Goal: Task Accomplishment & Management: Use online tool/utility

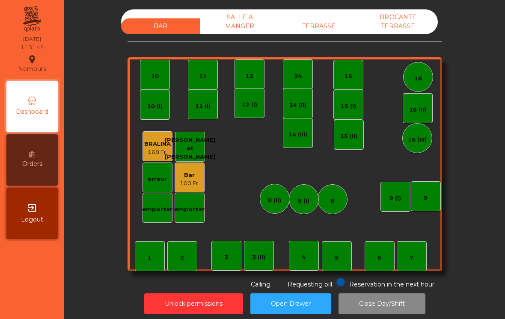
click at [335, 28] on div "TERRASSE" at bounding box center [318, 26] width 79 height 16
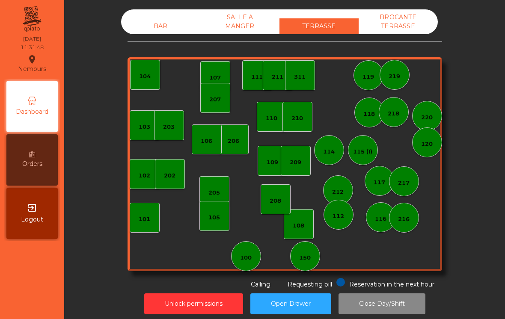
click at [156, 26] on div "BAR" at bounding box center [160, 26] width 79 height 16
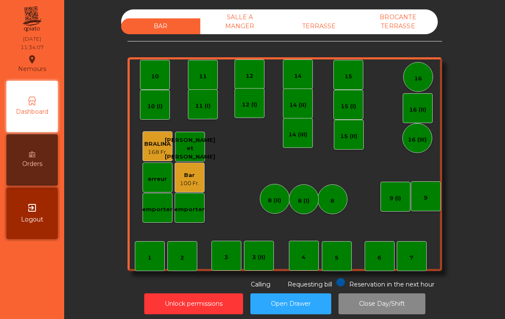
click at [196, 183] on div "100 Fr." at bounding box center [190, 183] width 20 height 9
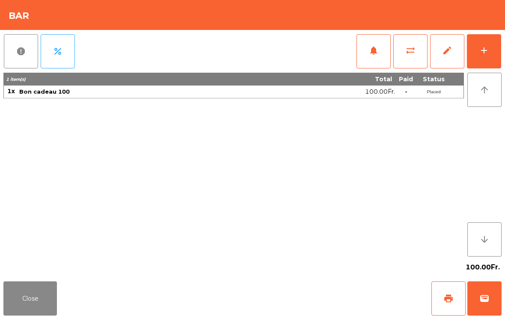
click at [488, 299] on span "wallet" at bounding box center [484, 299] width 10 height 10
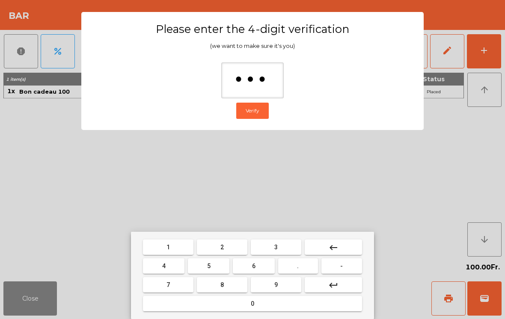
type input "****"
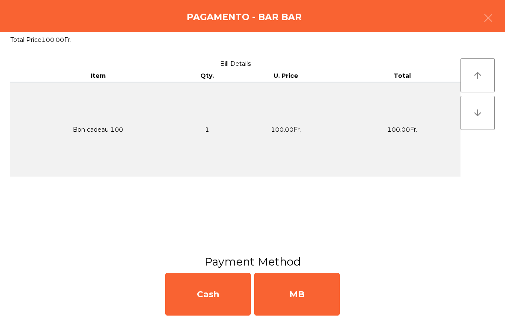
click at [330, 298] on div "MB" at bounding box center [297, 294] width 86 height 43
click at [317, 298] on div "No" at bounding box center [297, 294] width 86 height 43
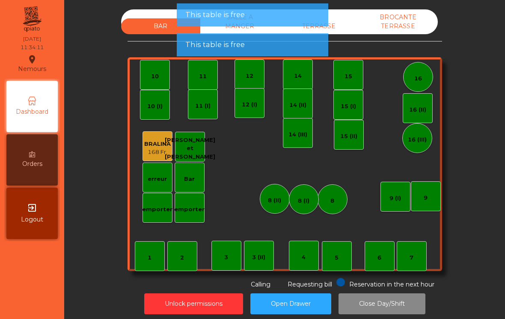
click at [315, 297] on button "Open Drawer" at bounding box center [290, 304] width 81 height 21
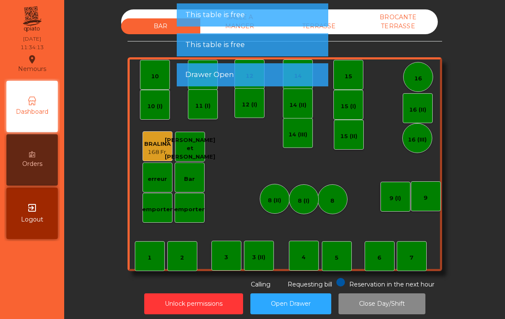
click at [350, 28] on div "TERRASSE" at bounding box center [318, 26] width 79 height 16
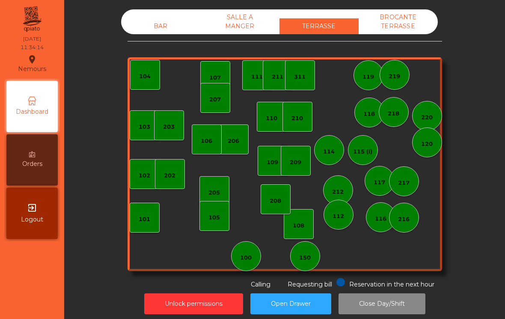
click at [285, 208] on div "208" at bounding box center [276, 199] width 30 height 30
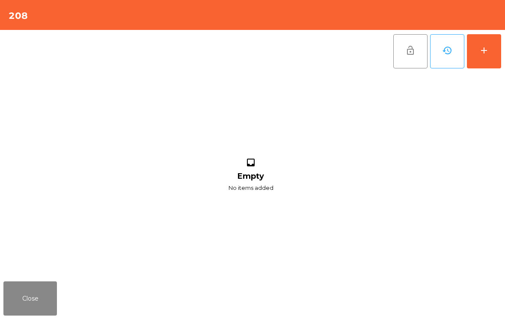
click at [497, 42] on button "add" at bounding box center [484, 51] width 34 height 34
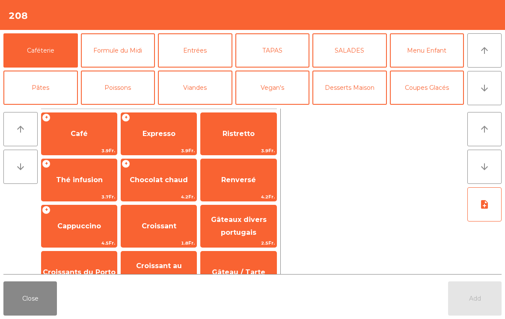
click at [488, 92] on icon "arrow_downward" at bounding box center [484, 88] width 10 height 10
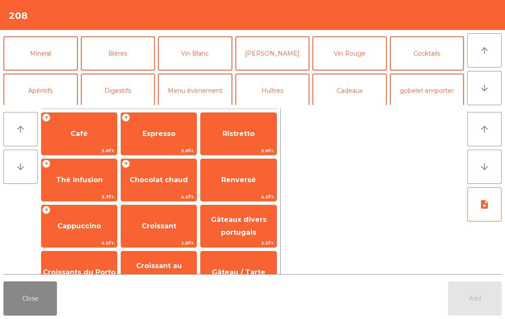
scroll to position [74, 0]
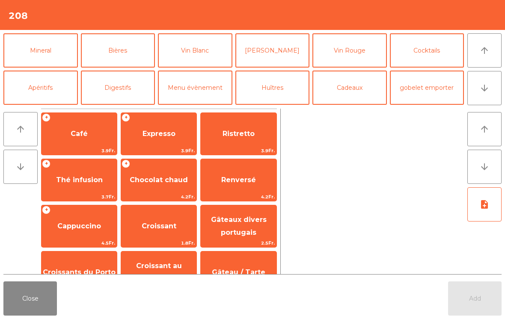
click at [293, 53] on button "[PERSON_NAME]" at bounding box center [272, 50] width 74 height 34
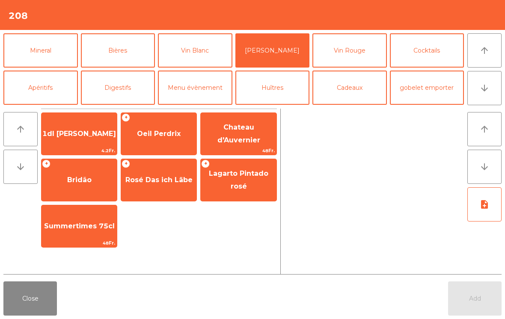
click at [99, 132] on span "1dl [PERSON_NAME]" at bounding box center [79, 134] width 74 height 8
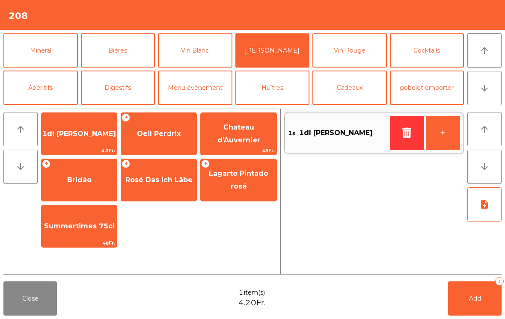
click at [439, 145] on button "+" at bounding box center [443, 133] width 34 height 34
click at [89, 174] on span "Bridão" at bounding box center [79, 180] width 75 height 23
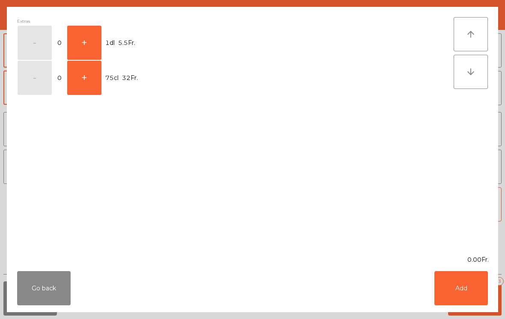
click at [46, 286] on button "Go back" at bounding box center [43, 288] width 53 height 34
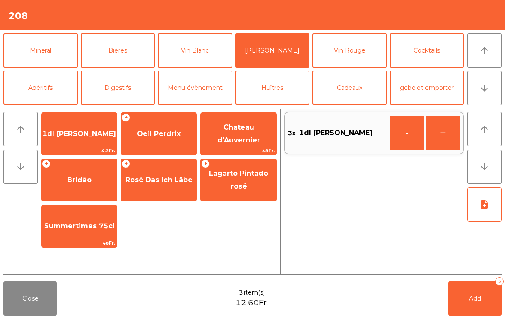
click at [470, 294] on button "Add 3" at bounding box center [474, 299] width 53 height 34
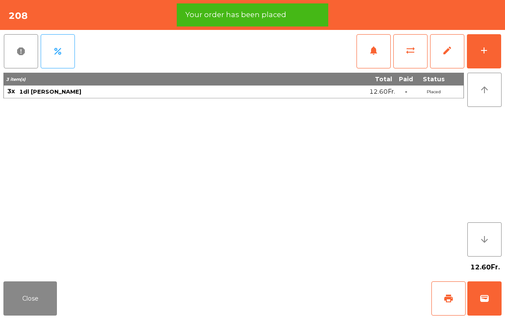
click at [40, 299] on button "Close" at bounding box center [29, 299] width 53 height 34
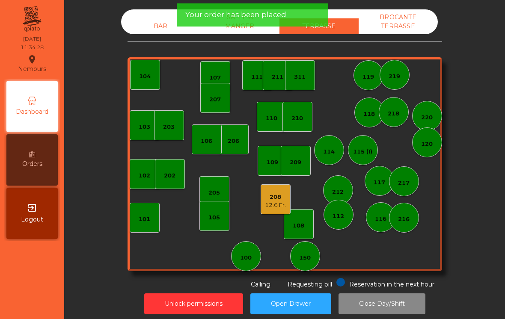
click at [223, 228] on div "105" at bounding box center [214, 216] width 30 height 30
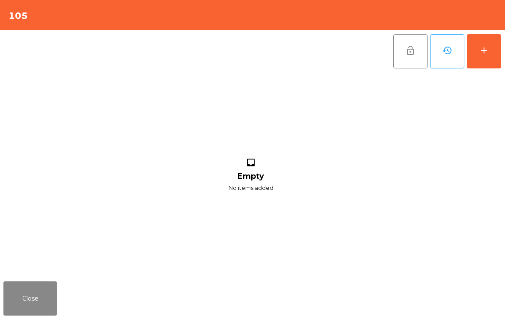
click at [498, 53] on button "add" at bounding box center [484, 51] width 34 height 34
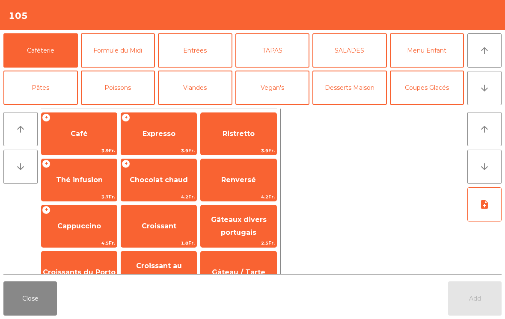
click at [495, 91] on button "arrow_downward" at bounding box center [484, 88] width 34 height 34
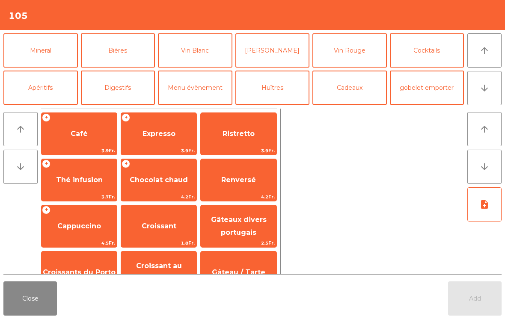
click at [63, 52] on button "Mineral" at bounding box center [40, 50] width 74 height 34
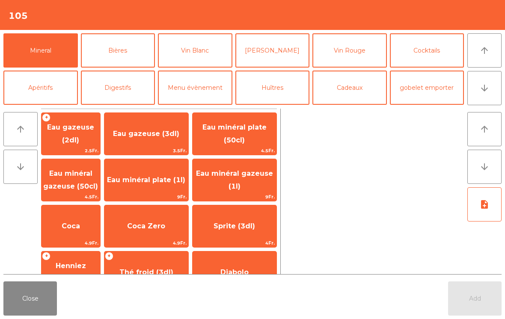
click at [170, 180] on span "Eau minéral plate (1l)" at bounding box center [146, 180] width 84 height 23
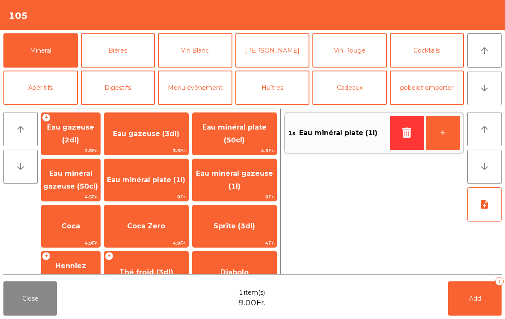
click at [408, 137] on icon "button" at bounding box center [407, 133] width 13 height 10
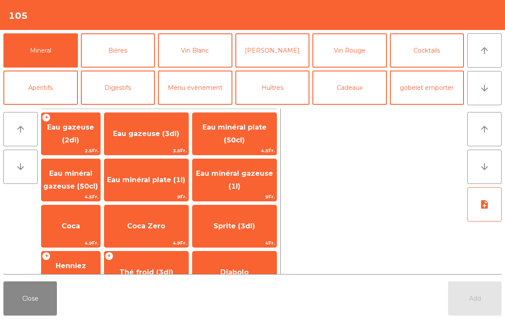
click at [267, 141] on span "Eau minéral plate (50cl)" at bounding box center [235, 134] width 84 height 36
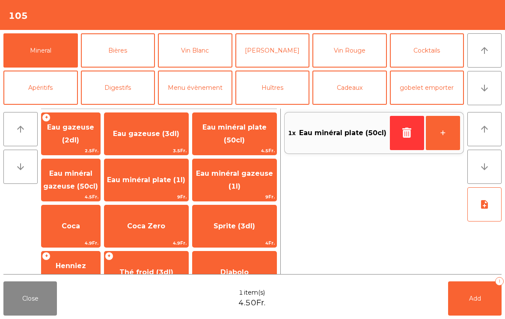
click at [176, 141] on span "Eau gazeuse (3dl)" at bounding box center [146, 133] width 84 height 23
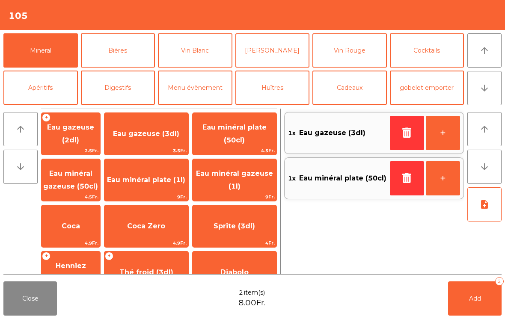
click at [58, 93] on button "Apéritifs" at bounding box center [40, 88] width 74 height 34
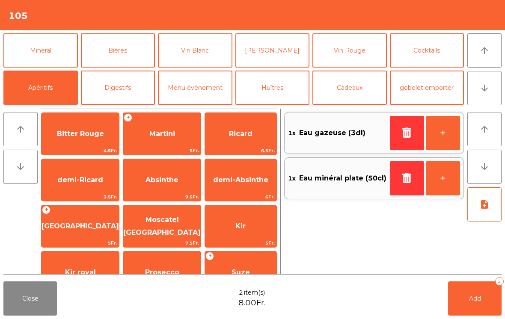
click at [186, 273] on span "Prosecco" at bounding box center [161, 272] width 77 height 23
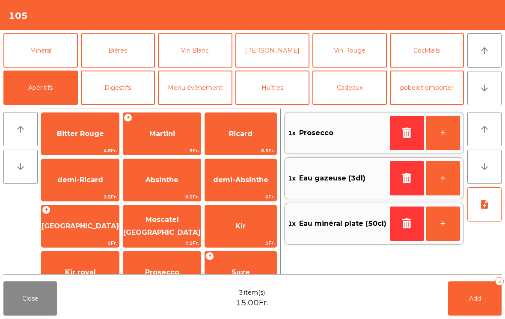
click at [451, 137] on button "+" at bounding box center [443, 133] width 34 height 34
click at [472, 305] on button "Add 4" at bounding box center [474, 299] width 53 height 34
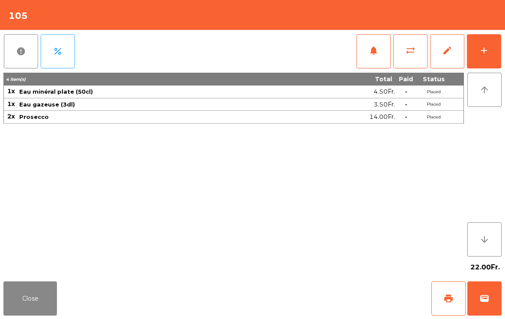
click at [494, 48] on button "add" at bounding box center [484, 51] width 34 height 34
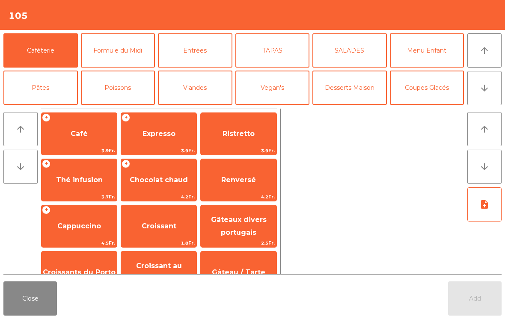
click at [268, 49] on button "TAPAS" at bounding box center [272, 50] width 74 height 34
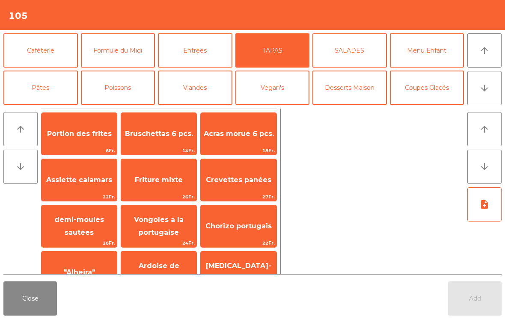
click at [154, 134] on span "Bruschettas 6 pcs." at bounding box center [159, 134] width 68 height 8
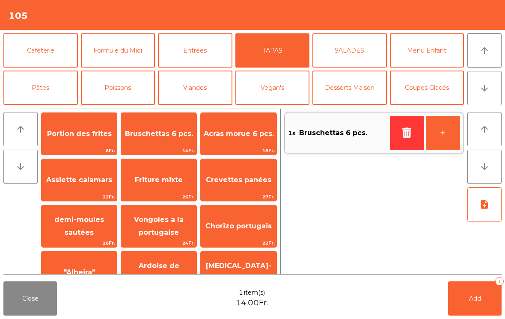
click at [479, 305] on button "Add 1" at bounding box center [474, 299] width 53 height 34
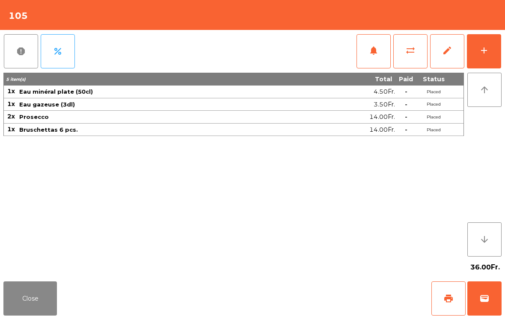
click at [33, 301] on button "Close" at bounding box center [29, 299] width 53 height 34
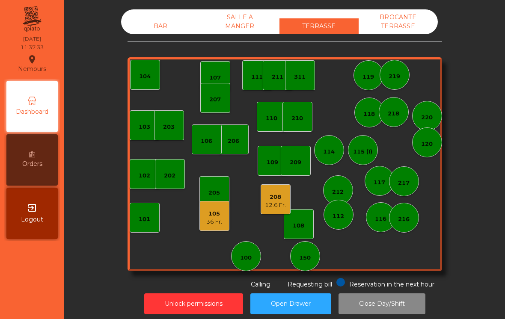
click at [311, 238] on div "108" at bounding box center [299, 224] width 30 height 30
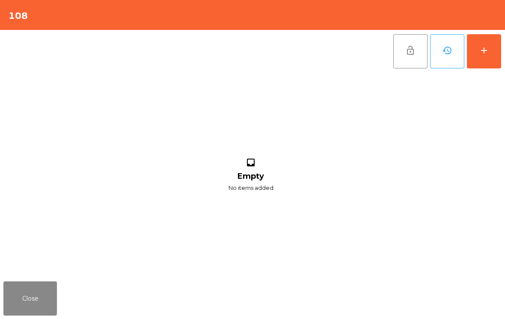
click at [494, 55] on button "add" at bounding box center [484, 51] width 34 height 34
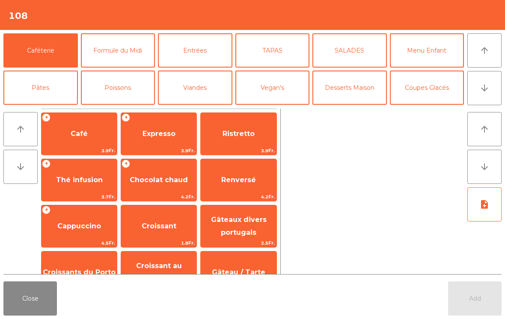
scroll to position [6, 0]
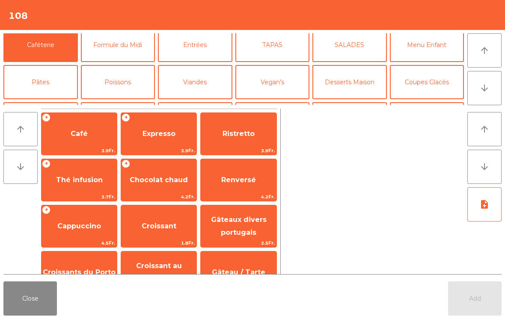
click at [166, 134] on span "Expresso" at bounding box center [158, 134] width 33 height 8
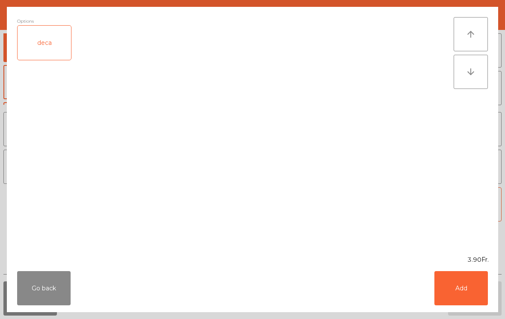
click at [487, 280] on button "Add" at bounding box center [460, 288] width 53 height 34
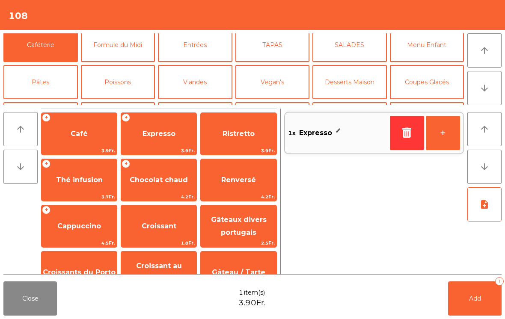
click at [460, 128] on button "+" at bounding box center [443, 133] width 34 height 34
click at [469, 294] on button "Add 2" at bounding box center [474, 299] width 53 height 34
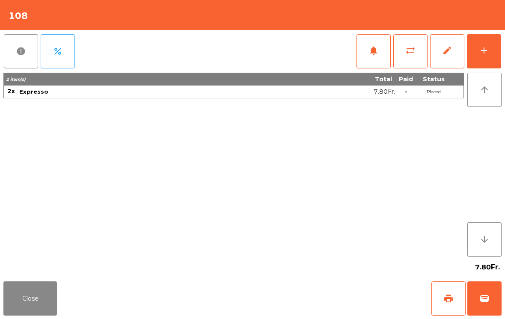
click at [33, 304] on button "Close" at bounding box center [29, 299] width 53 height 34
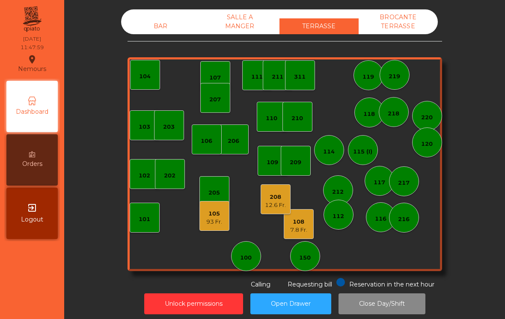
click at [226, 215] on div "105 93 Fr." at bounding box center [214, 216] width 30 height 30
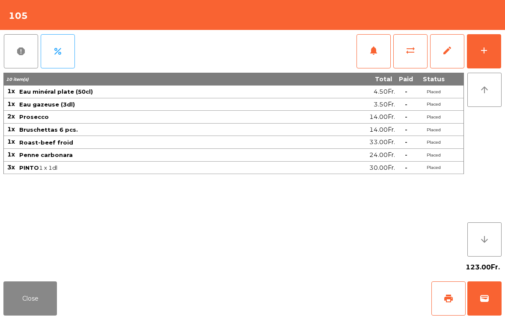
click at [42, 309] on button "Close" at bounding box center [29, 299] width 53 height 34
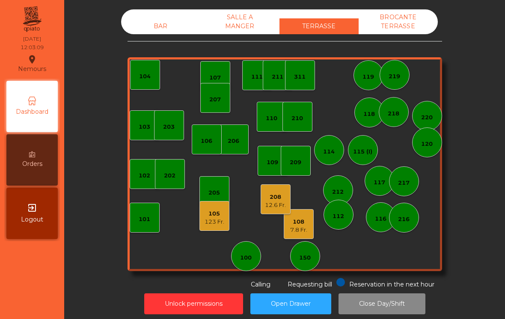
click at [377, 175] on div "117" at bounding box center [380, 181] width 12 height 12
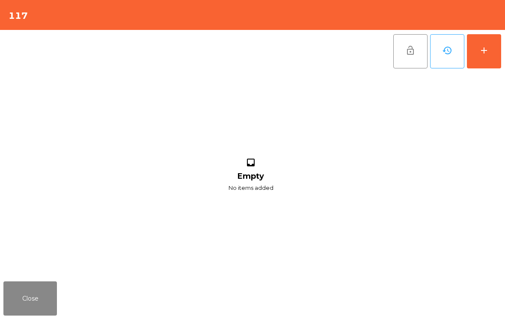
click at [495, 47] on button "add" at bounding box center [484, 51] width 34 height 34
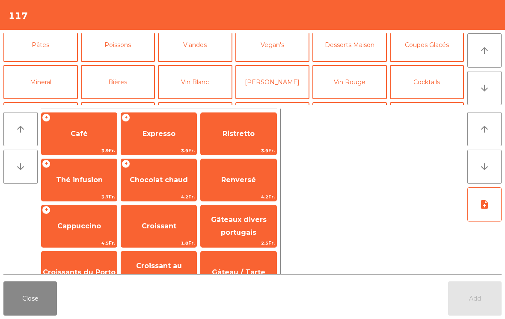
scroll to position [72, 0]
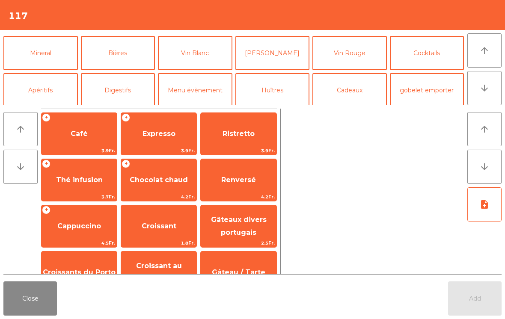
click at [59, 50] on button "Mineral" at bounding box center [40, 53] width 74 height 34
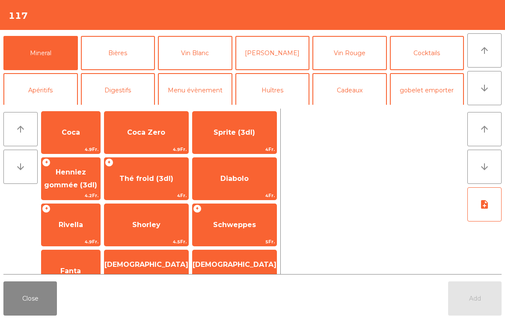
click at [98, 134] on span "Coca" at bounding box center [71, 132] width 59 height 23
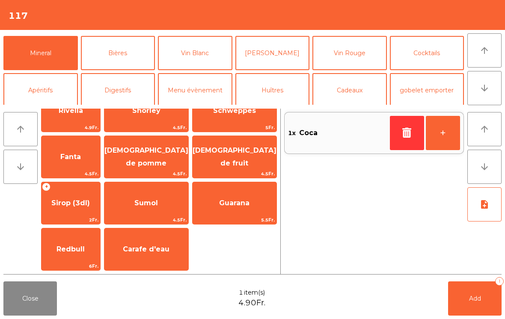
scroll to position [208, 0]
click at [65, 216] on div "+ Sirop (3dl) 2Fr." at bounding box center [70, 203] width 59 height 43
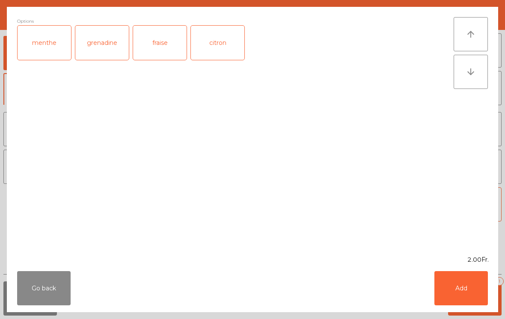
click at [477, 281] on button "Add" at bounding box center [460, 288] width 53 height 34
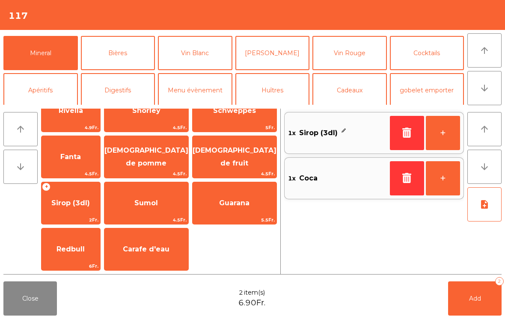
click at [476, 281] on div "Close 2 item(s) 6.90Fr. Add 2" at bounding box center [252, 298] width 505 height 41
click at [464, 298] on button "Add 2" at bounding box center [474, 299] width 53 height 34
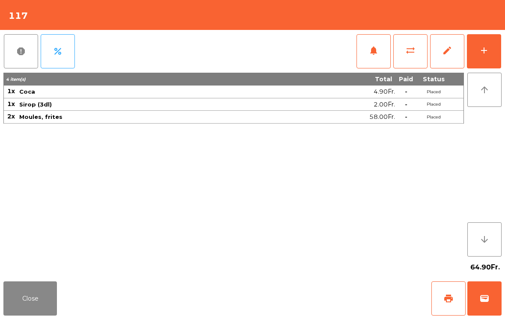
click at [20, 312] on button "Close" at bounding box center [29, 299] width 53 height 34
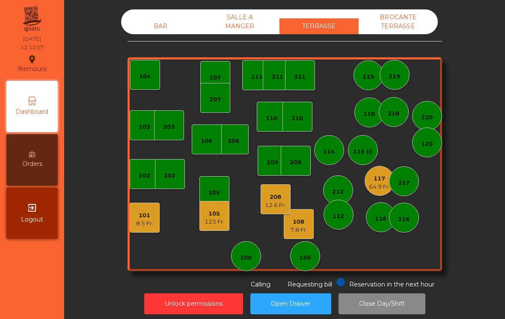
click at [136, 227] on div "8.5 Fr." at bounding box center [144, 224] width 17 height 9
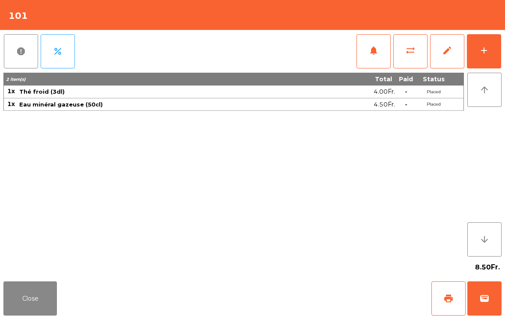
click at [499, 74] on button "arrow_upward" at bounding box center [484, 90] width 34 height 34
click at [489, 53] on button "add" at bounding box center [484, 51] width 34 height 34
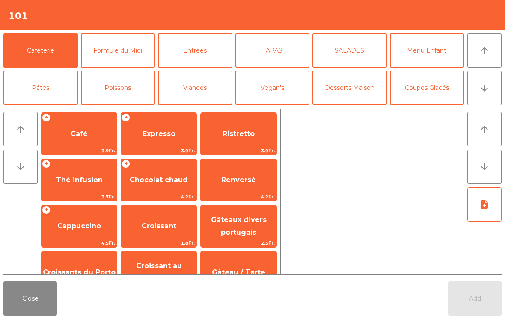
click at [140, 50] on button "Formule du Midi" at bounding box center [118, 50] width 74 height 34
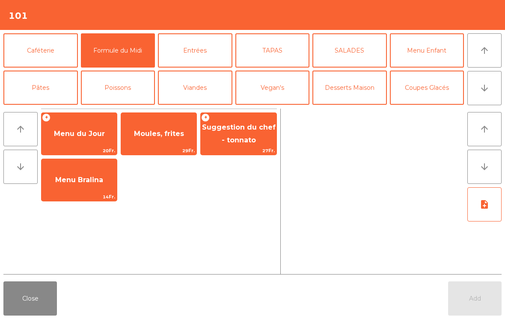
click at [153, 148] on span "29Fr." at bounding box center [158, 151] width 75 height 8
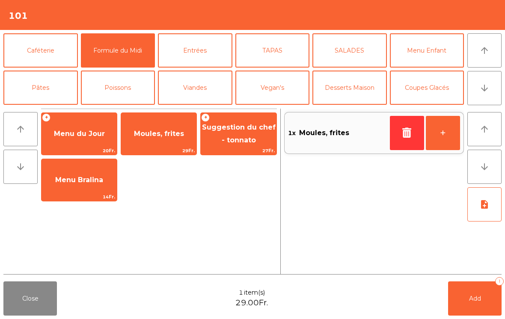
click at [199, 86] on button "Viandes" at bounding box center [195, 88] width 74 height 34
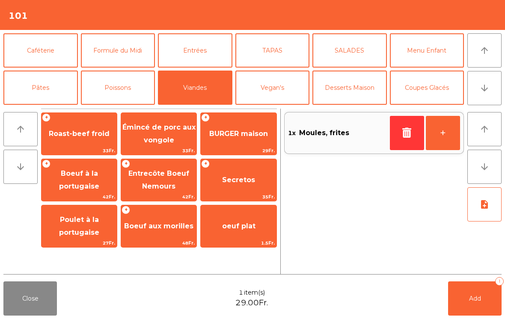
click at [236, 130] on span "BURGER maison" at bounding box center [238, 134] width 59 height 8
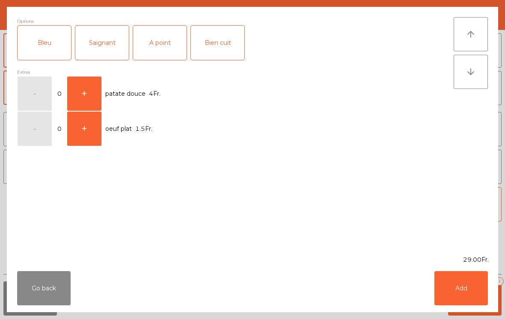
click at [151, 49] on div "A point" at bounding box center [159, 43] width 53 height 34
click at [443, 290] on button "Add" at bounding box center [460, 288] width 53 height 34
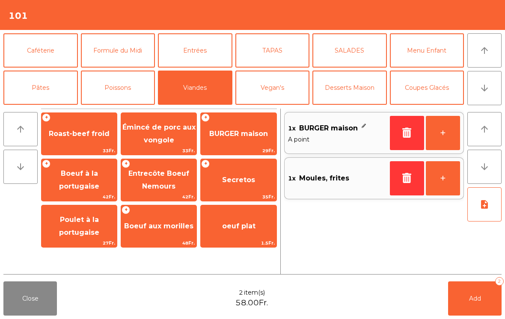
click at [477, 311] on button "Add 2" at bounding box center [474, 299] width 53 height 34
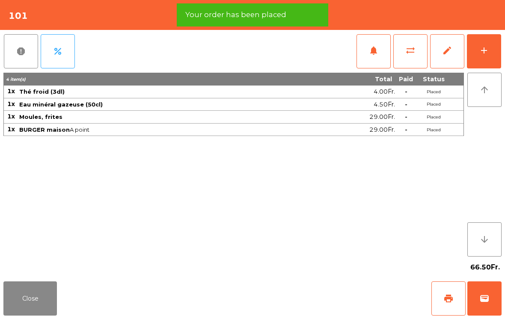
click at [31, 289] on button "Close" at bounding box center [29, 299] width 53 height 34
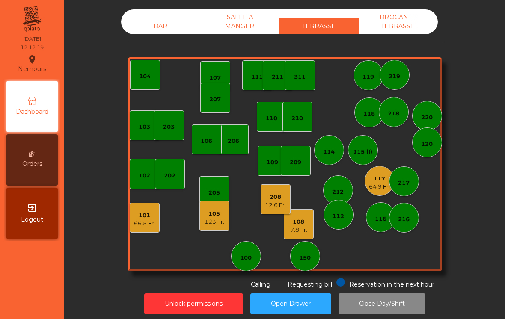
click at [377, 190] on div "64.9 Fr." at bounding box center [379, 187] width 21 height 9
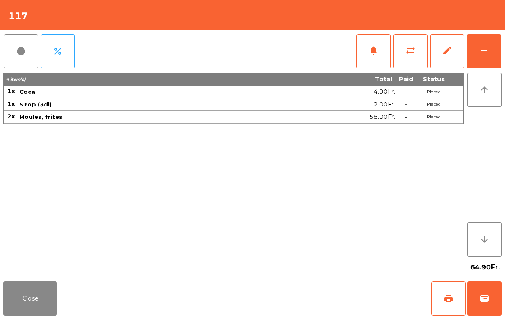
click at [21, 294] on button "Close" at bounding box center [29, 299] width 53 height 34
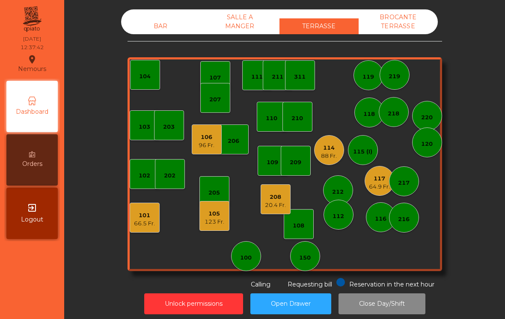
click at [333, 155] on div "88 Fr." at bounding box center [329, 156] width 16 height 9
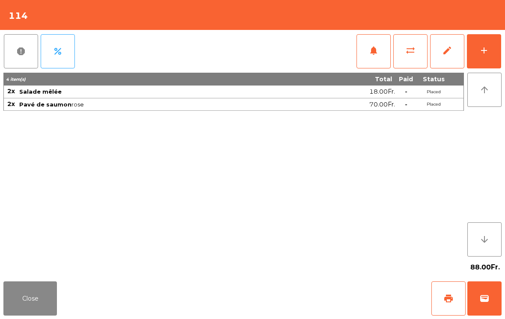
click at [373, 53] on span "notifications" at bounding box center [373, 50] width 10 height 10
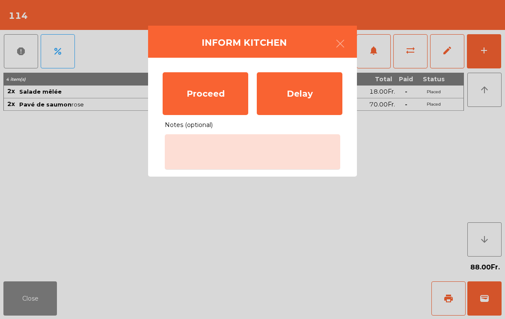
click at [211, 103] on div "Proceed" at bounding box center [206, 93] width 86 height 43
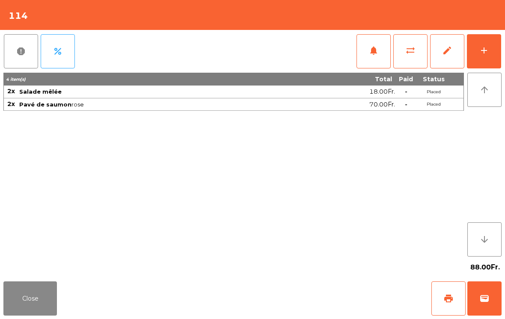
click at [48, 307] on button "Close" at bounding box center [29, 299] width 53 height 34
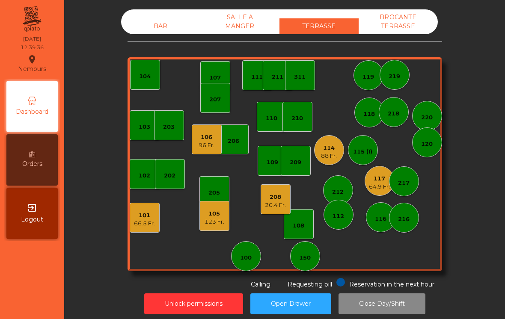
click at [142, 119] on div "103" at bounding box center [145, 125] width 12 height 12
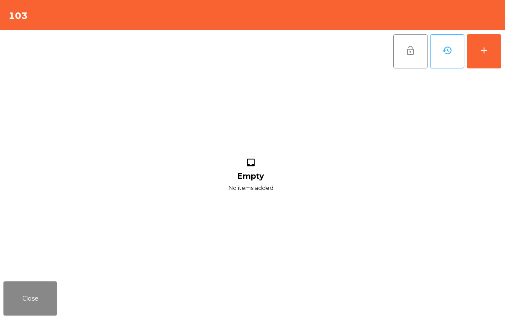
click at [494, 39] on button "add" at bounding box center [484, 51] width 34 height 34
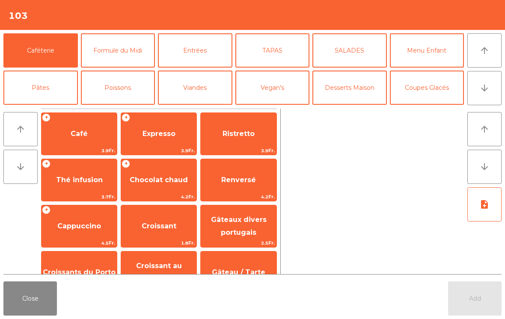
scroll to position [50, 0]
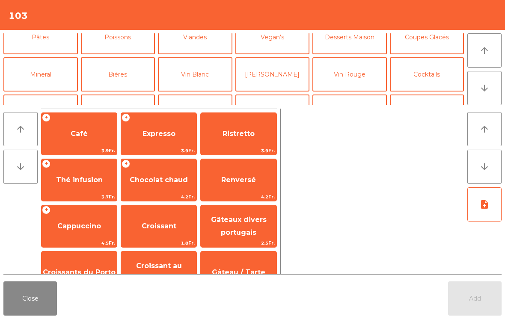
click at [285, 80] on button "[PERSON_NAME]" at bounding box center [272, 74] width 74 height 34
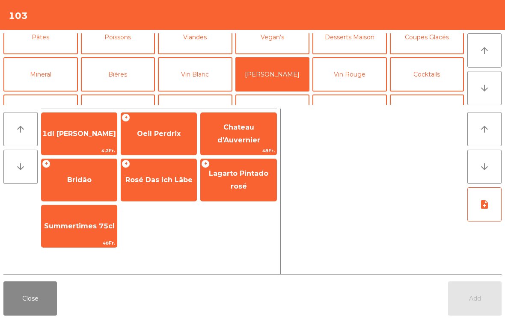
click at [171, 133] on span "Oeil Perdrix" at bounding box center [159, 134] width 44 height 8
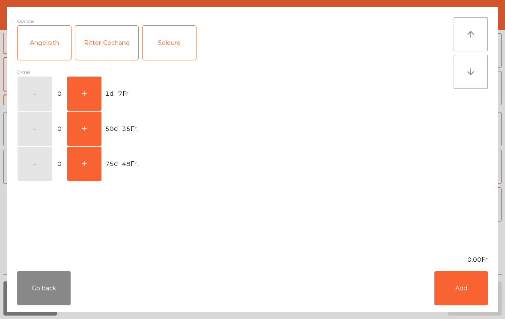
click at [86, 92] on button "+" at bounding box center [84, 94] width 34 height 34
click at [472, 303] on button "Add" at bounding box center [460, 288] width 53 height 34
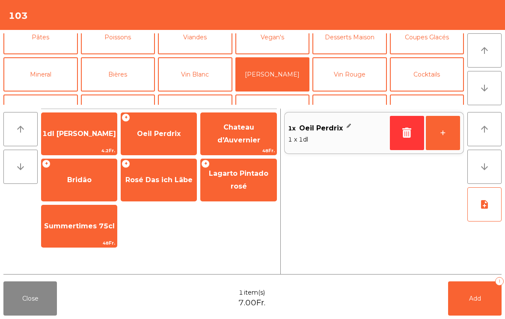
click at [197, 76] on button "Vin Blanc" at bounding box center [195, 74] width 74 height 34
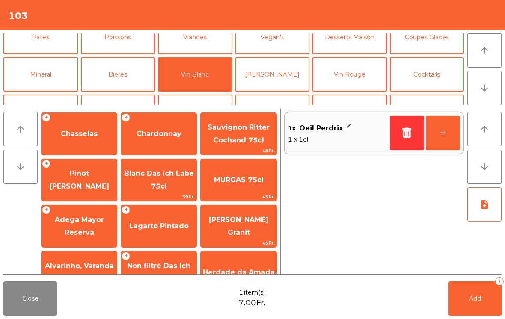
click at [148, 142] on span "Chardonnay" at bounding box center [158, 133] width 75 height 23
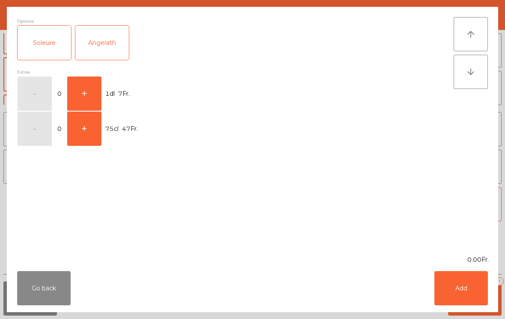
click at [90, 92] on button "+" at bounding box center [84, 94] width 34 height 34
click at [448, 276] on button "Add" at bounding box center [460, 288] width 53 height 34
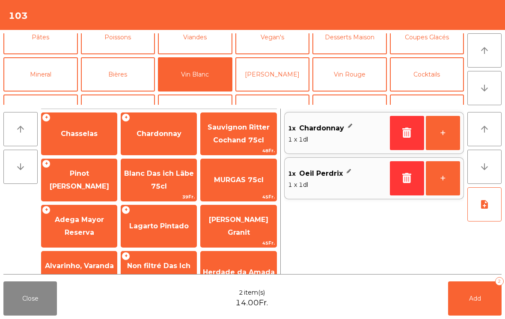
click at [53, 73] on button "Mineral" at bounding box center [40, 74] width 74 height 34
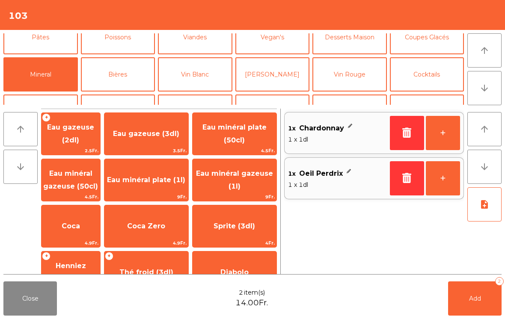
click at [177, 225] on span "Coca Zero" at bounding box center [146, 226] width 84 height 23
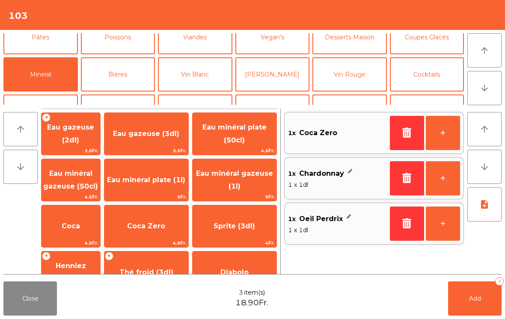
click at [465, 300] on button "Add 3" at bounding box center [474, 299] width 53 height 34
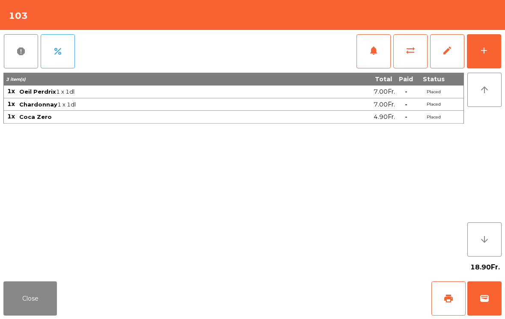
click at [40, 309] on button "Close" at bounding box center [29, 299] width 53 height 34
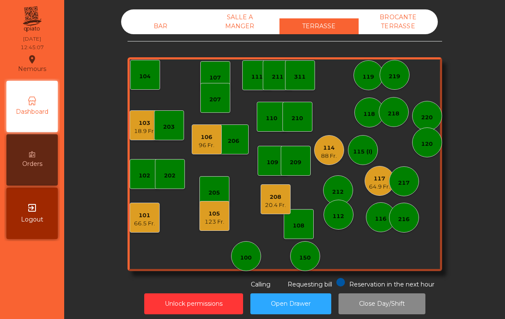
click at [213, 219] on div "123 Fr." at bounding box center [215, 222] width 20 height 9
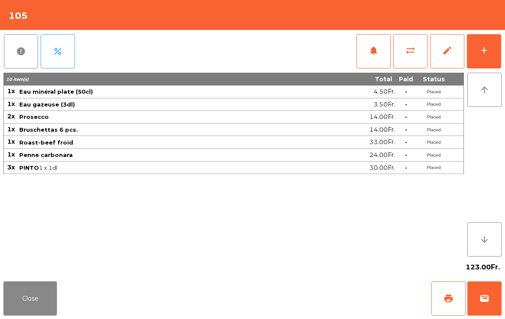
click at [490, 66] on button "add" at bounding box center [484, 51] width 34 height 34
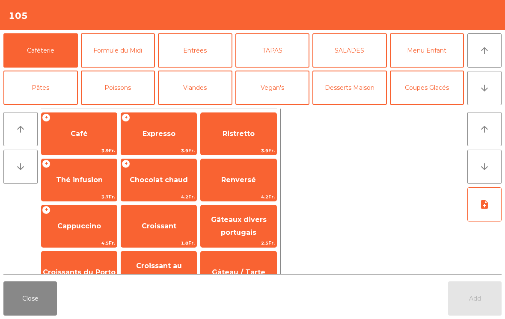
click at [355, 87] on button "Desserts Maison" at bounding box center [349, 88] width 74 height 34
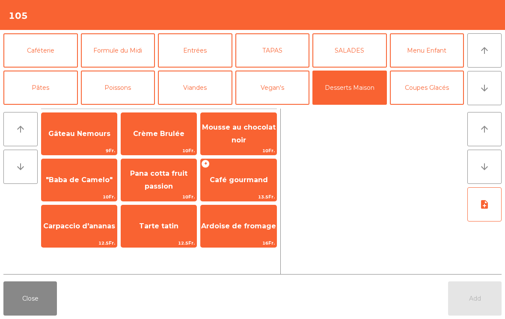
scroll to position [4, 0]
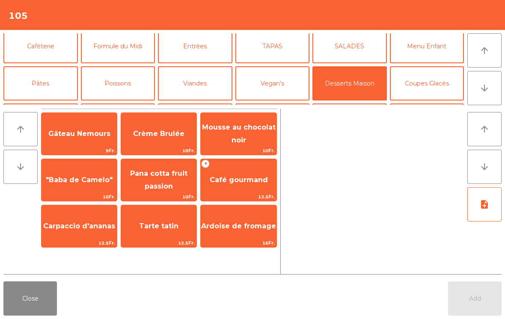
click at [235, 143] on span "Mousse au chocolat noir" at bounding box center [239, 133] width 74 height 21
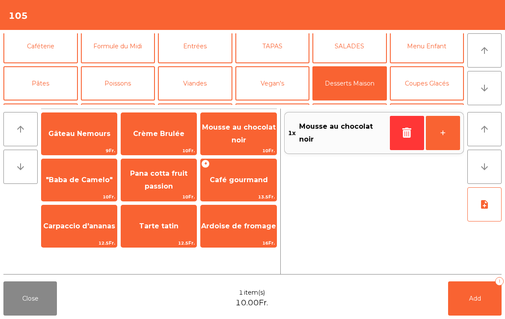
click at [442, 142] on button "+" at bounding box center [443, 133] width 34 height 34
click at [461, 312] on button "Add 2" at bounding box center [474, 299] width 53 height 34
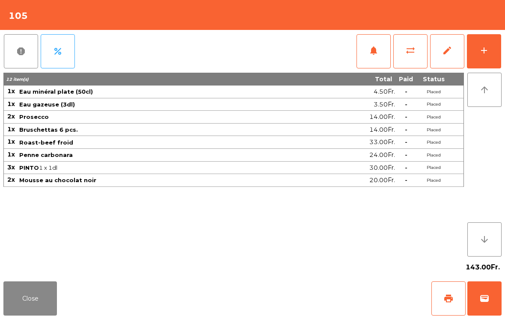
click at [483, 65] on button "add" at bounding box center [484, 51] width 34 height 34
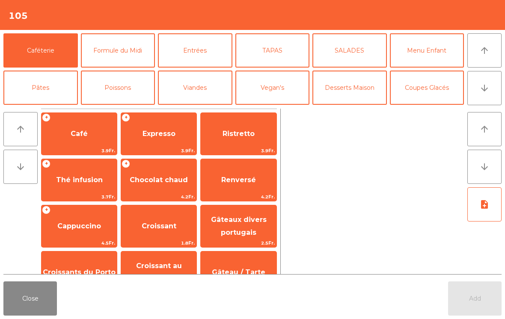
click at [437, 88] on button "Coupes Glacés" at bounding box center [427, 88] width 74 height 34
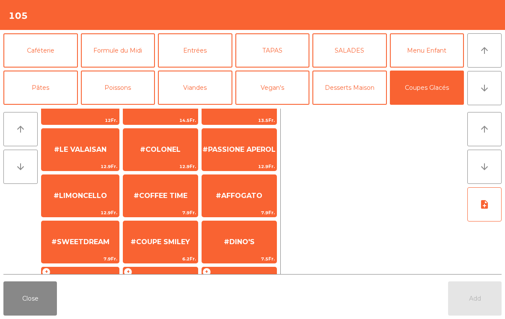
scroll to position [162, 0]
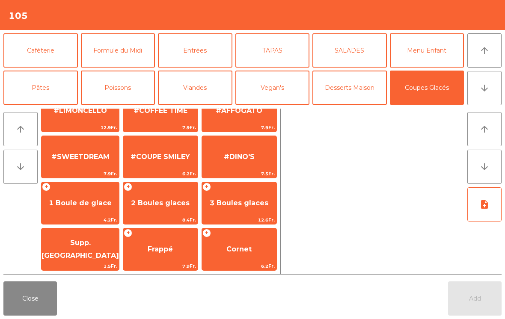
click at [87, 248] on span "Supp. [GEOGRAPHIC_DATA]" at bounding box center [80, 249] width 77 height 21
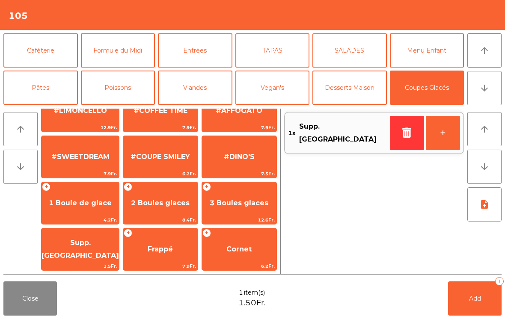
click at [95, 245] on span "Supp. [GEOGRAPHIC_DATA]" at bounding box center [80, 249] width 77 height 21
click at [481, 303] on button "Add 2" at bounding box center [474, 299] width 53 height 34
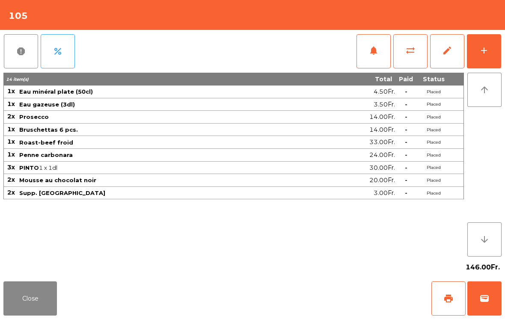
click at [46, 313] on button "Close" at bounding box center [29, 299] width 53 height 34
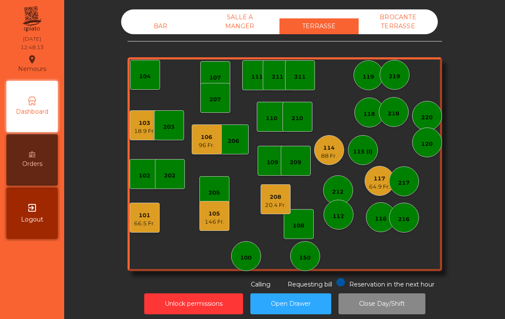
click at [134, 131] on div "18.9 Fr." at bounding box center [144, 131] width 21 height 9
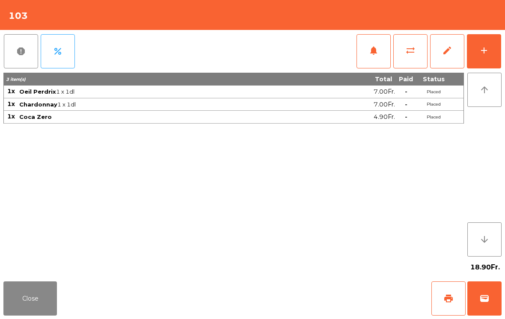
click at [492, 50] on button "add" at bounding box center [484, 51] width 34 height 34
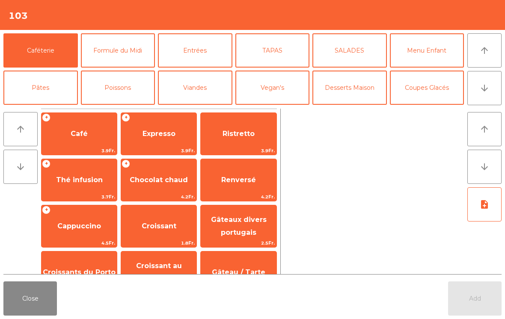
click at [125, 56] on button "Formule du Midi" at bounding box center [118, 50] width 74 height 34
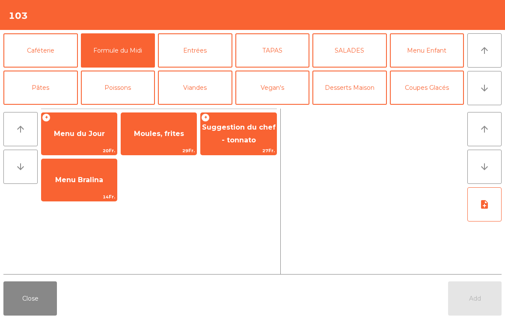
click at [163, 135] on span "Moules, frites" at bounding box center [159, 134] width 50 height 8
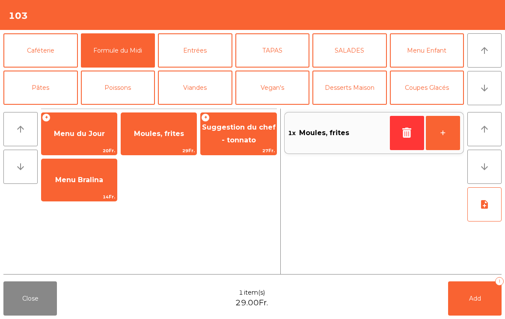
click at [197, 92] on button "Viandes" at bounding box center [195, 88] width 74 height 34
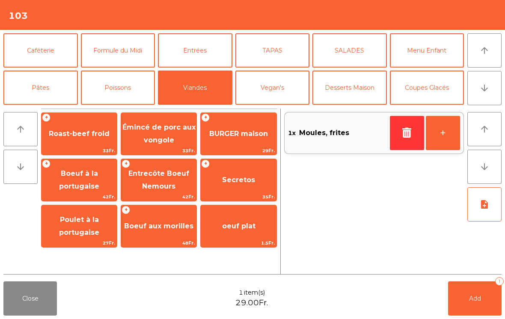
click at [83, 136] on span "Roast-beef froid" at bounding box center [79, 134] width 61 height 8
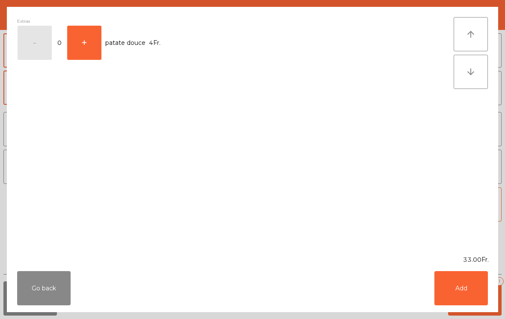
click at [83, 135] on div "Extras - 0 + patate douce 4Fr." at bounding box center [235, 131] width 436 height 228
click at [446, 294] on button "Add" at bounding box center [460, 288] width 53 height 34
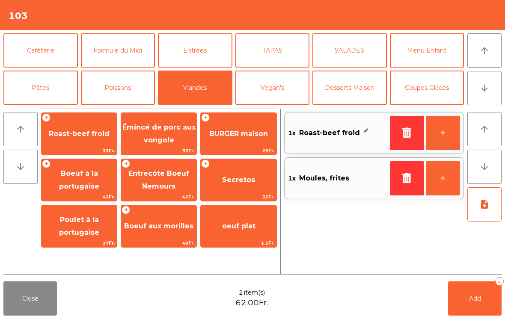
click at [439, 136] on button "+" at bounding box center [443, 133] width 34 height 34
click at [459, 313] on button "Add 3" at bounding box center [474, 299] width 53 height 34
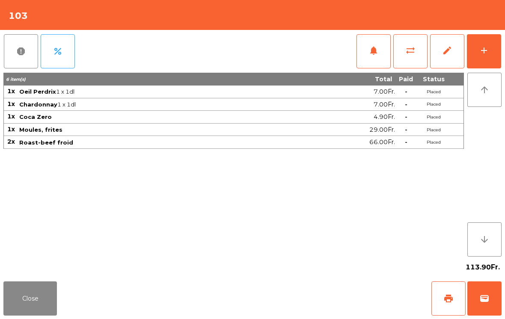
click at [41, 300] on button "Close" at bounding box center [29, 299] width 53 height 34
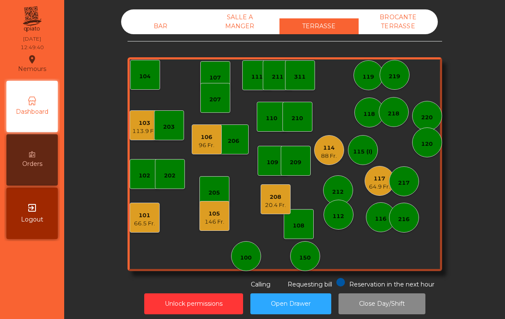
click at [211, 227] on div "105 146 Fr." at bounding box center [214, 216] width 30 height 30
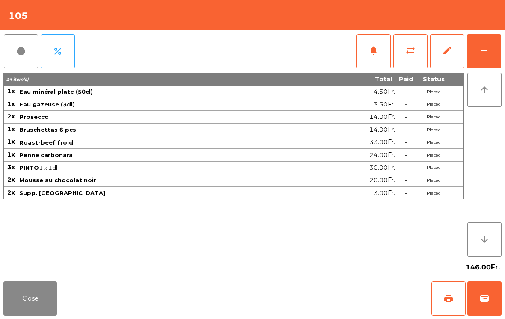
click at [482, 56] on button "add" at bounding box center [484, 51] width 34 height 34
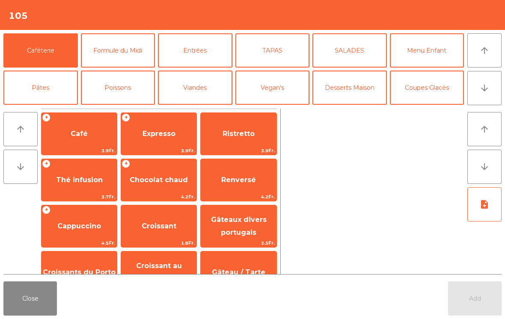
click at [168, 136] on span "Expresso" at bounding box center [158, 134] width 33 height 8
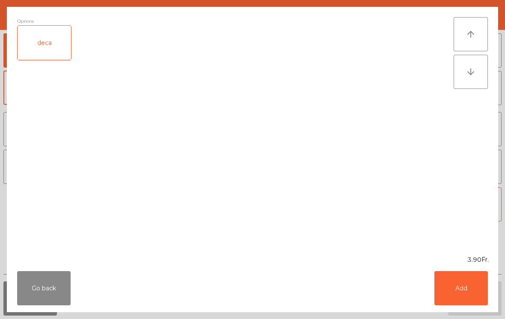
click at [461, 305] on button "Add" at bounding box center [460, 288] width 53 height 34
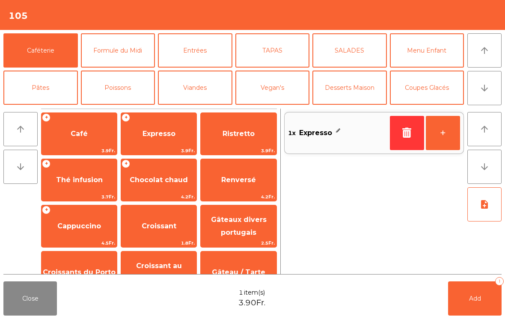
click at [479, 294] on button "Add 1" at bounding box center [474, 299] width 53 height 34
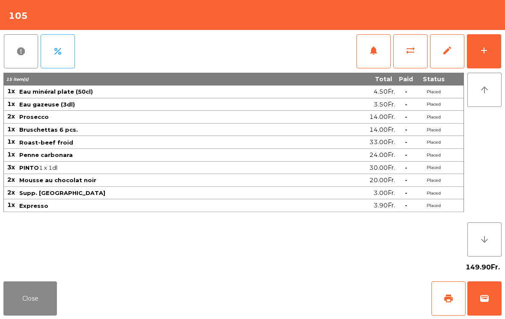
click at [13, 303] on button "Close" at bounding box center [29, 299] width 53 height 34
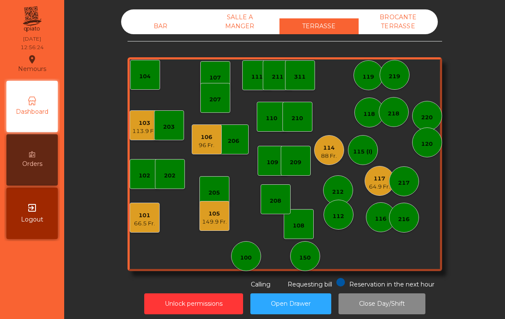
click at [331, 151] on div "114" at bounding box center [329, 148] width 16 height 9
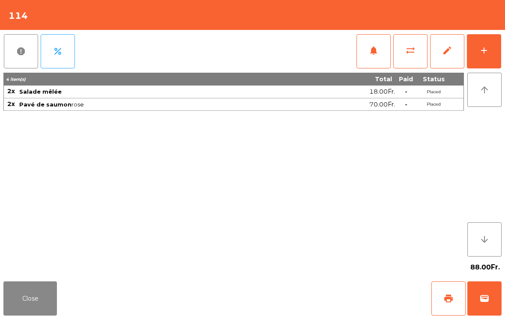
click at [448, 299] on span "print" at bounding box center [448, 299] width 10 height 10
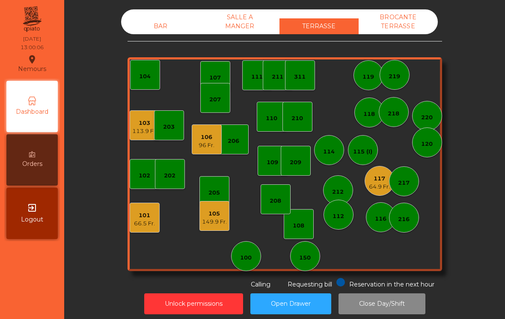
click at [149, 222] on div "66.5 Fr." at bounding box center [144, 224] width 21 height 9
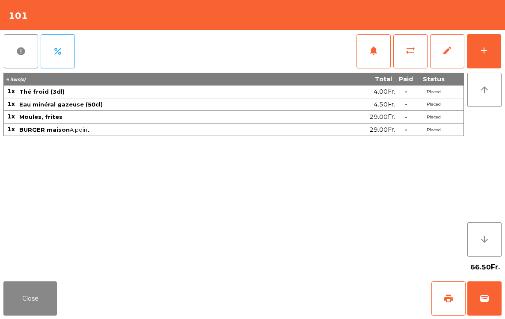
click at [465, 297] on button "print" at bounding box center [448, 299] width 34 height 34
click at [39, 312] on button "Close" at bounding box center [29, 299] width 53 height 34
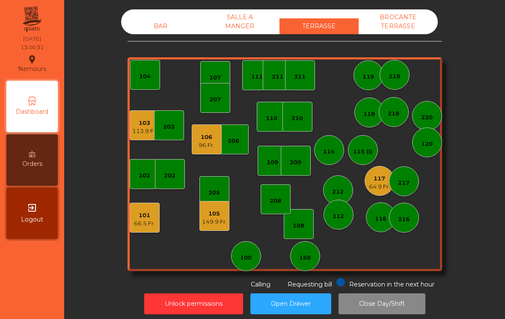
click at [300, 173] on div "209" at bounding box center [296, 161] width 30 height 30
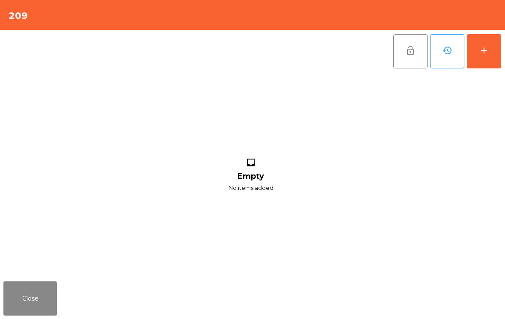
click at [482, 63] on button "add" at bounding box center [484, 51] width 34 height 34
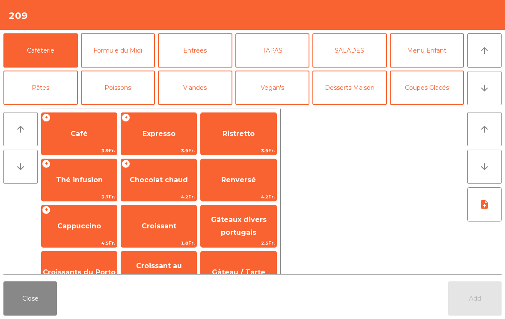
click at [133, 54] on button "Formule du Midi" at bounding box center [118, 50] width 74 height 34
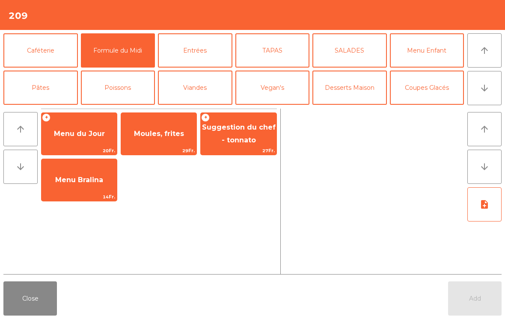
click at [487, 96] on button "arrow_downward" at bounding box center [484, 88] width 34 height 34
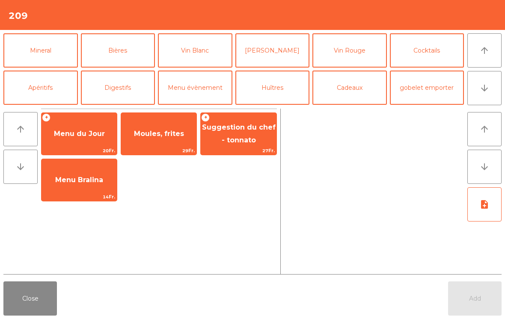
click at [56, 54] on button "Mineral" at bounding box center [40, 50] width 74 height 34
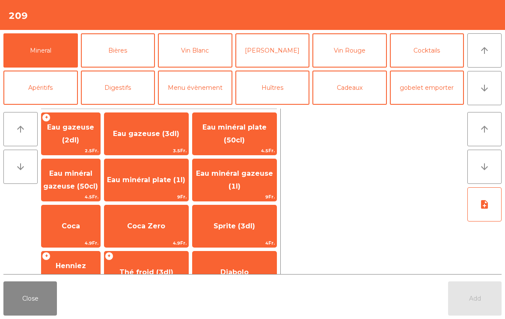
click at [145, 181] on span "Eau minéral plate (1l)" at bounding box center [146, 180] width 84 height 23
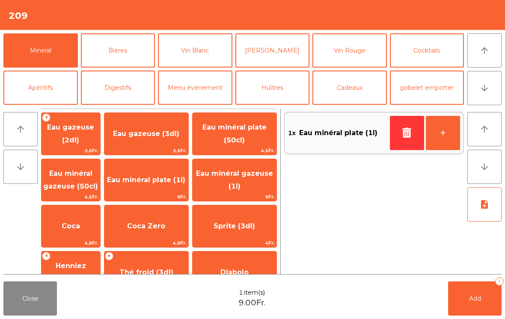
click at [286, 53] on button "[PERSON_NAME]" at bounding box center [272, 50] width 74 height 34
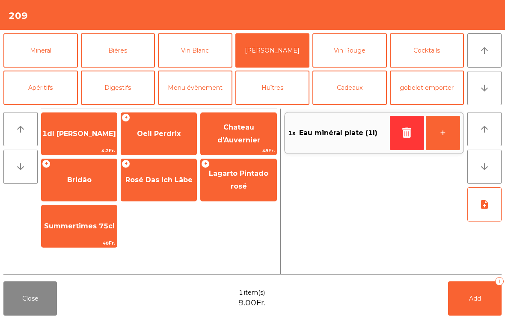
click at [145, 147] on div "+ Oeil Perdrix" at bounding box center [159, 134] width 76 height 43
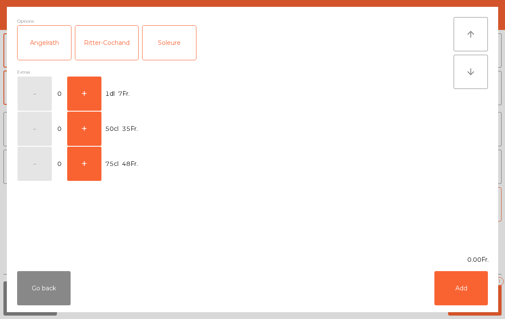
click at [81, 99] on button "+" at bounding box center [84, 94] width 34 height 34
click at [473, 289] on button "Add" at bounding box center [460, 288] width 53 height 34
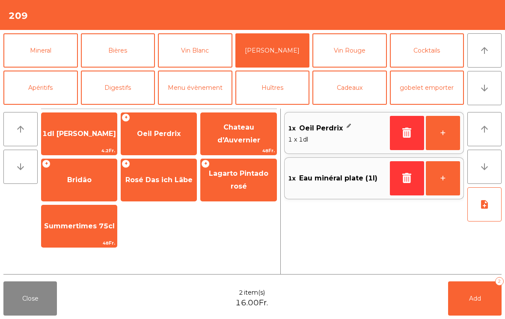
click at [486, 300] on button "Add 2" at bounding box center [474, 299] width 53 height 34
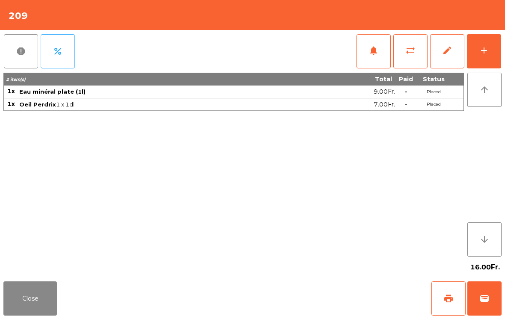
click at [28, 307] on button "Close" at bounding box center [29, 299] width 53 height 34
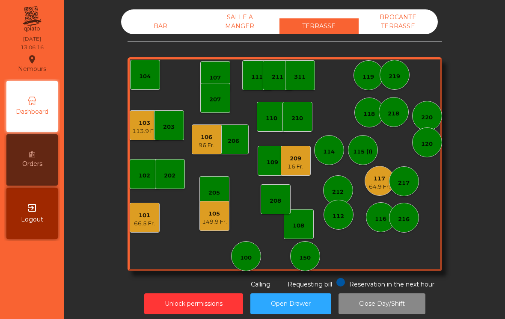
click at [300, 171] on div "209 16 Fr." at bounding box center [296, 161] width 30 height 30
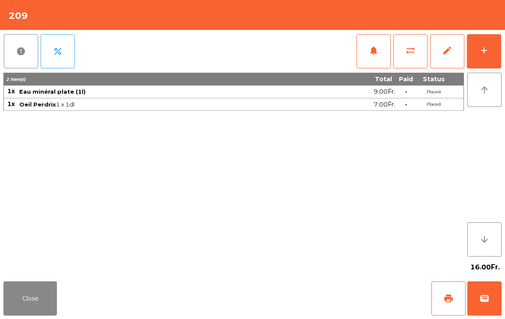
click at [496, 50] on button "add" at bounding box center [484, 51] width 34 height 34
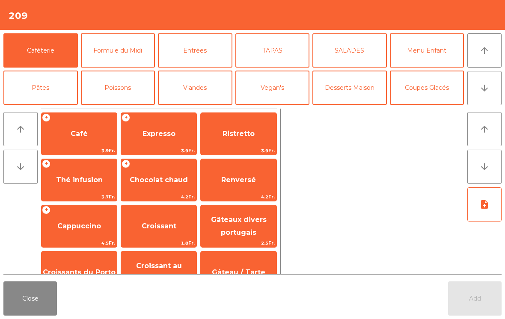
click at [497, 94] on button "arrow_downward" at bounding box center [484, 88] width 34 height 34
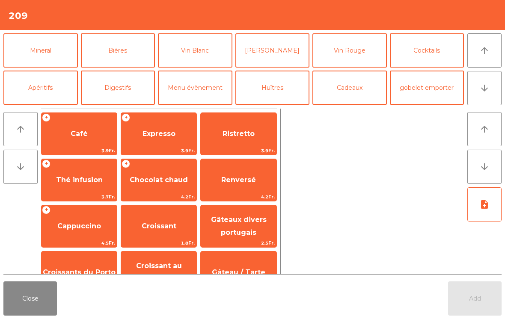
click at [371, 53] on button "Vin Rouge" at bounding box center [349, 50] width 74 height 34
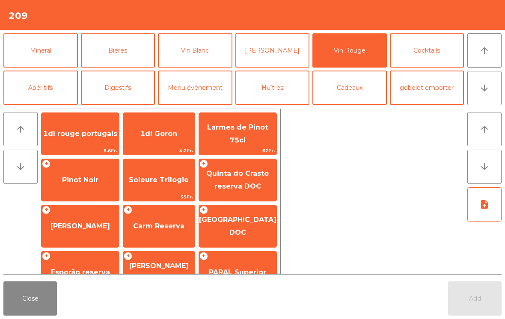
click at [95, 134] on span "1dl rouge portugais" at bounding box center [80, 134] width 74 height 8
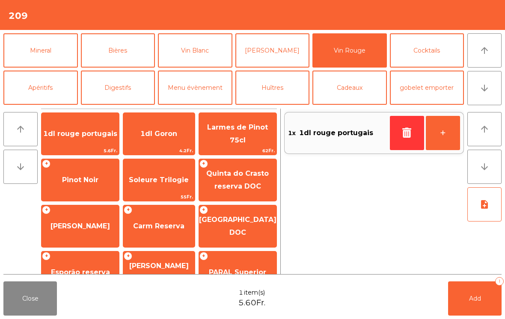
click at [481, 301] on button "Add 1" at bounding box center [474, 299] width 53 height 34
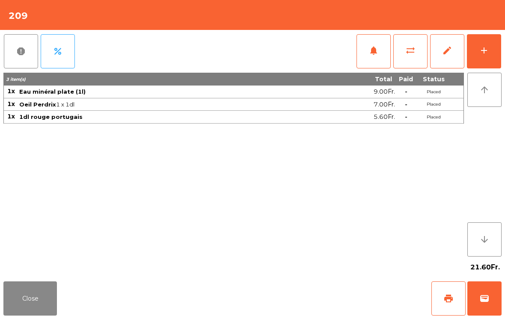
click at [42, 296] on button "Close" at bounding box center [29, 299] width 53 height 34
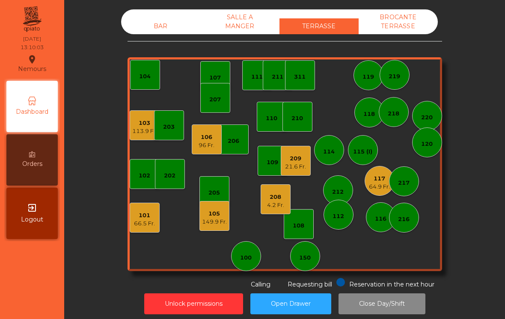
click at [284, 208] on div "4.2 Fr." at bounding box center [275, 205] width 17 height 9
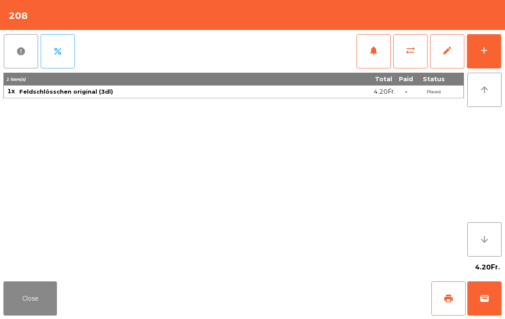
click at [485, 297] on span "wallet" at bounding box center [484, 299] width 10 height 10
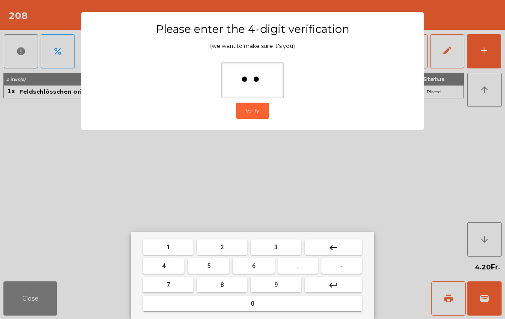
type input "***"
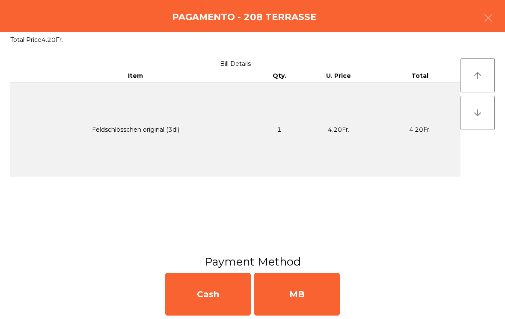
click at [320, 299] on div "MB" at bounding box center [297, 294] width 86 height 43
click at [317, 295] on div "No" at bounding box center [297, 294] width 86 height 43
click at [325, 297] on div "No" at bounding box center [297, 294] width 86 height 43
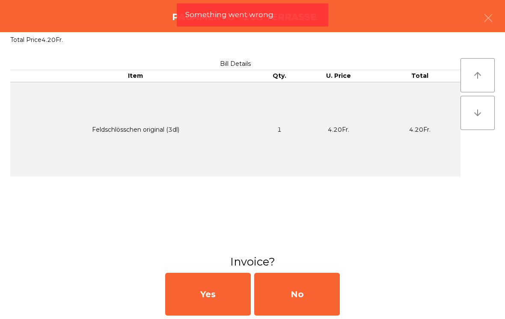
click at [300, 307] on div "No" at bounding box center [297, 294] width 86 height 43
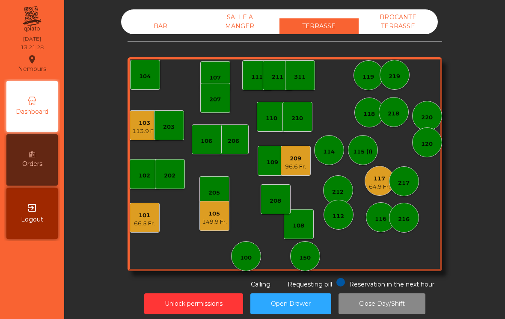
click at [132, 25] on div "BAR" at bounding box center [160, 26] width 79 height 16
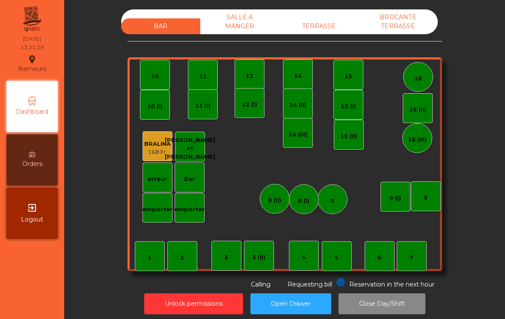
click at [155, 252] on div "1" at bounding box center [150, 256] width 30 height 30
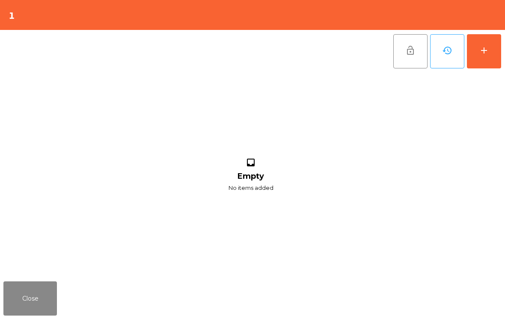
click at [475, 59] on button "add" at bounding box center [484, 51] width 34 height 34
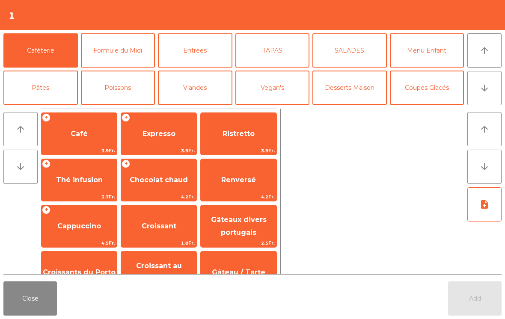
click at [417, 52] on button "Menu Enfant" at bounding box center [427, 50] width 74 height 34
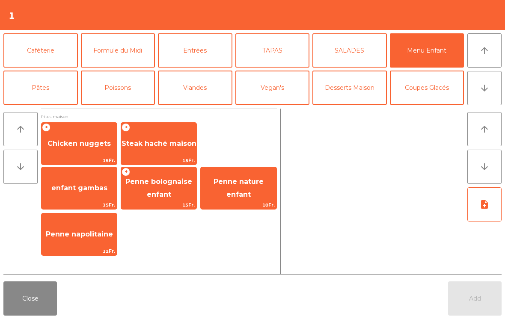
click at [133, 146] on span "Steak haché maison" at bounding box center [159, 143] width 75 height 8
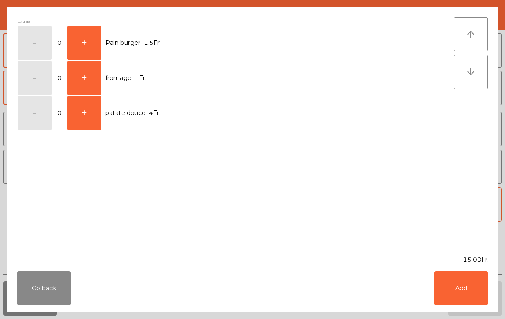
click at [89, 55] on button "+" at bounding box center [84, 43] width 34 height 34
click at [455, 289] on button "Add" at bounding box center [460, 288] width 53 height 34
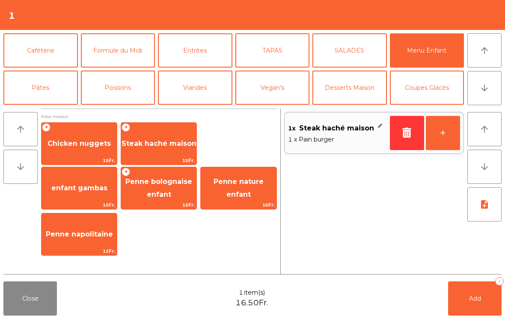
click at [161, 189] on span "Penne bolognaise enfant" at bounding box center [158, 188] width 75 height 36
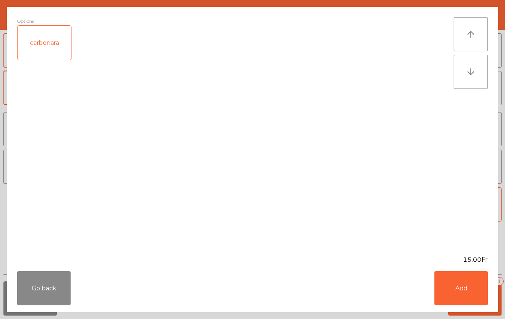
click at [47, 47] on div "carbonara" at bounding box center [44, 43] width 53 height 34
click at [468, 282] on button "Add" at bounding box center [460, 288] width 53 height 34
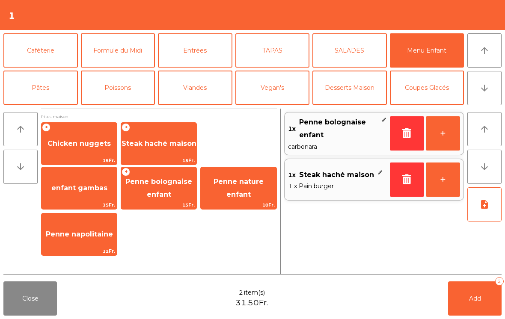
click at [489, 211] on button "note_add" at bounding box center [484, 204] width 34 height 34
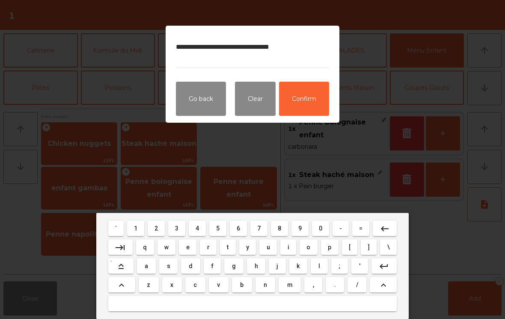
scroll to position [0, 0]
type textarea "**********"
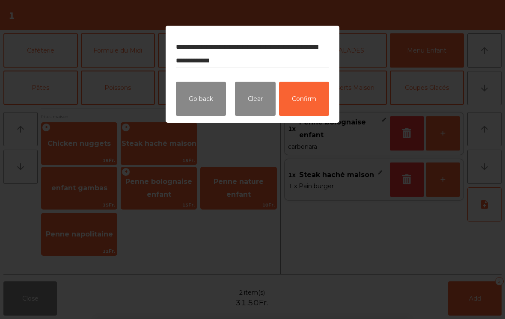
click at [302, 100] on button "Confirm" at bounding box center [304, 99] width 50 height 34
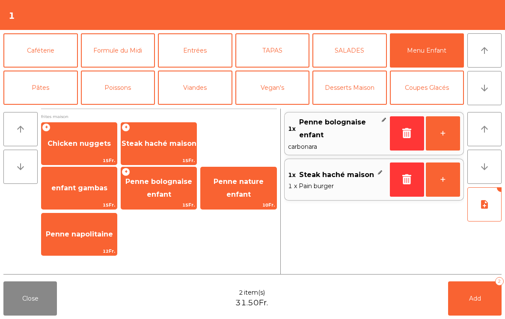
click at [486, 205] on icon "note_add" at bounding box center [484, 204] width 10 height 10
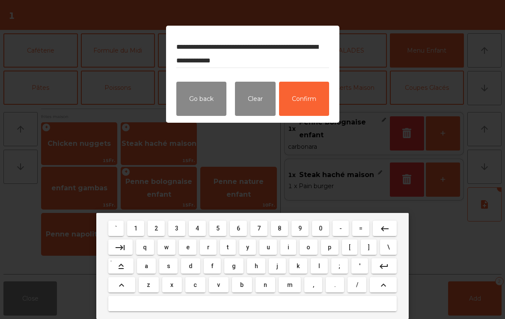
scroll to position [11, 0]
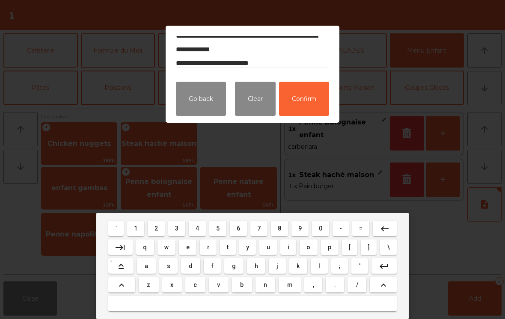
type textarea "**********"
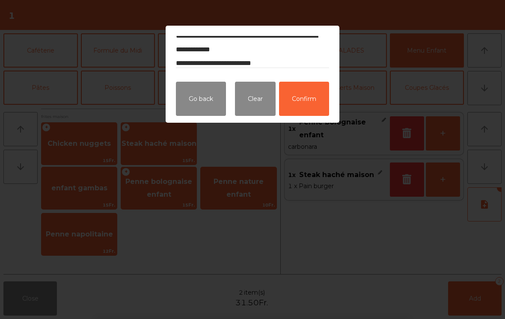
click at [303, 102] on button "Confirm" at bounding box center [304, 99] width 50 height 34
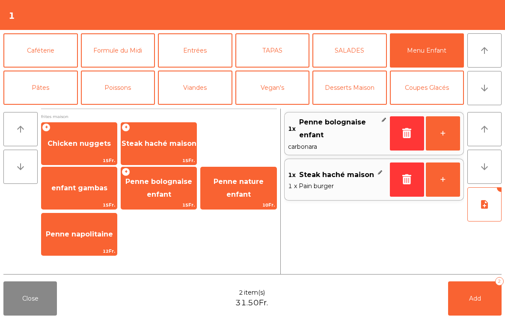
click at [480, 219] on button "note_add" at bounding box center [484, 204] width 34 height 34
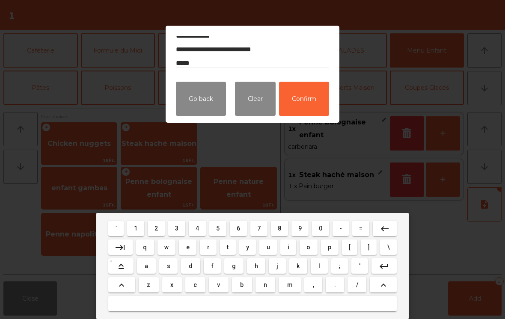
scroll to position [25, 0]
type textarea "**********"
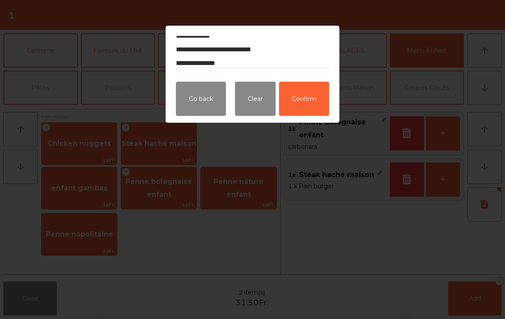
click at [303, 107] on button "Confirm" at bounding box center [304, 99] width 50 height 34
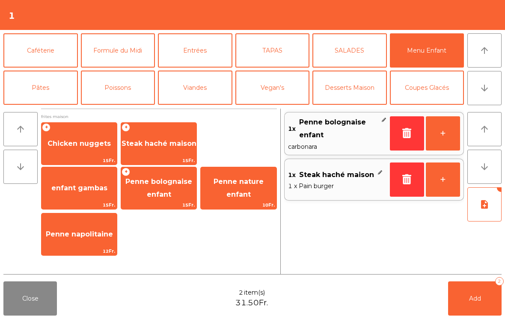
click at [464, 296] on button "Add 2" at bounding box center [474, 299] width 53 height 34
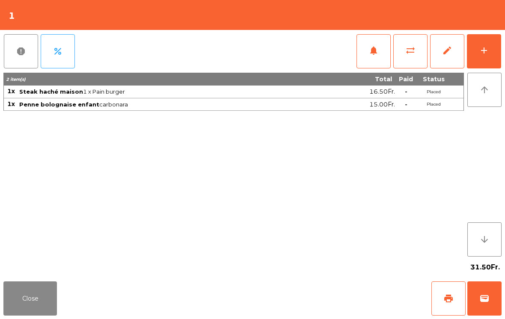
click at [19, 313] on button "Close" at bounding box center [29, 299] width 53 height 34
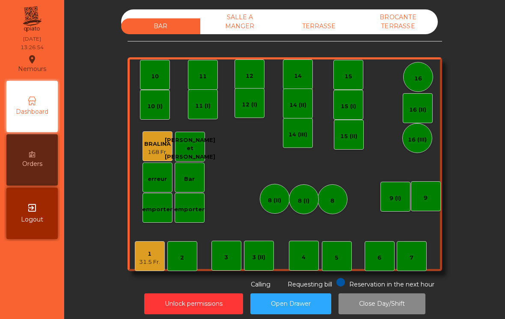
click at [331, 23] on div "TERRASSE" at bounding box center [318, 26] width 79 height 16
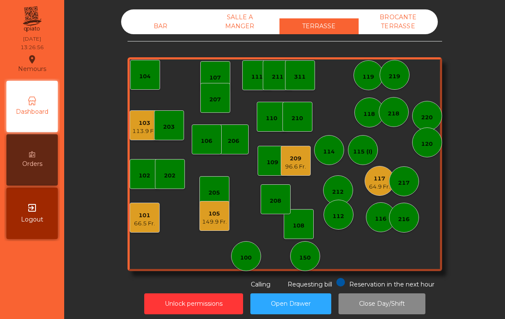
click at [296, 165] on div "96.6 Fr." at bounding box center [295, 167] width 21 height 9
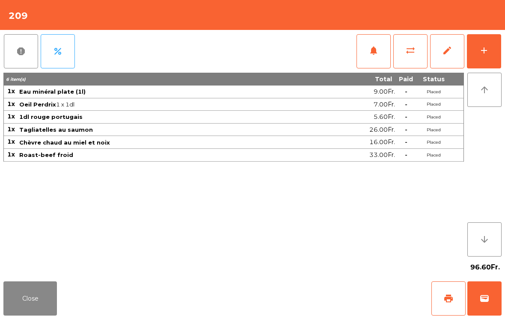
click at [486, 58] on button "add" at bounding box center [484, 51] width 34 height 34
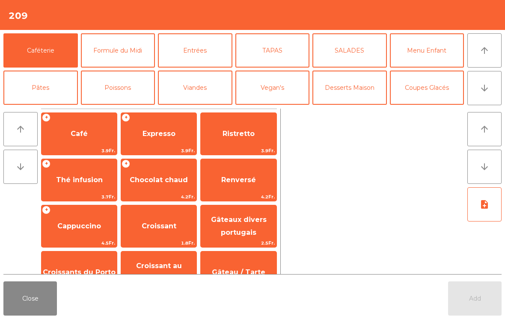
scroll to position [46, 0]
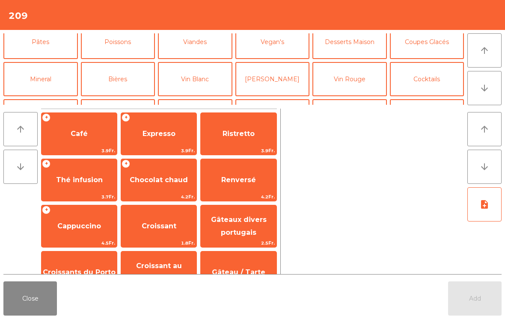
click at [281, 83] on button "[PERSON_NAME]" at bounding box center [272, 79] width 74 height 34
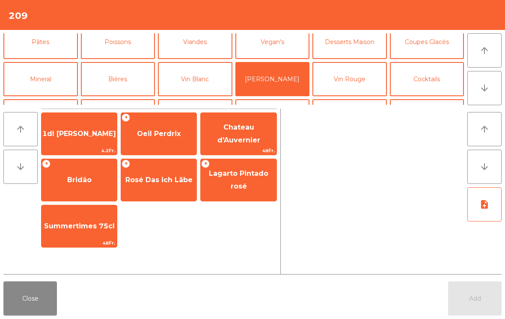
click at [87, 135] on span "1dl [PERSON_NAME]" at bounding box center [79, 134] width 74 height 8
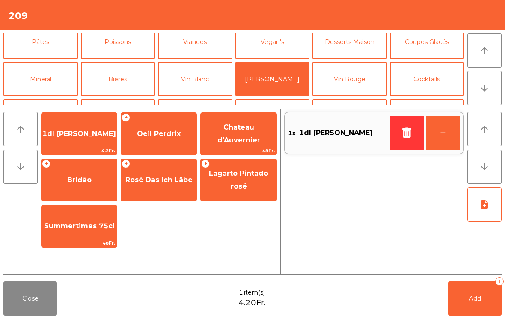
click at [403, 126] on button "button" at bounding box center [407, 133] width 34 height 34
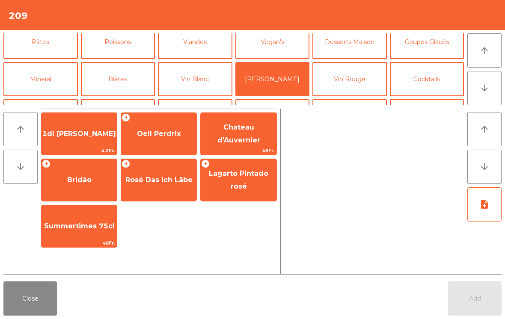
click at [354, 83] on button "Vin Rouge" at bounding box center [349, 79] width 74 height 34
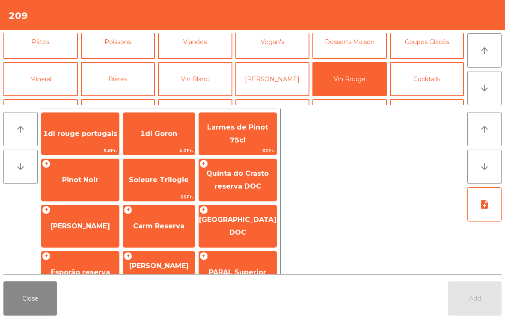
click at [87, 137] on span "1dl rouge portugais" at bounding box center [80, 134] width 74 height 8
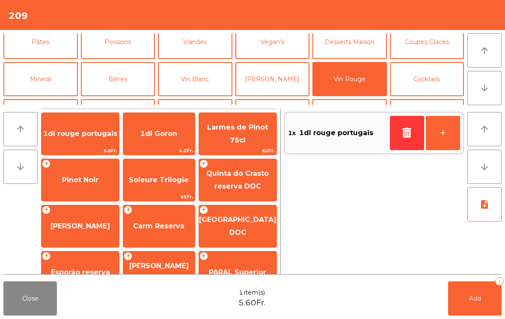
click at [472, 296] on span "Add" at bounding box center [475, 299] width 12 height 8
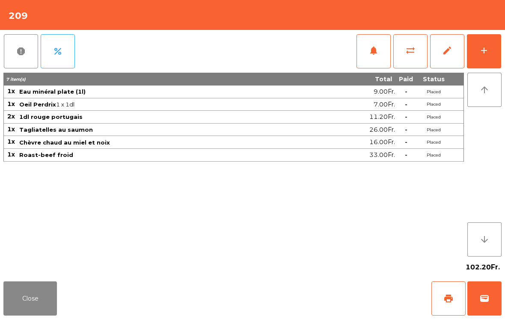
click at [24, 315] on button "Close" at bounding box center [29, 299] width 53 height 34
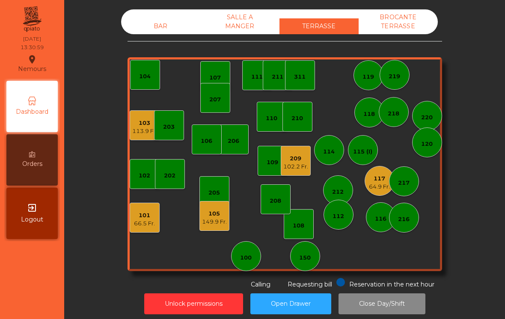
click at [374, 180] on div "117" at bounding box center [379, 179] width 21 height 9
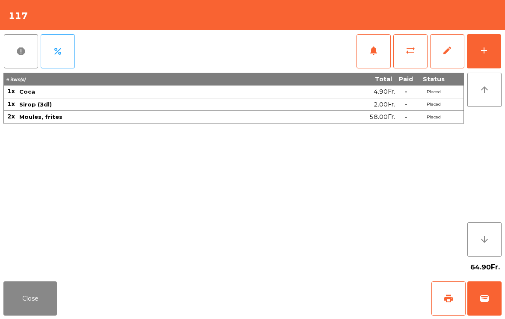
click at [493, 54] on button "add" at bounding box center [484, 51] width 34 height 34
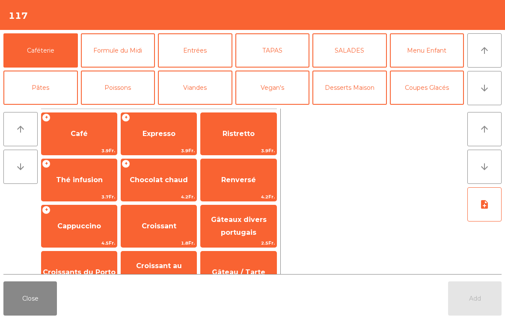
click at [377, 92] on button "Desserts Maison" at bounding box center [349, 88] width 74 height 34
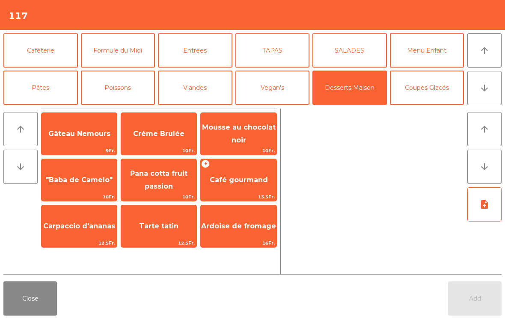
click at [161, 132] on span "Crème Brulée" at bounding box center [158, 134] width 51 height 8
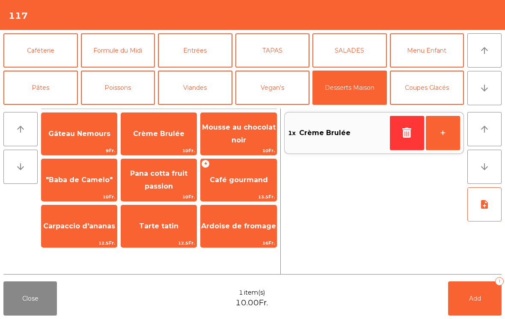
click at [251, 148] on span "10Fr." at bounding box center [238, 151] width 75 height 8
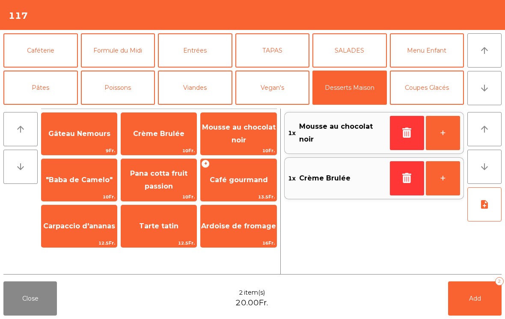
click at [473, 300] on span "Add" at bounding box center [475, 299] width 12 height 8
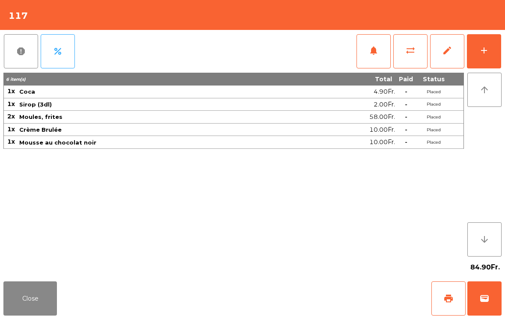
click at [42, 314] on button "Close" at bounding box center [29, 299] width 53 height 34
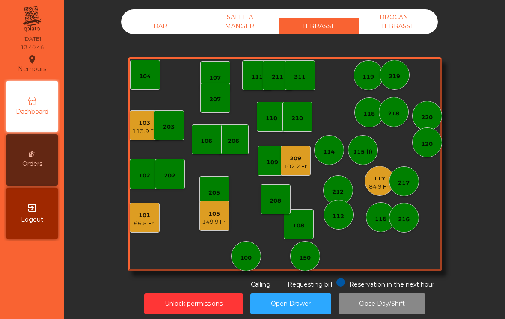
click at [374, 187] on div "84.9 Fr." at bounding box center [379, 187] width 21 height 9
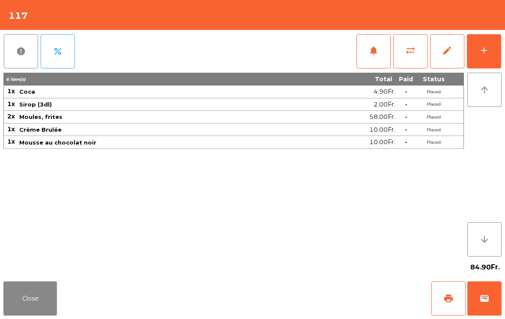
click at [497, 54] on button "add" at bounding box center [484, 51] width 34 height 34
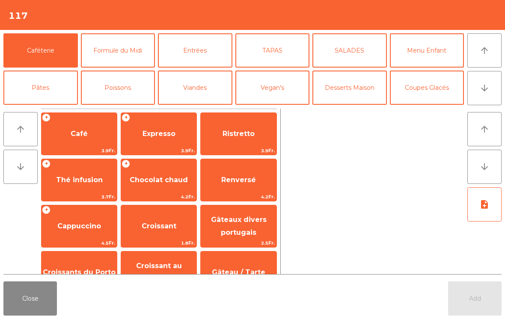
click at [156, 138] on span "Expresso" at bounding box center [158, 134] width 33 height 8
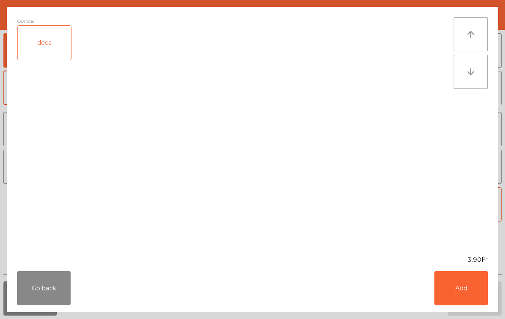
click at [453, 288] on button "Add" at bounding box center [460, 288] width 53 height 34
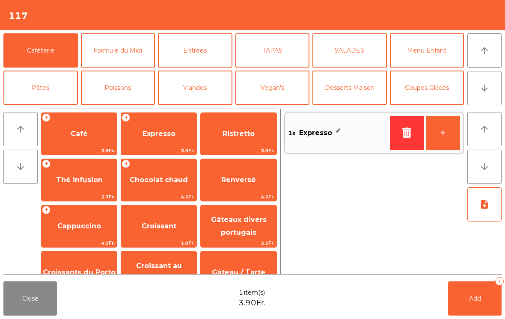
click at [472, 298] on span "Add" at bounding box center [475, 299] width 12 height 8
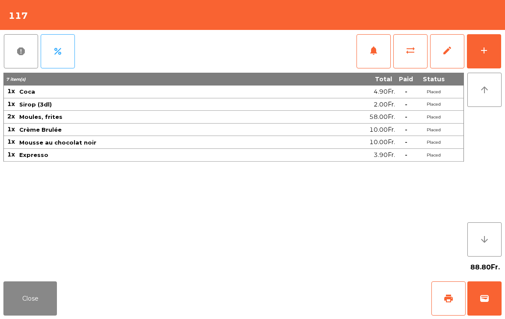
click at [32, 304] on button "Close" at bounding box center [29, 299] width 53 height 34
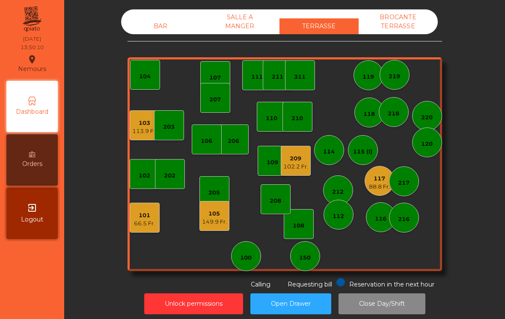
click at [148, 139] on div "103 113.9 Fr." at bounding box center [145, 125] width 30 height 30
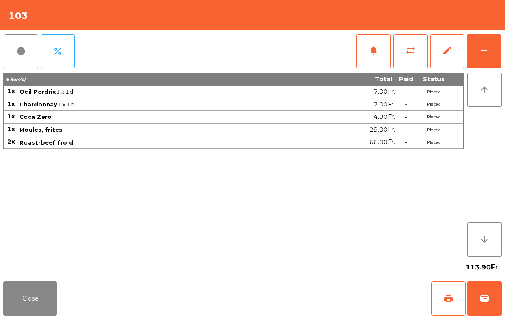
click at [487, 54] on div "add" at bounding box center [484, 50] width 10 height 10
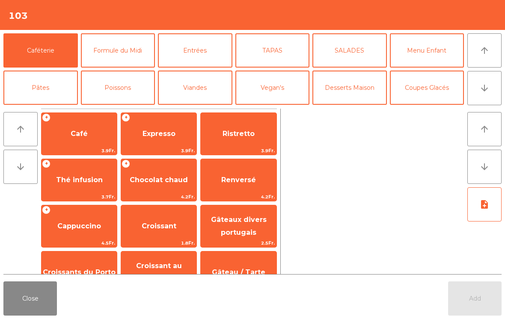
click at [490, 91] on button "arrow_downward" at bounding box center [484, 88] width 34 height 34
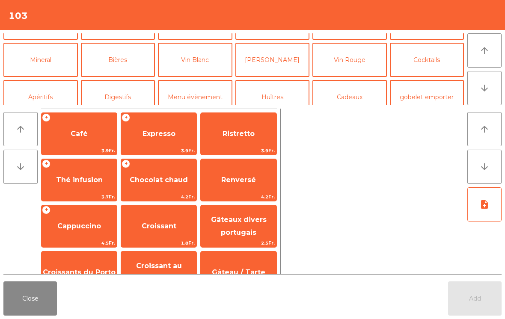
click at [51, 54] on button "Mineral" at bounding box center [40, 60] width 74 height 34
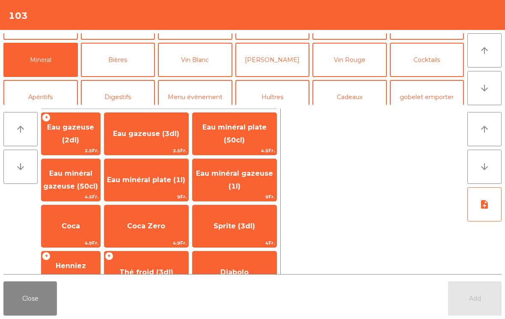
scroll to position [74, 0]
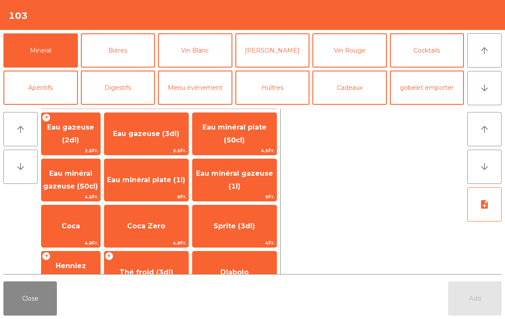
click at [251, 143] on span "Eau minéral plate (50cl)" at bounding box center [235, 134] width 84 height 36
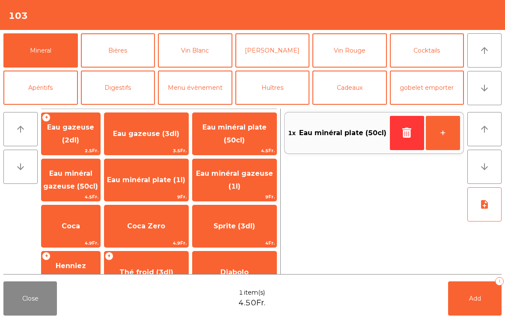
click at [469, 303] on button "Add 1" at bounding box center [474, 299] width 53 height 34
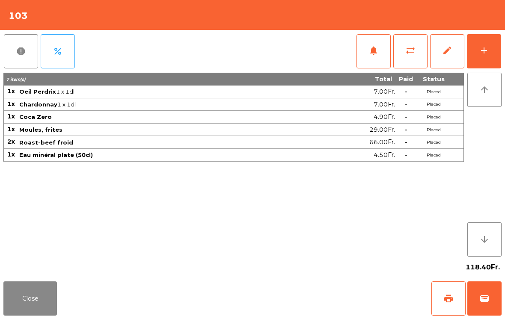
click at [17, 301] on button "Close" at bounding box center [29, 299] width 53 height 34
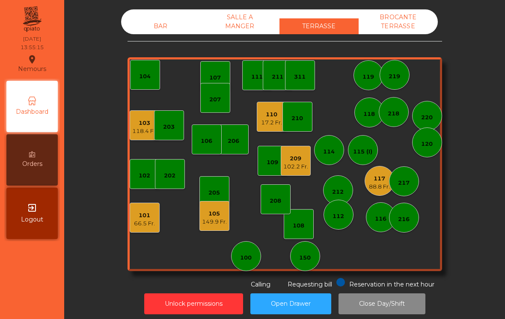
click at [379, 180] on div "117" at bounding box center [379, 179] width 21 height 9
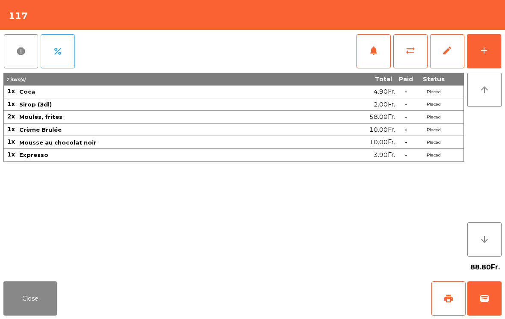
click at [447, 305] on button "print" at bounding box center [448, 299] width 34 height 34
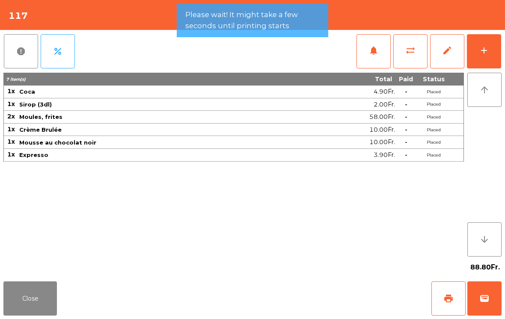
click at [33, 295] on button "Close" at bounding box center [29, 299] width 53 height 34
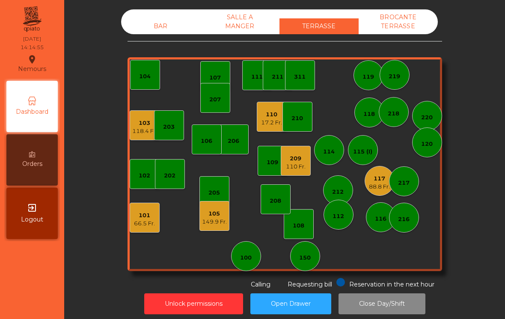
click at [142, 213] on div "101" at bounding box center [144, 215] width 21 height 9
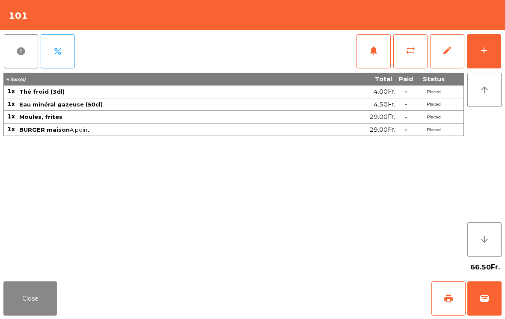
click at [496, 302] on button "wallet" at bounding box center [484, 299] width 34 height 34
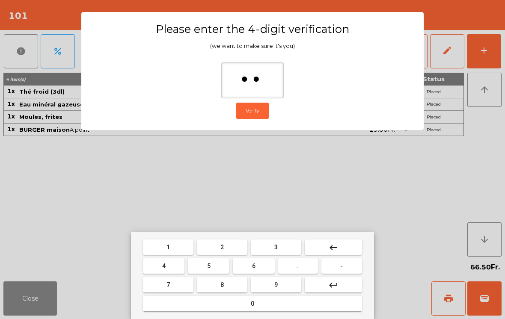
type input "***"
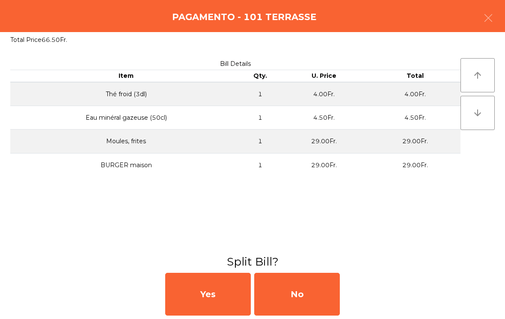
click at [301, 298] on div "No" at bounding box center [297, 294] width 86 height 43
click at [301, 298] on div "MB" at bounding box center [297, 294] width 86 height 43
click at [300, 292] on div "No" at bounding box center [297, 294] width 86 height 43
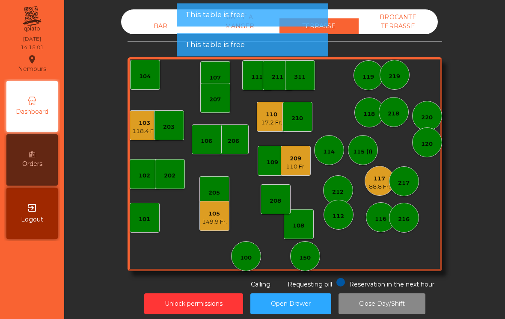
click at [137, 220] on div "101" at bounding box center [145, 218] width 30 height 30
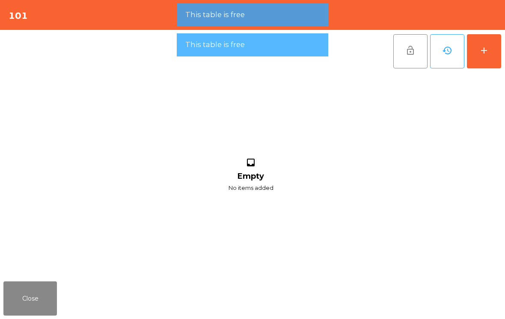
click at [489, 52] on button "add" at bounding box center [484, 51] width 34 height 34
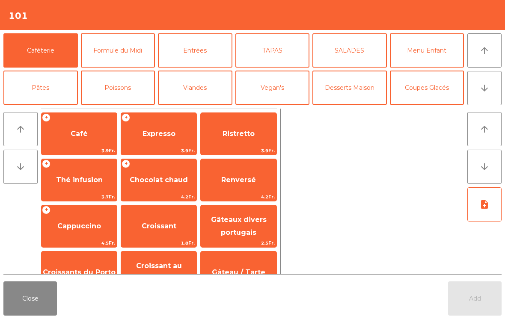
click at [159, 184] on span "Chocolat chaud" at bounding box center [158, 180] width 75 height 23
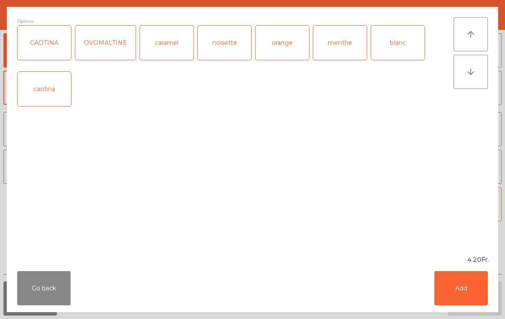
click at [80, 221] on div "Options CAOTINA OVOMALTINE caramel noisette orange menthe blanc caotina" at bounding box center [235, 131] width 436 height 228
click at [452, 288] on button "Add" at bounding box center [460, 288] width 53 height 34
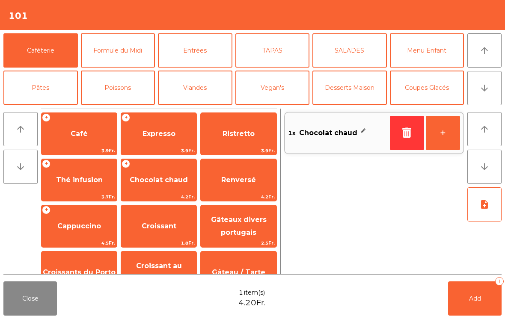
click at [80, 211] on div "+ Cappuccino 4.5Fr." at bounding box center [79, 226] width 76 height 43
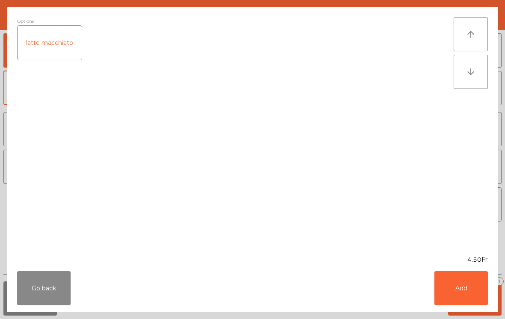
click at [459, 288] on button "Add" at bounding box center [460, 288] width 53 height 34
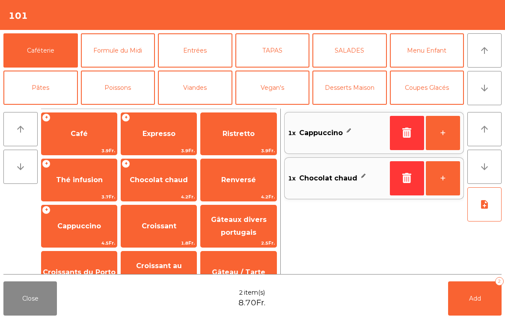
click at [464, 309] on button "Add 2" at bounding box center [474, 299] width 53 height 34
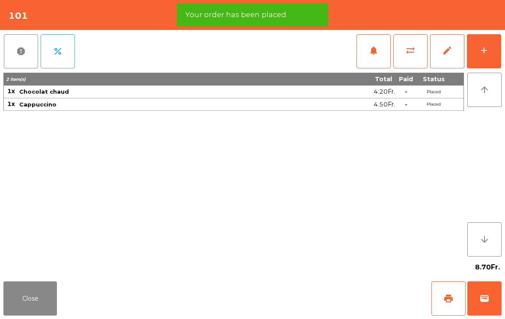
click at [441, 300] on button "print" at bounding box center [448, 299] width 34 height 34
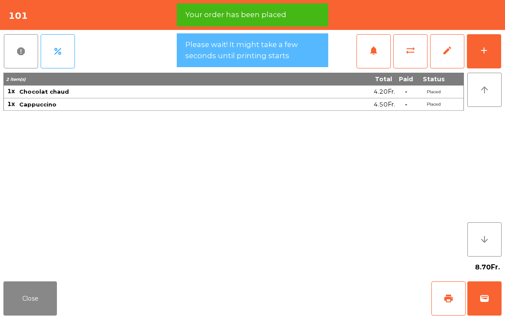
click at [37, 282] on button "Close" at bounding box center [29, 299] width 53 height 34
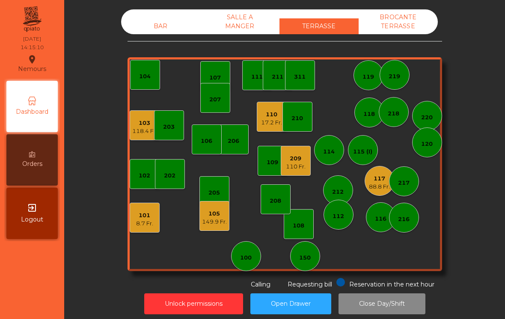
click at [374, 178] on div "117" at bounding box center [379, 179] width 21 height 9
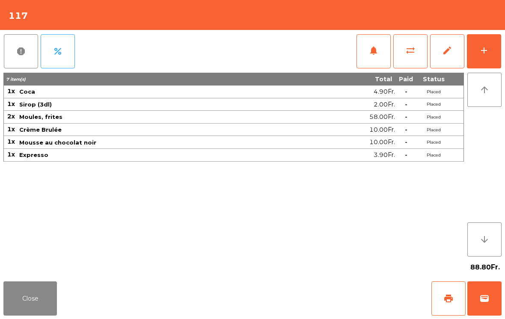
click at [409, 59] on button "sync_alt" at bounding box center [410, 51] width 34 height 34
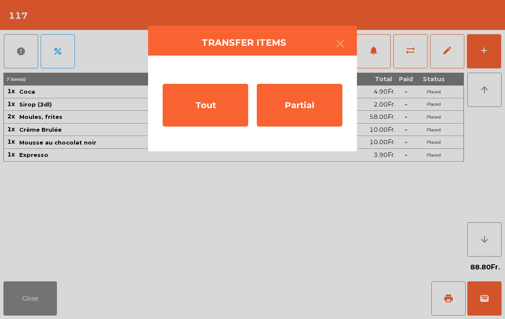
click at [208, 109] on div "Tout" at bounding box center [206, 105] width 86 height 43
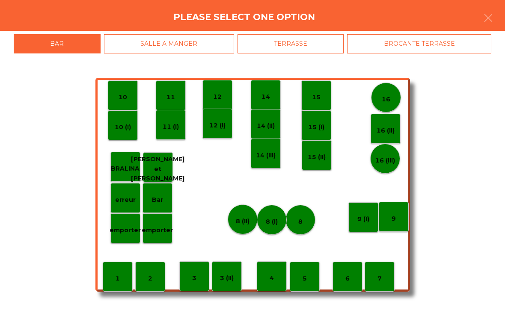
click at [412, 48] on div "BROCANTE TERRASSE" at bounding box center [419, 43] width 144 height 19
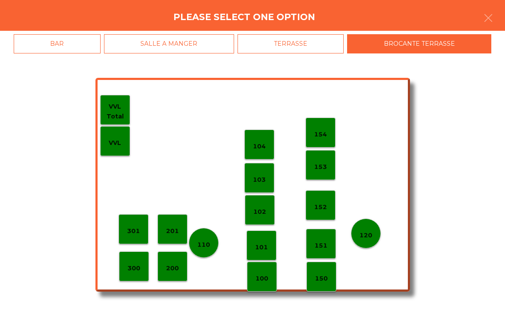
click at [265, 141] on div "104" at bounding box center [259, 144] width 13 height 13
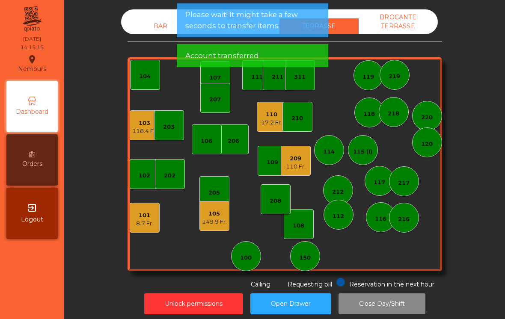
click at [406, 27] on div "BROCANTE TERRASSE" at bounding box center [398, 21] width 79 height 25
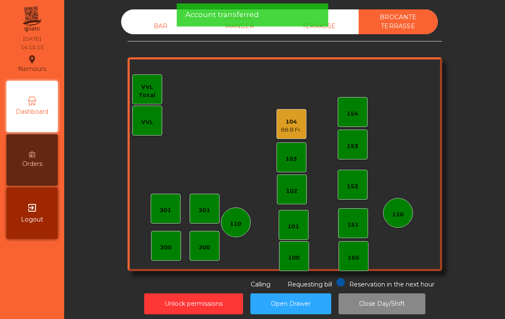
click at [148, 26] on div "BAR" at bounding box center [160, 26] width 79 height 16
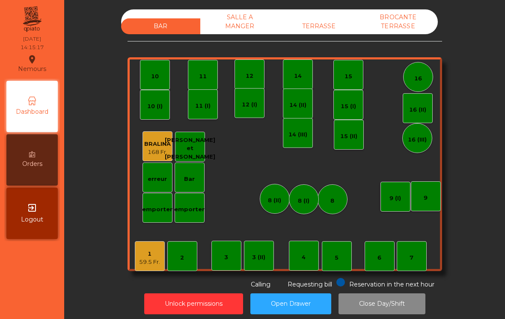
click at [329, 31] on div "TERRASSE" at bounding box center [318, 26] width 79 height 16
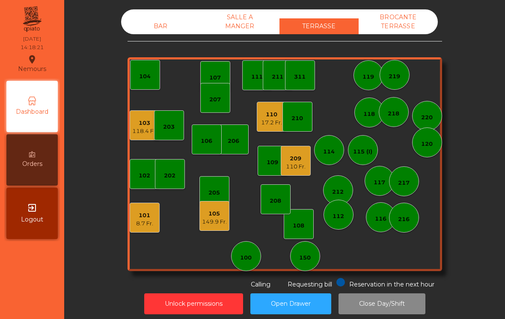
click at [212, 88] on div "207" at bounding box center [215, 98] width 30 height 30
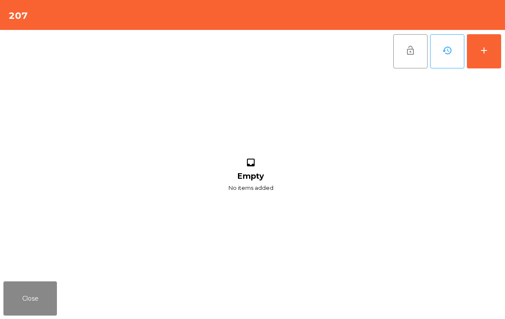
click at [500, 53] on button "add" at bounding box center [484, 51] width 34 height 34
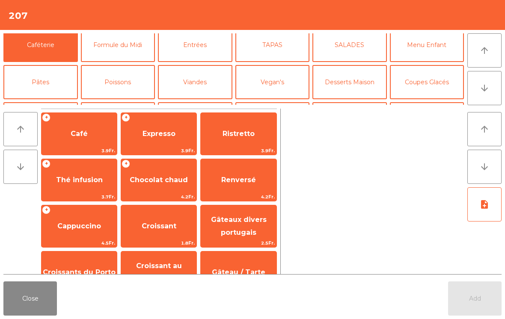
scroll to position [47, 0]
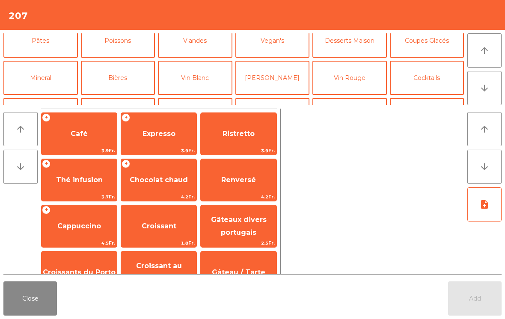
click at [81, 228] on span "Cappuccino" at bounding box center [79, 226] width 44 height 8
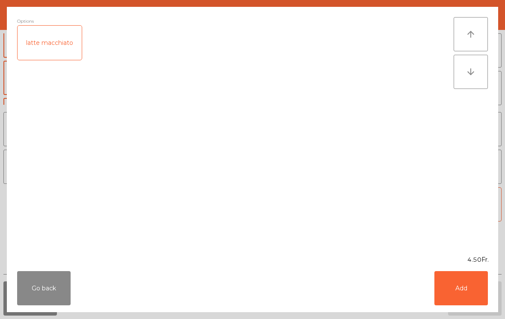
click at [475, 289] on button "Add" at bounding box center [460, 288] width 53 height 34
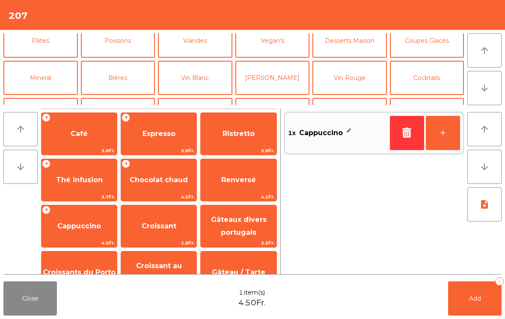
click at [444, 133] on button "+" at bounding box center [443, 133] width 34 height 34
click at [473, 295] on span "Add" at bounding box center [475, 299] width 12 height 8
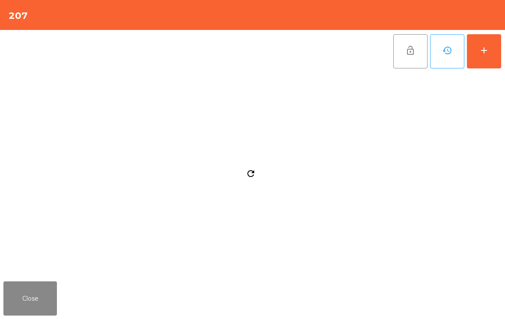
click at [38, 292] on button "Close" at bounding box center [29, 299] width 53 height 34
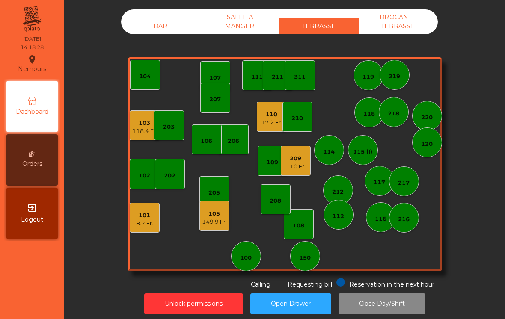
click at [216, 221] on div "149.9 Fr." at bounding box center [214, 222] width 25 height 9
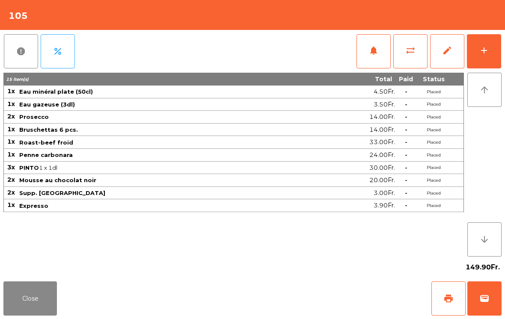
click at [436, 300] on button "print" at bounding box center [448, 299] width 34 height 34
click at [33, 302] on button "Close" at bounding box center [29, 299] width 53 height 34
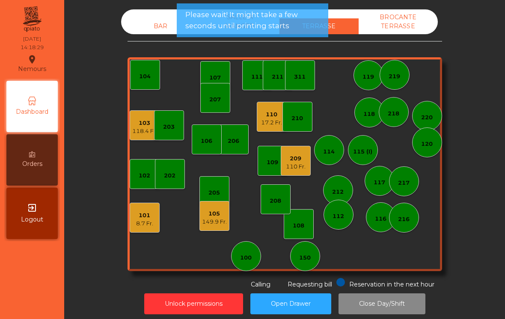
click at [271, 113] on div "110" at bounding box center [271, 114] width 21 height 9
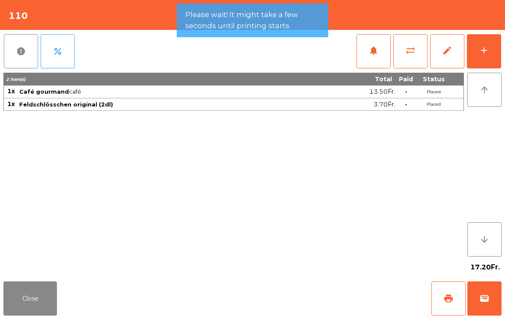
click at [29, 287] on button "Close" at bounding box center [29, 299] width 53 height 34
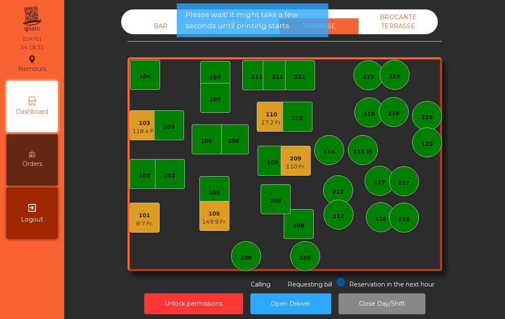
click at [138, 132] on div "118.4 Fr." at bounding box center [144, 131] width 25 height 9
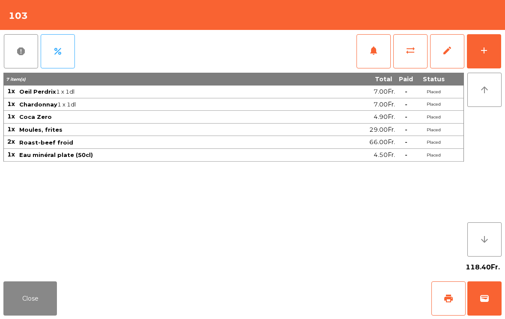
click at [455, 301] on button "print" at bounding box center [448, 299] width 34 height 34
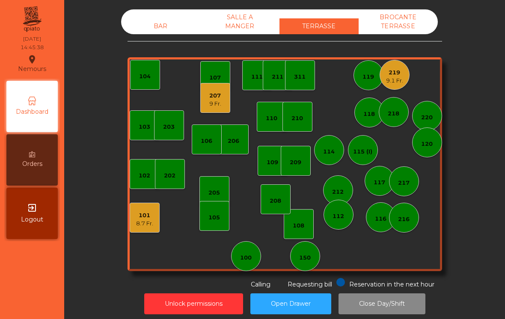
click at [157, 25] on div "BAR" at bounding box center [160, 26] width 79 height 16
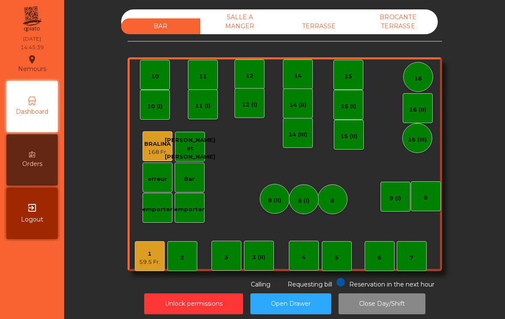
click at [154, 258] on div "59.5 Fr." at bounding box center [149, 262] width 21 height 9
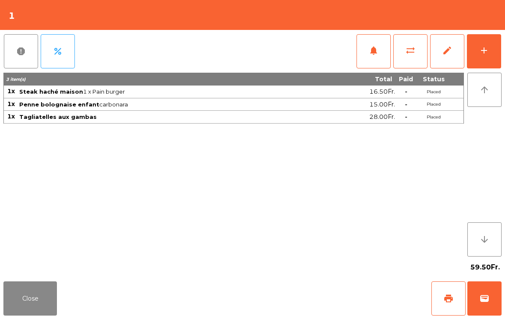
click at [486, 53] on div "add" at bounding box center [484, 50] width 10 height 10
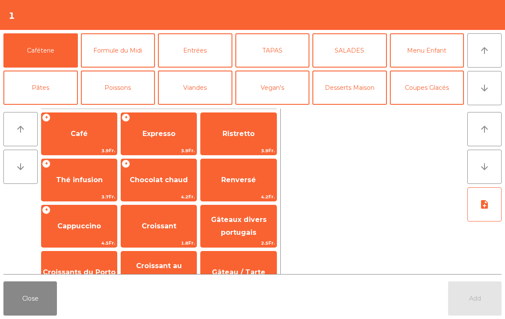
click at [433, 92] on button "Coupes Glacés" at bounding box center [427, 88] width 74 height 34
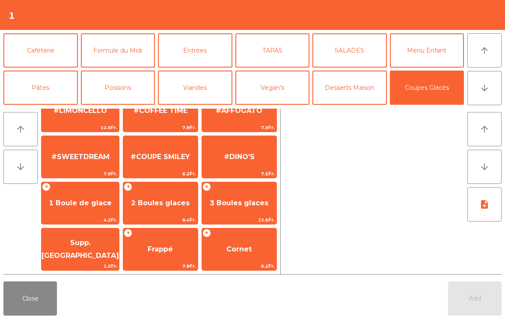
scroll to position [162, 0]
click at [244, 256] on span "Cornet" at bounding box center [239, 249] width 74 height 23
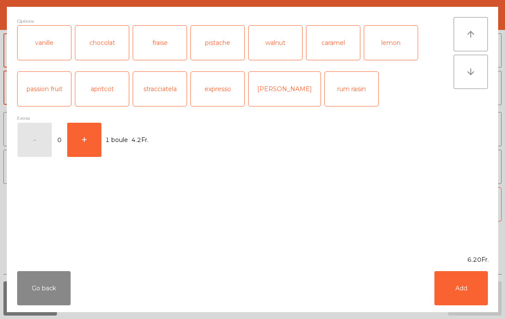
click at [444, 292] on button "Add" at bounding box center [460, 288] width 53 height 34
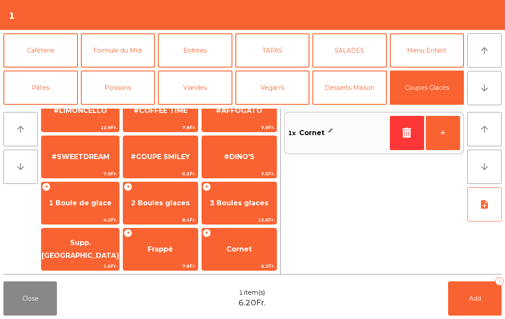
click at [64, 208] on span "1 Boule de glace" at bounding box center [80, 203] width 77 height 23
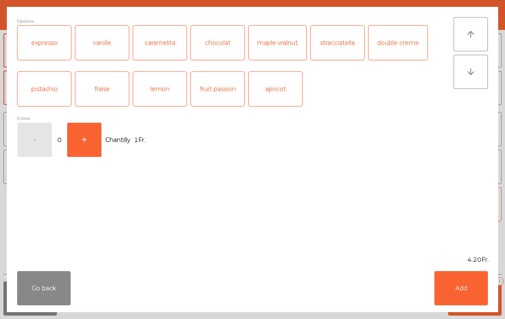
click at [458, 288] on button "Add" at bounding box center [460, 288] width 53 height 34
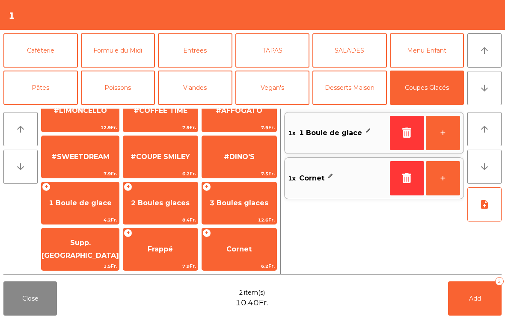
click at [469, 306] on button "Add 2" at bounding box center [474, 299] width 53 height 34
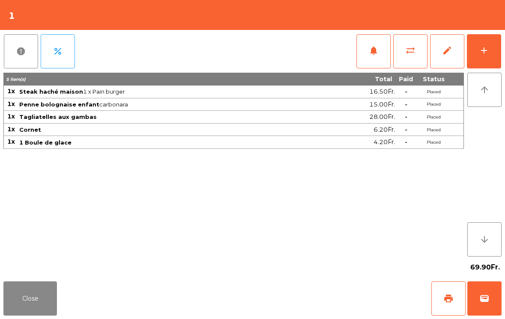
click at [40, 315] on button "Close" at bounding box center [29, 299] width 53 height 34
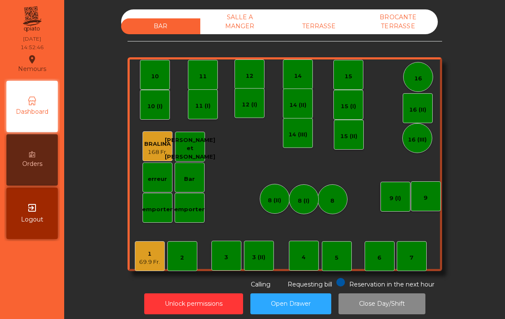
click at [321, 31] on div "TERRASSE" at bounding box center [318, 26] width 79 height 16
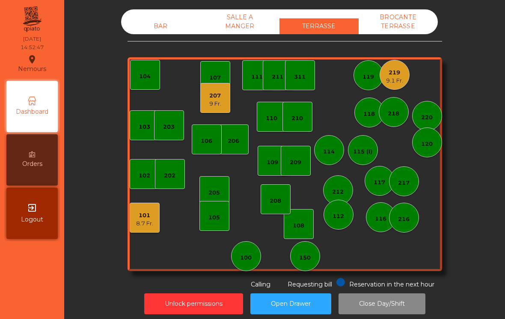
click at [213, 96] on div "207" at bounding box center [215, 96] width 12 height 9
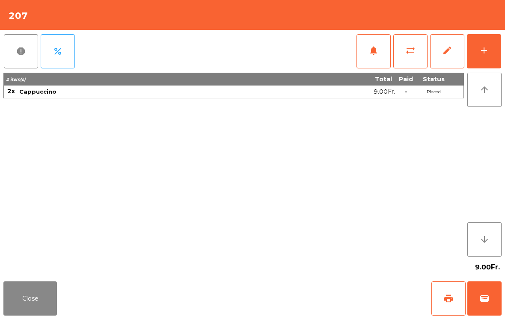
click at [492, 290] on button "wallet" at bounding box center [484, 299] width 34 height 34
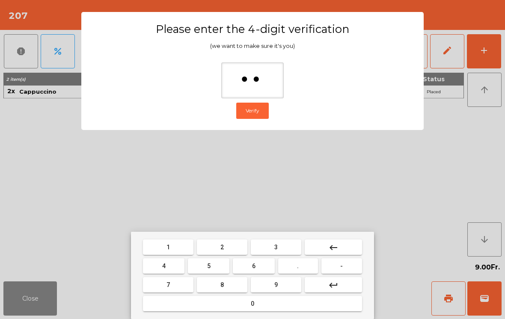
type input "***"
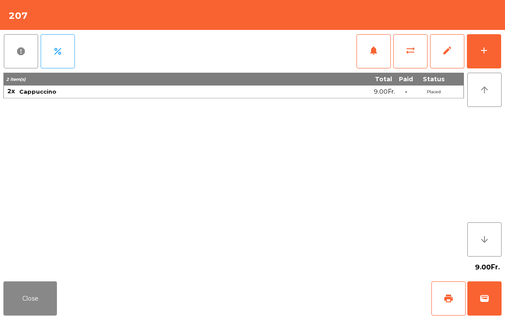
click at [320, 296] on div "Close print wallet" at bounding box center [252, 298] width 505 height 41
click at [315, 294] on div "Close print wallet" at bounding box center [252, 298] width 505 height 41
click at [310, 285] on div "Close print wallet" at bounding box center [252, 298] width 505 height 41
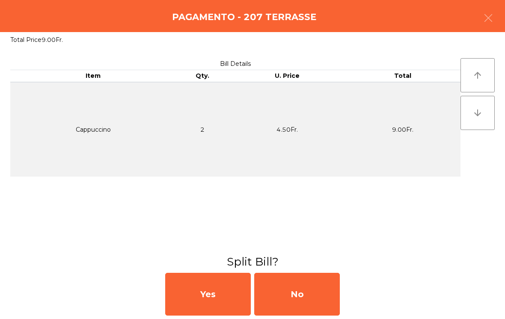
click at [303, 291] on div "No" at bounding box center [297, 294] width 86 height 43
click at [297, 291] on div "MB" at bounding box center [297, 294] width 86 height 43
click at [300, 296] on div "No" at bounding box center [297, 294] width 86 height 43
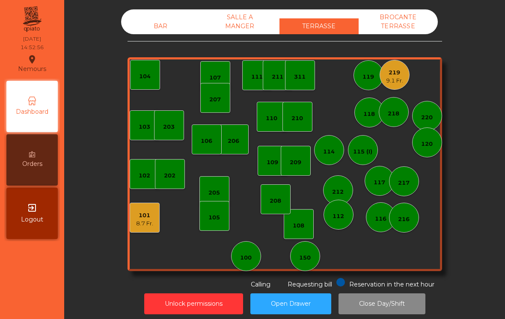
click at [150, 217] on div "101" at bounding box center [144, 215] width 17 height 9
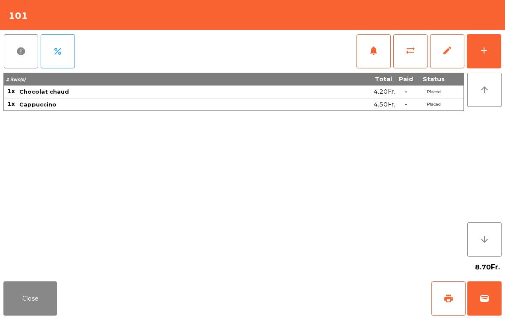
click at [490, 298] on button "wallet" at bounding box center [484, 299] width 34 height 34
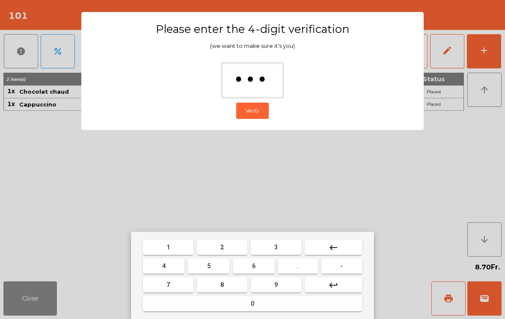
type input "****"
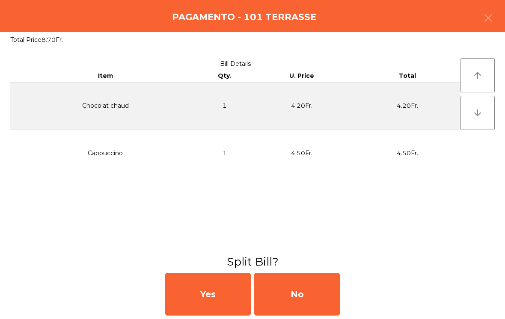
click at [306, 297] on div "No" at bounding box center [297, 294] width 86 height 43
click at [310, 289] on div "No" at bounding box center [297, 294] width 86 height 43
click at [313, 288] on div "No" at bounding box center [297, 294] width 86 height 43
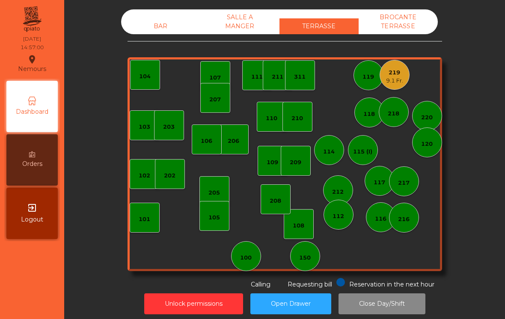
click at [395, 86] on div "219 9.1 Fr." at bounding box center [395, 75] width 30 height 30
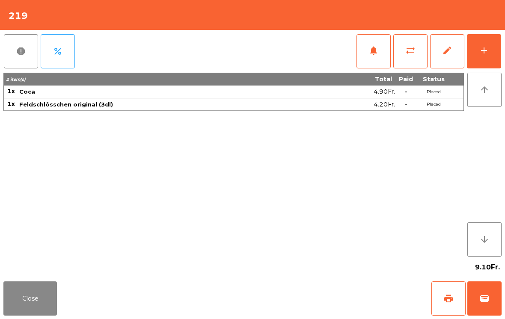
click at [488, 297] on span "wallet" at bounding box center [484, 299] width 10 height 10
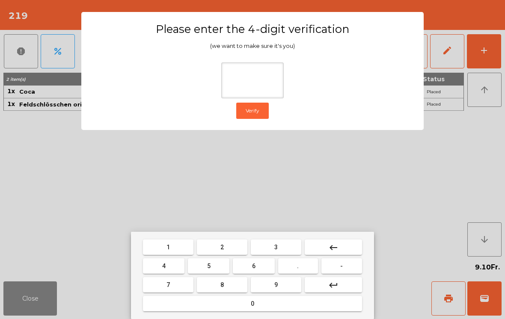
type input "*"
type input "***"
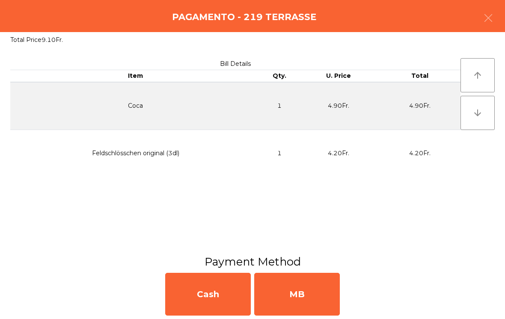
click at [301, 291] on div "MB" at bounding box center [297, 294] width 86 height 43
click at [295, 312] on div "No" at bounding box center [297, 294] width 86 height 43
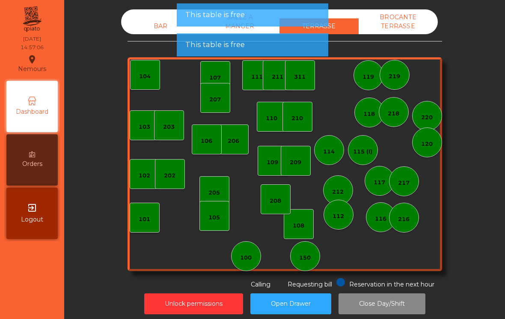
click at [209, 136] on div "106" at bounding box center [207, 140] width 12 height 12
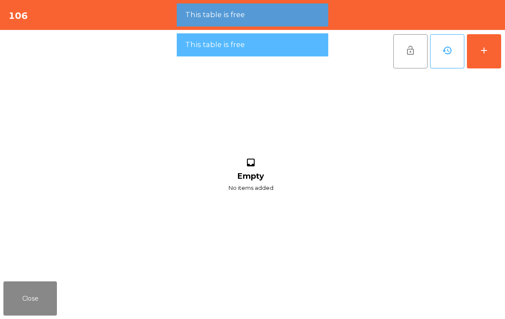
click at [490, 44] on button "add" at bounding box center [484, 51] width 34 height 34
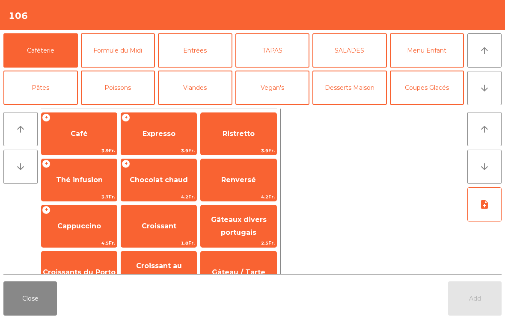
click at [92, 141] on span "Café" at bounding box center [79, 133] width 75 height 23
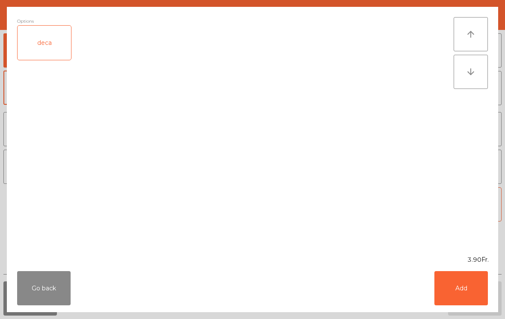
click at [472, 288] on button "Add" at bounding box center [460, 288] width 53 height 34
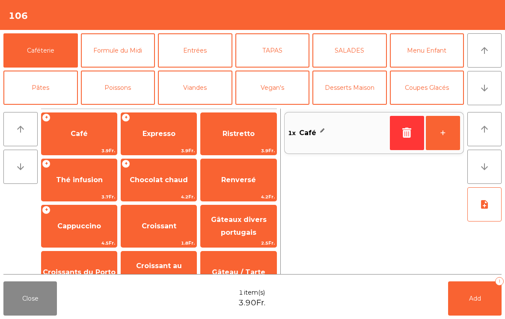
click at [240, 181] on span "Renversé" at bounding box center [238, 180] width 35 height 8
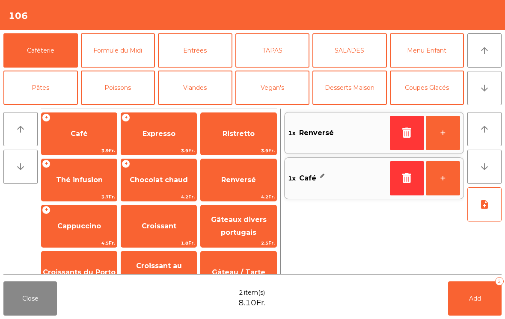
click at [48, 108] on button "Mineral" at bounding box center [40, 125] width 74 height 34
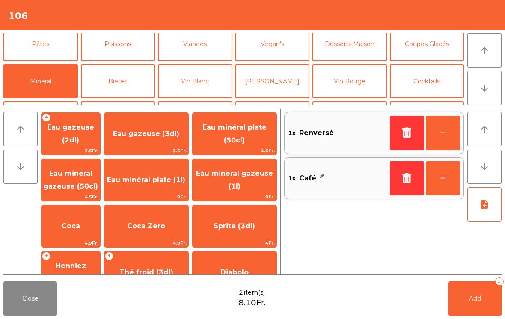
scroll to position [60, 0]
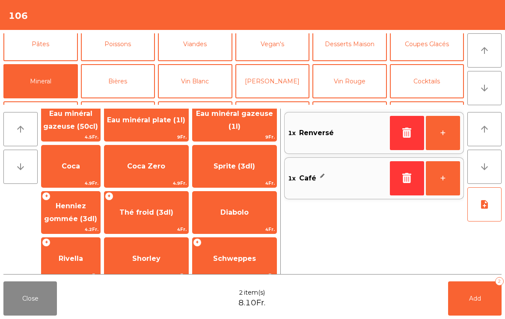
click at [76, 171] on span "Coca" at bounding box center [71, 166] width 59 height 23
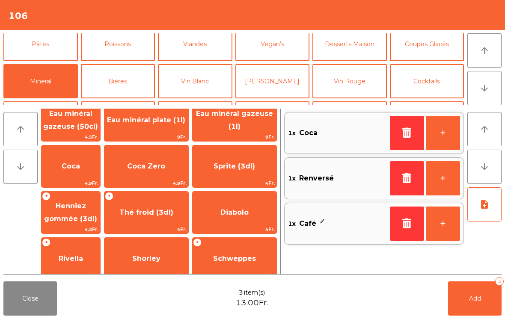
scroll to position [105, 0]
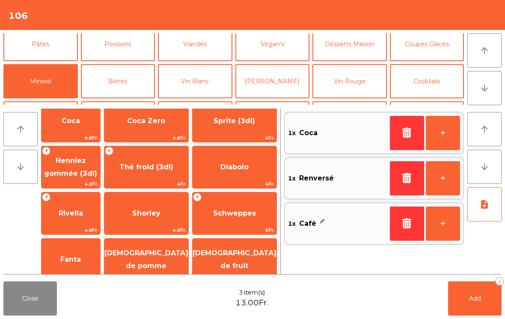
click at [418, 85] on button "Cocktails" at bounding box center [427, 81] width 74 height 34
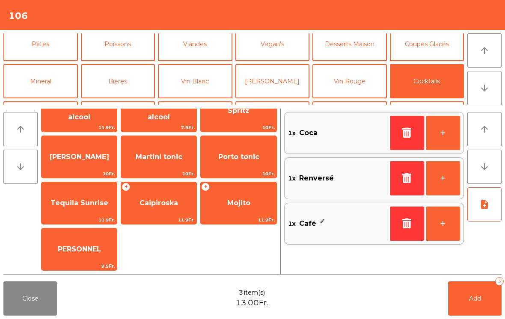
click at [441, 49] on button "Coupes Glacés" at bounding box center [427, 44] width 74 height 34
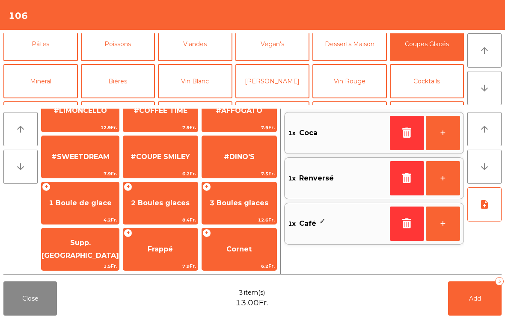
click at [72, 203] on span "1 Boule de glace" at bounding box center [80, 203] width 63 height 8
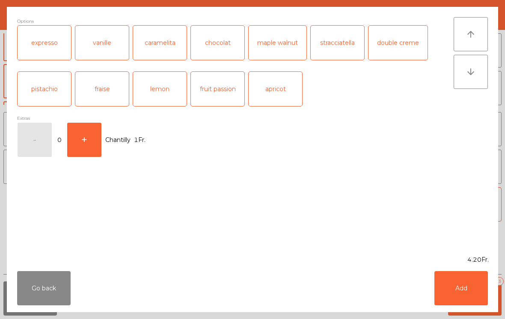
scroll to position [162, 0]
click at [478, 290] on button "Add" at bounding box center [460, 288] width 53 height 34
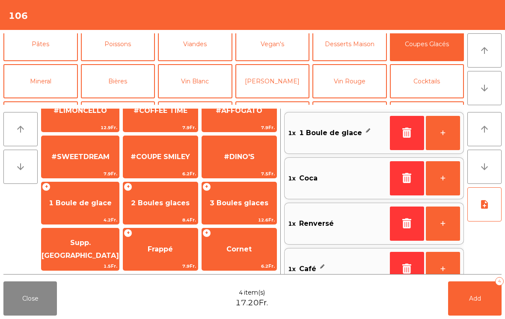
click at [478, 290] on button "Add 4" at bounding box center [474, 299] width 53 height 34
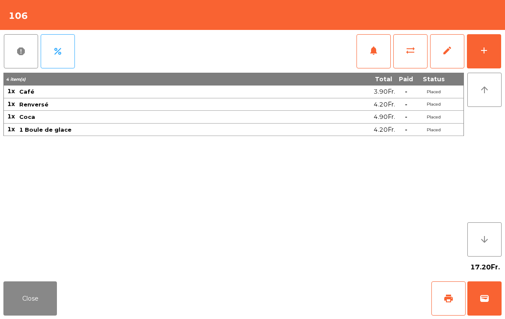
click at [47, 312] on button "Close" at bounding box center [29, 299] width 53 height 34
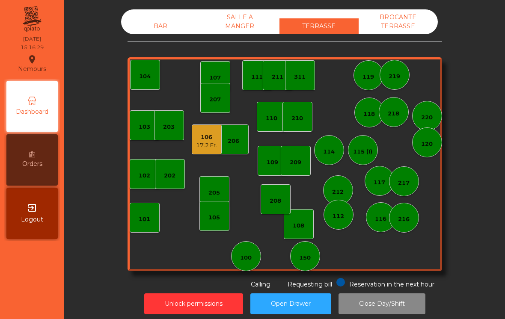
click at [146, 22] on div "BAR" at bounding box center [160, 26] width 79 height 16
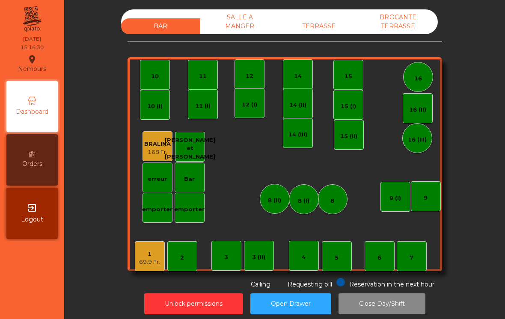
click at [329, 39] on div "BAR SALLE A MANGER TERRASSE BROCANTE TERRASSE 1 69.9 Fr. 2 3 4 5 6 7 8 9 10 11 …" at bounding box center [285, 149] width 315 height 280
click at [325, 25] on div "TERRASSE" at bounding box center [318, 26] width 79 height 16
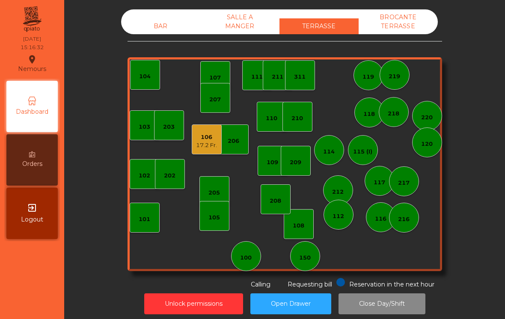
click at [311, 252] on div "150" at bounding box center [305, 256] width 12 height 12
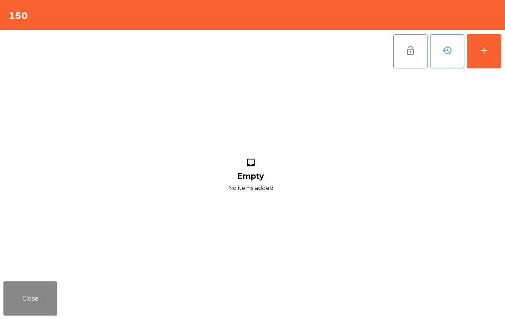
click at [501, 66] on button "add" at bounding box center [484, 51] width 34 height 34
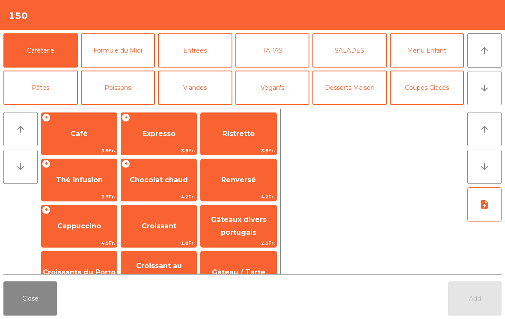
click at [149, 148] on span "3.9Fr." at bounding box center [158, 151] width 75 height 8
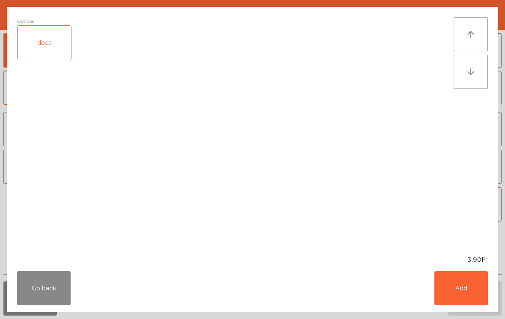
click at [474, 278] on button "Add" at bounding box center [460, 288] width 53 height 34
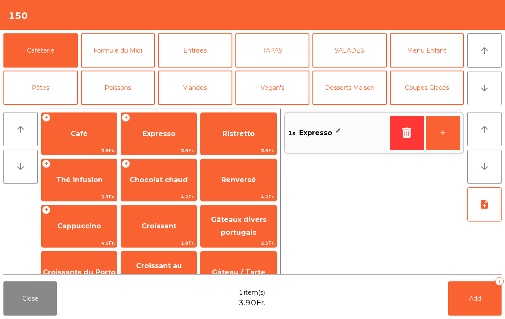
click at [75, 134] on span "Café" at bounding box center [79, 134] width 17 height 8
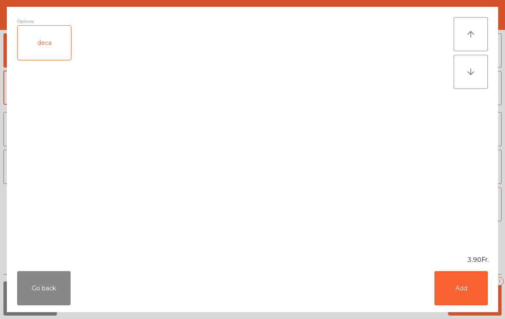
click at [465, 302] on button "Add" at bounding box center [460, 288] width 53 height 34
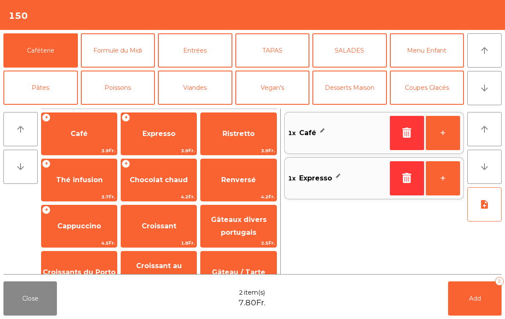
click at [487, 297] on button "Add 2" at bounding box center [474, 299] width 53 height 34
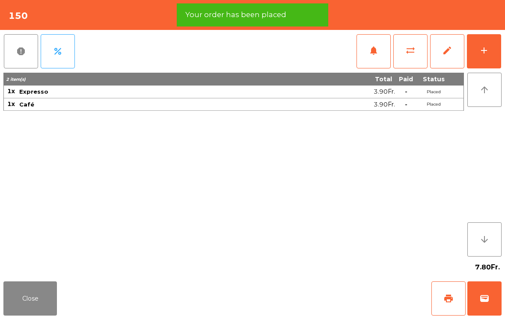
click at [455, 306] on button "print" at bounding box center [448, 299] width 34 height 34
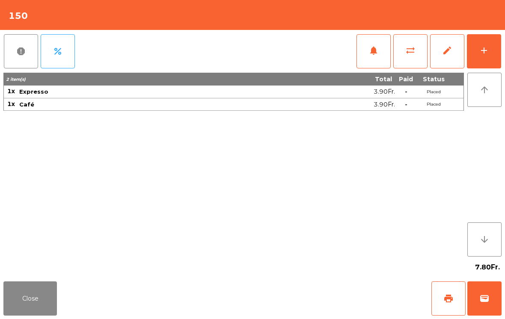
click at [29, 313] on button "Close" at bounding box center [29, 299] width 53 height 34
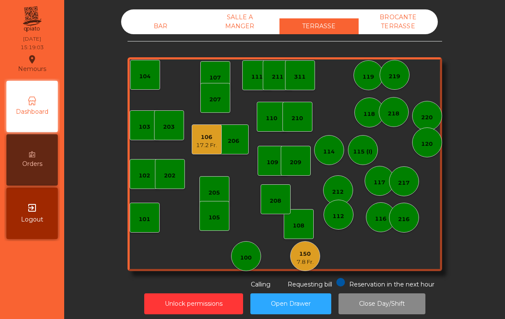
click at [165, 33] on div "BAR" at bounding box center [160, 26] width 79 height 16
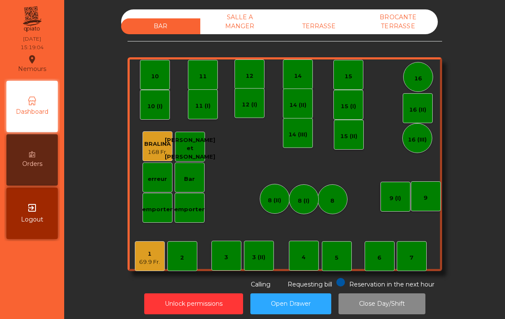
click at [154, 255] on div "1" at bounding box center [149, 254] width 21 height 9
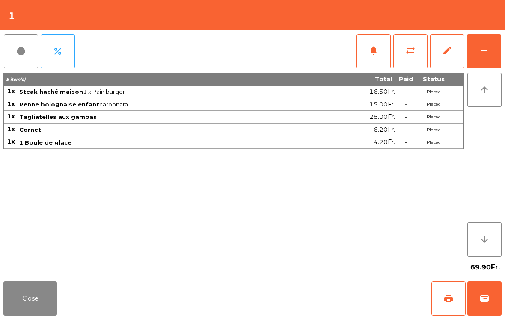
click at [447, 300] on span "print" at bounding box center [448, 299] width 10 height 10
click at [476, 50] on button "add" at bounding box center [484, 51] width 34 height 34
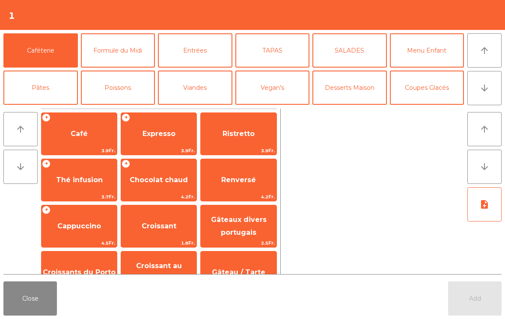
click at [157, 128] on span "Expresso" at bounding box center [158, 133] width 75 height 23
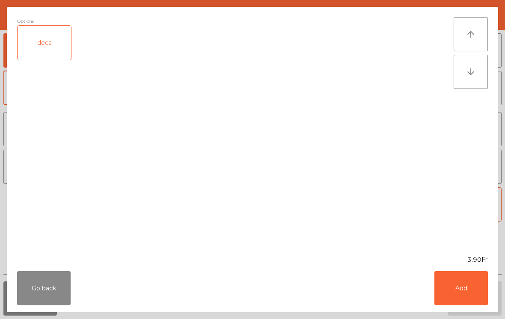
click at [462, 280] on button "Add" at bounding box center [460, 288] width 53 height 34
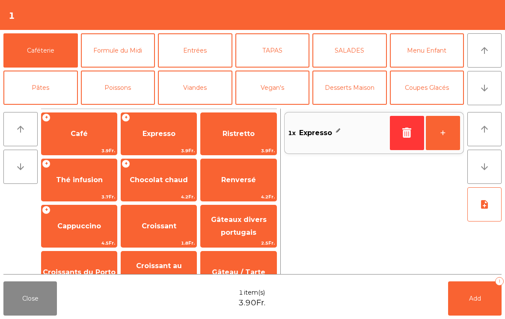
click at [463, 293] on button "Add 1" at bounding box center [474, 299] width 53 height 34
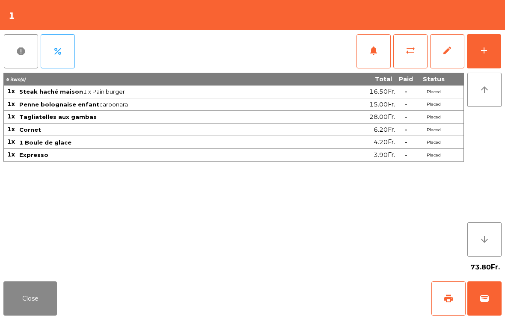
click at [32, 297] on button "Close" at bounding box center [29, 299] width 53 height 34
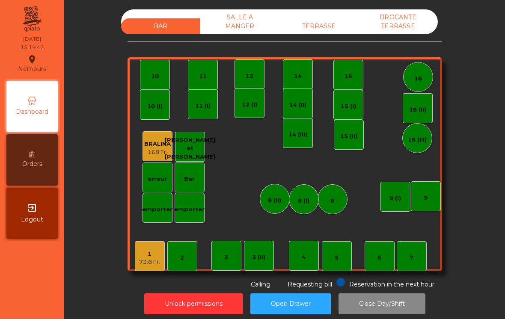
click at [330, 22] on div "TERRASSE" at bounding box center [318, 26] width 79 height 16
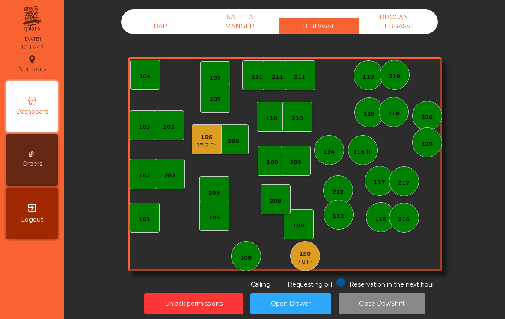
click at [378, 187] on div "117" at bounding box center [380, 181] width 30 height 30
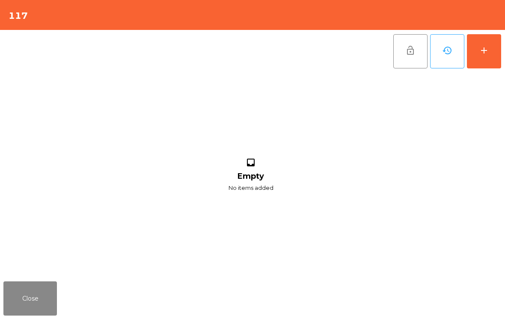
click at [492, 51] on button "add" at bounding box center [484, 51] width 34 height 34
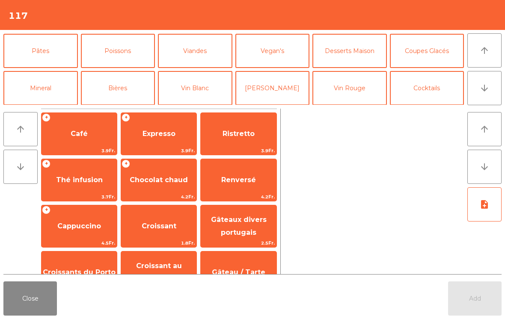
scroll to position [36, 0]
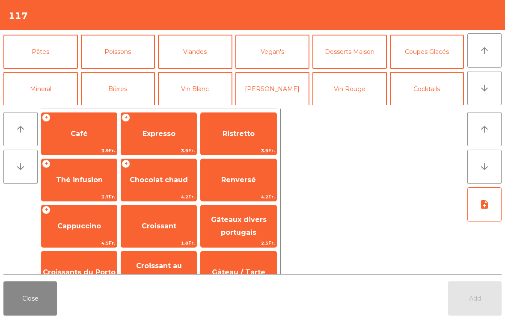
click at [56, 85] on button "Mineral" at bounding box center [40, 89] width 74 height 34
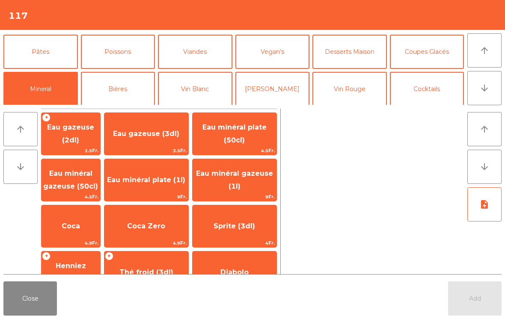
scroll to position [53, 0]
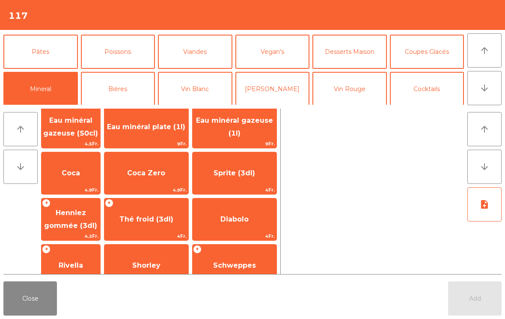
click at [166, 231] on span "Thé froid (3dl)" at bounding box center [146, 219] width 84 height 23
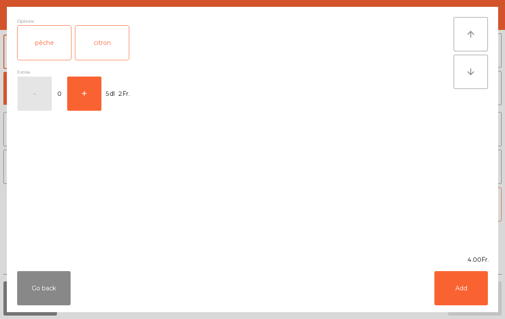
click at [470, 289] on button "Add" at bounding box center [460, 288] width 53 height 34
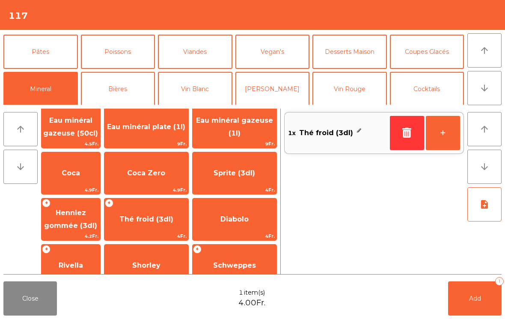
click at [475, 301] on span "Add" at bounding box center [475, 299] width 12 height 8
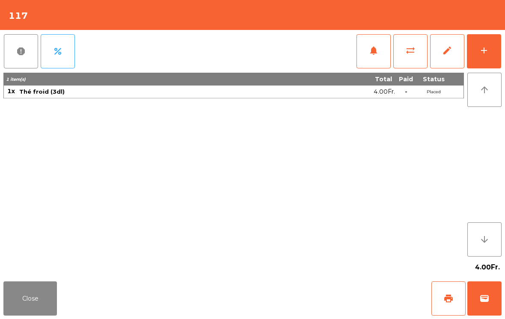
click at [41, 315] on button "Close" at bounding box center [29, 299] width 53 height 34
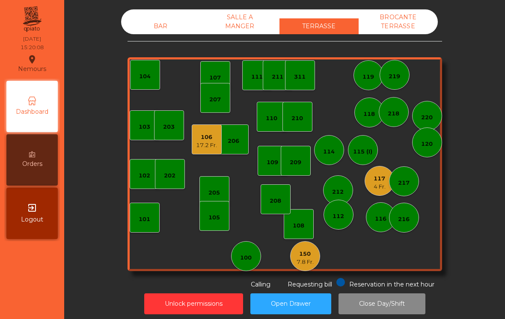
click at [304, 260] on div "7.8 Fr." at bounding box center [305, 262] width 17 height 9
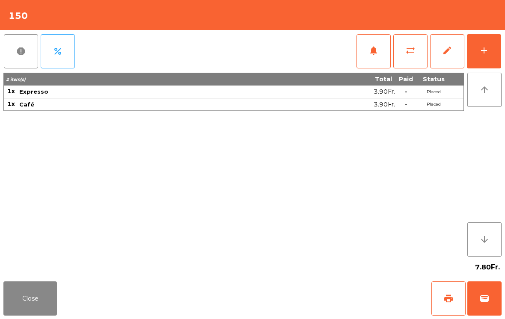
click at [28, 284] on button "Close" at bounding box center [29, 299] width 53 height 34
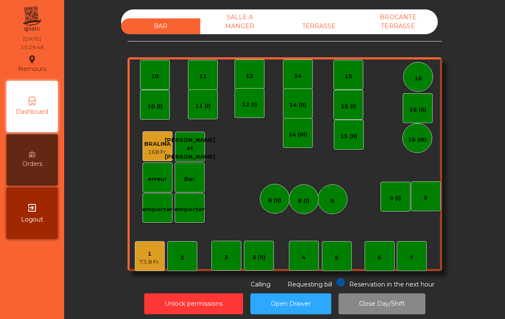
click at [320, 25] on div "TERRASSE" at bounding box center [318, 26] width 79 height 16
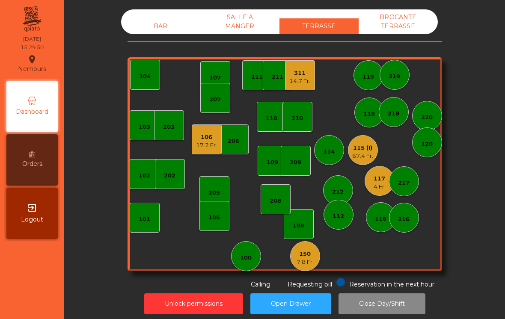
click at [298, 261] on div "7.8 Fr." at bounding box center [305, 262] width 17 height 9
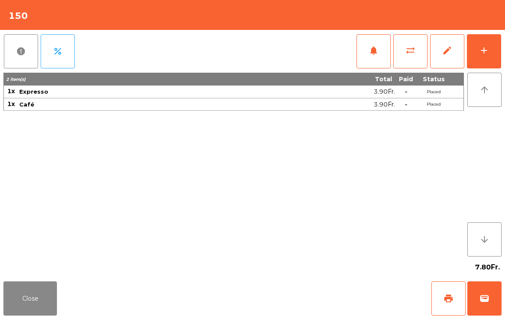
click at [485, 278] on div "Close print wallet" at bounding box center [252, 298] width 505 height 41
click at [491, 300] on button "wallet" at bounding box center [484, 299] width 34 height 34
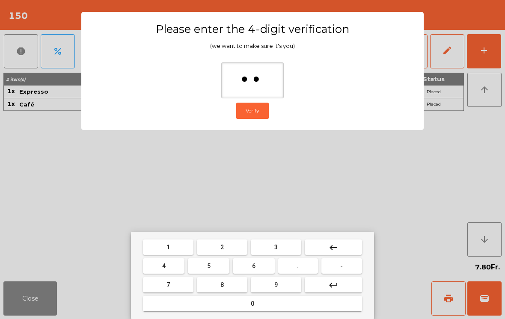
type input "***"
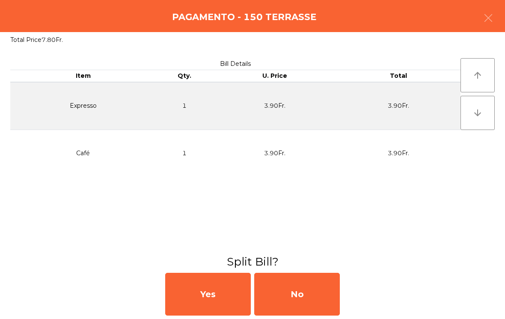
click at [323, 302] on div "No" at bounding box center [297, 294] width 86 height 43
click at [323, 301] on div "MB" at bounding box center [297, 294] width 86 height 43
click at [311, 298] on div "No" at bounding box center [297, 294] width 86 height 43
click at [310, 297] on div "No" at bounding box center [297, 294] width 86 height 43
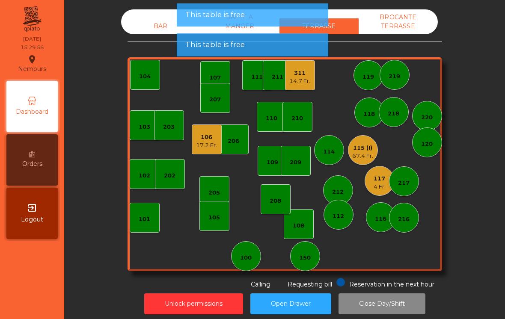
click at [215, 131] on div "106 17.2 Fr." at bounding box center [206, 140] width 21 height 20
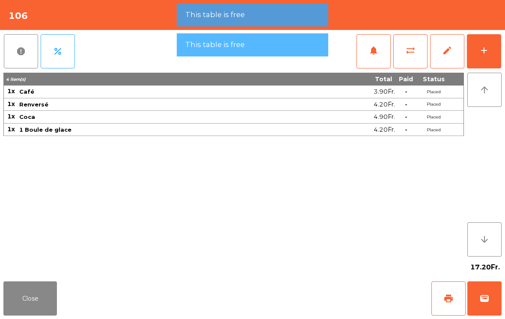
click at [477, 300] on button "wallet" at bounding box center [484, 299] width 34 height 34
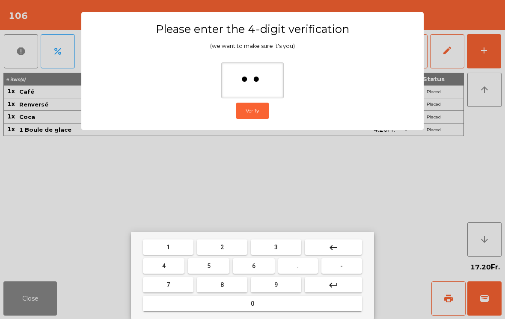
type input "***"
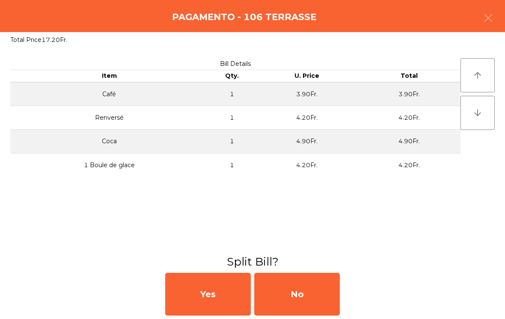
click at [334, 290] on div "No" at bounding box center [297, 294] width 86 height 43
click at [301, 299] on div "MB" at bounding box center [297, 294] width 86 height 43
click at [297, 296] on div "No" at bounding box center [297, 294] width 86 height 43
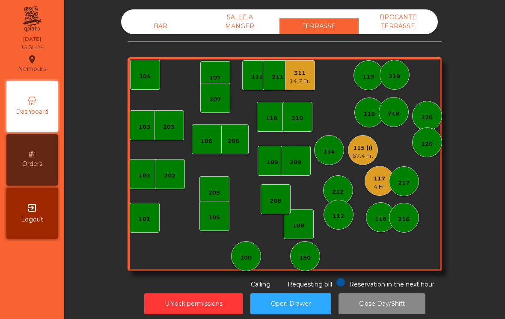
click at [371, 143] on div "115 (I) 67.4 Fr." at bounding box center [362, 150] width 21 height 20
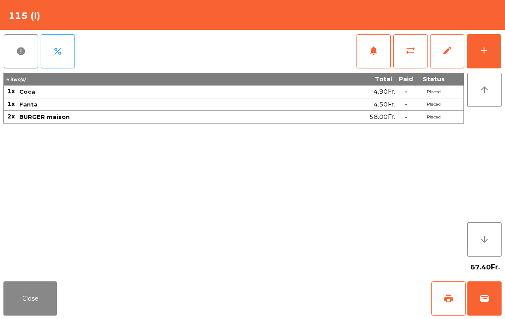
click at [11, 303] on button "Close" at bounding box center [29, 299] width 53 height 34
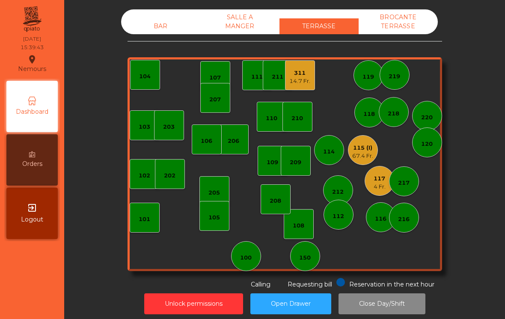
click at [284, 78] on div "211" at bounding box center [278, 75] width 30 height 30
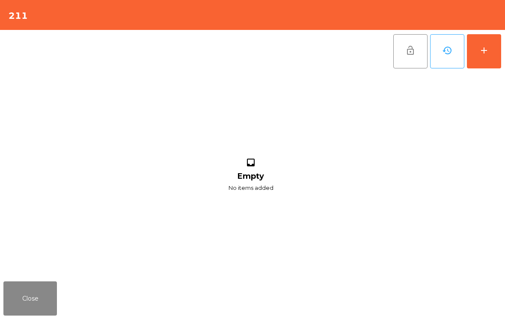
click at [31, 289] on button "Close" at bounding box center [29, 299] width 53 height 34
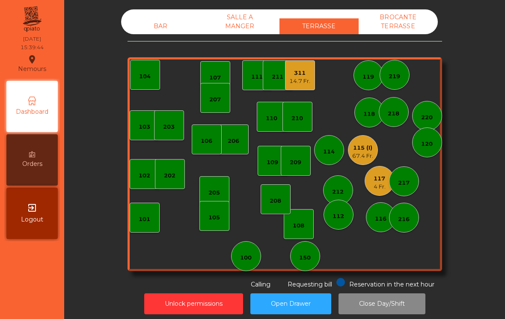
click at [305, 63] on div "311 14.7 Fr." at bounding box center [300, 75] width 30 height 30
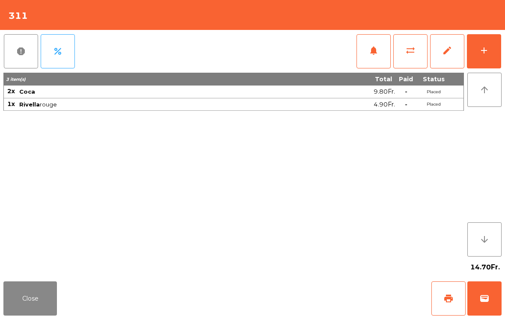
click at [454, 297] on button "print" at bounding box center [448, 299] width 34 height 34
click at [421, 54] on button "sync_alt" at bounding box center [410, 51] width 34 height 34
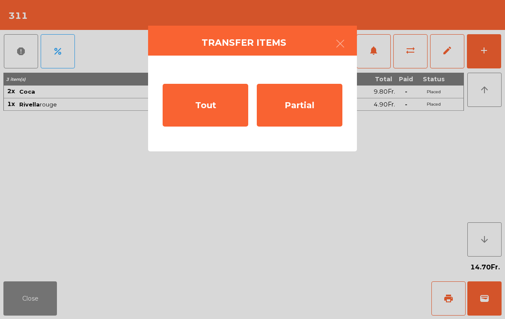
click at [238, 101] on div "Tout" at bounding box center [206, 105] width 86 height 43
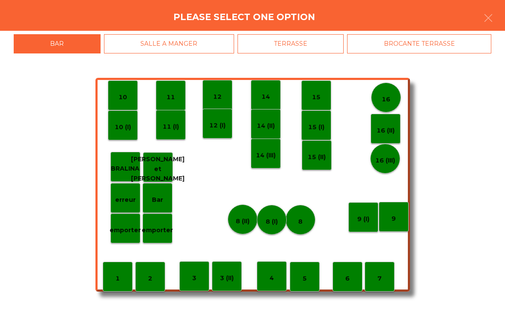
click at [319, 42] on div "TERRASSE" at bounding box center [290, 43] width 107 height 19
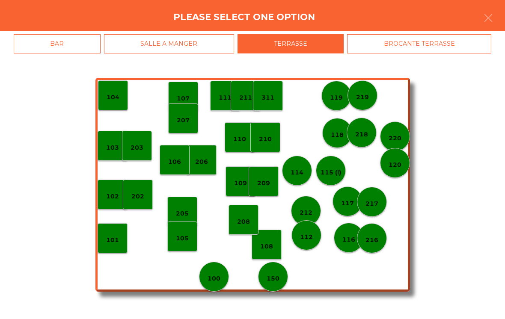
click at [414, 44] on div "BROCANTE TERRASSE" at bounding box center [419, 43] width 144 height 19
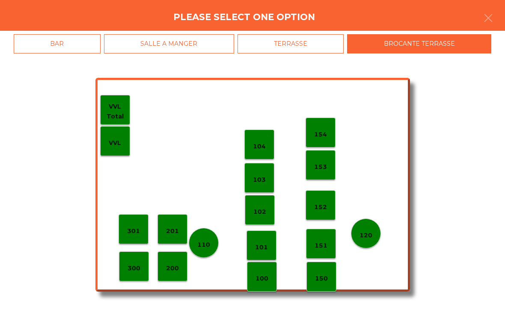
click at [259, 142] on p "104" at bounding box center [259, 147] width 13 height 10
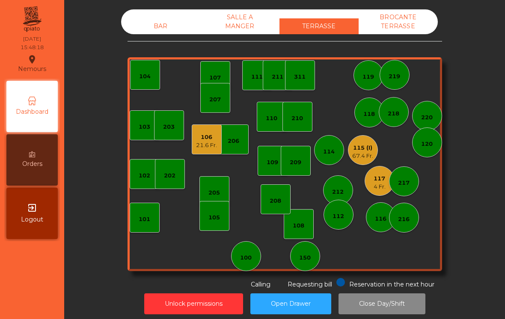
click at [297, 166] on div "209" at bounding box center [296, 162] width 12 height 9
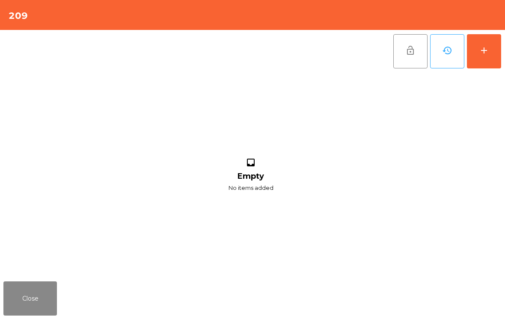
click at [477, 67] on button "add" at bounding box center [484, 51] width 34 height 34
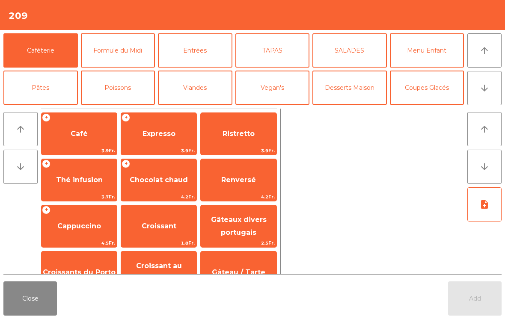
click at [144, 142] on span "Expresso" at bounding box center [158, 133] width 75 height 23
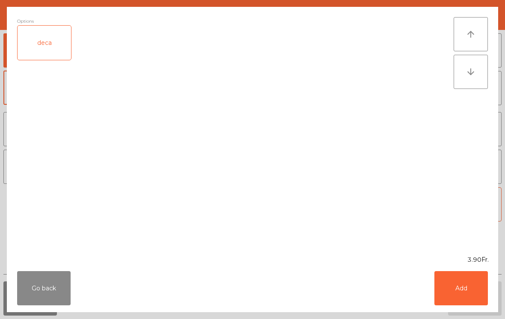
click at [470, 284] on button "Add" at bounding box center [460, 288] width 53 height 34
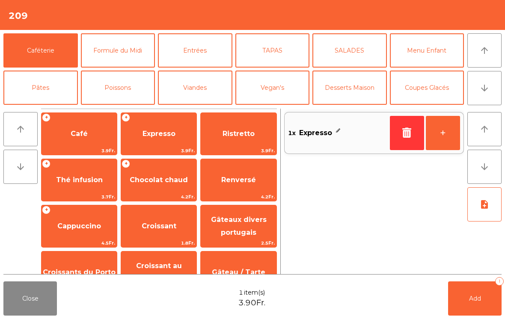
click at [453, 121] on button "+" at bounding box center [443, 133] width 34 height 34
click at [79, 135] on span "Café" at bounding box center [79, 134] width 17 height 8
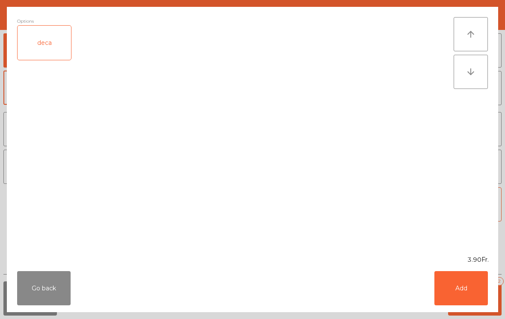
click at [468, 312] on div "Go back Add" at bounding box center [252, 288] width 491 height 48
click at [475, 294] on button "Add" at bounding box center [460, 288] width 53 height 34
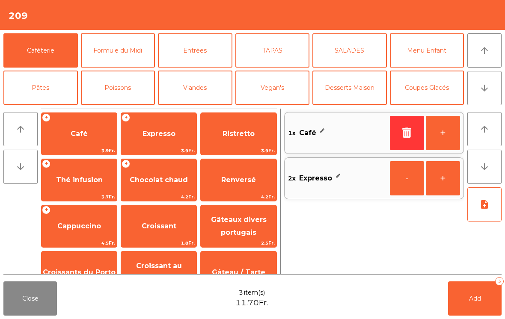
click at [444, 136] on button "+" at bounding box center [443, 133] width 34 height 34
click at [66, 228] on span "Cappuccino" at bounding box center [79, 226] width 44 height 8
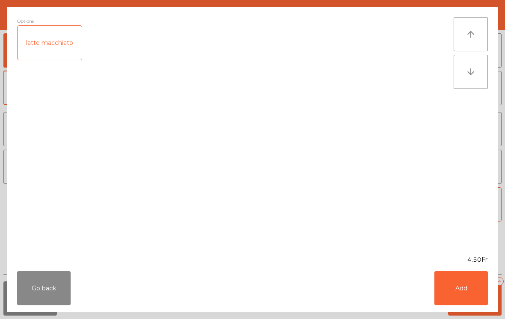
click at [59, 51] on div "latte macchiato" at bounding box center [50, 43] width 64 height 34
click at [470, 303] on button "Add" at bounding box center [460, 288] width 53 height 34
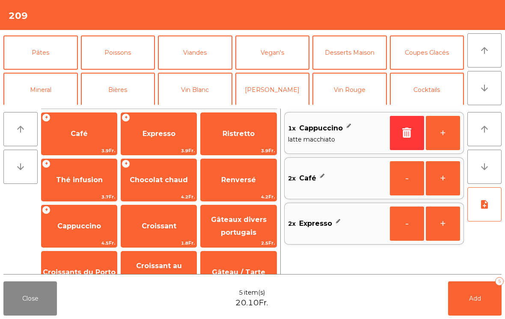
click at [37, 89] on button "Mineral" at bounding box center [40, 90] width 74 height 34
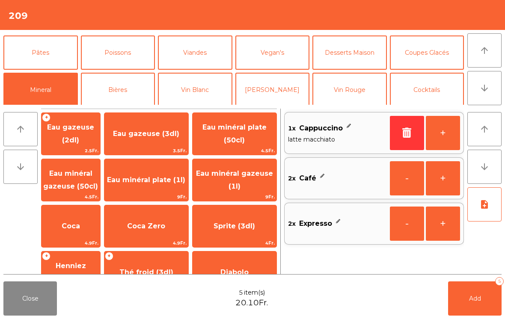
scroll to position [39, 0]
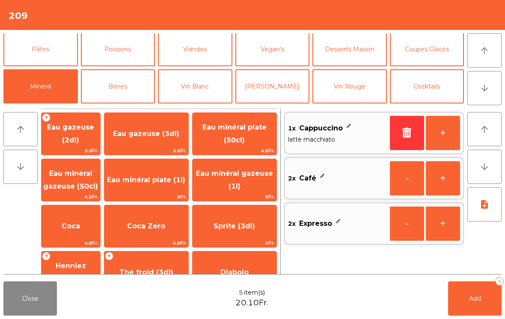
click at [163, 131] on span "Eau gazeuse (3dl)" at bounding box center [146, 134] width 66 height 8
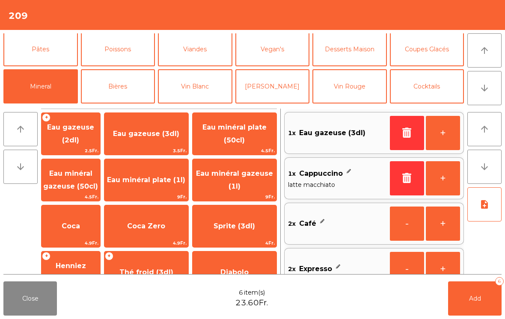
click at [62, 235] on span "Coca" at bounding box center [71, 226] width 59 height 23
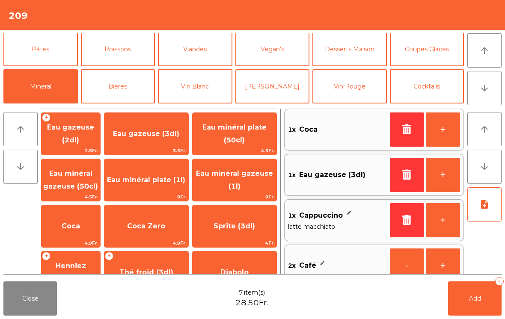
scroll to position [64, 0]
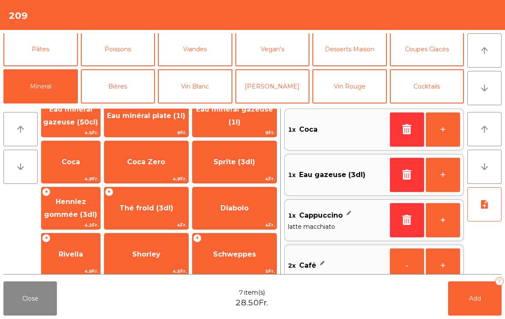
click at [154, 220] on div "+ Thé froid (3dl) 4Fr." at bounding box center [146, 208] width 85 height 43
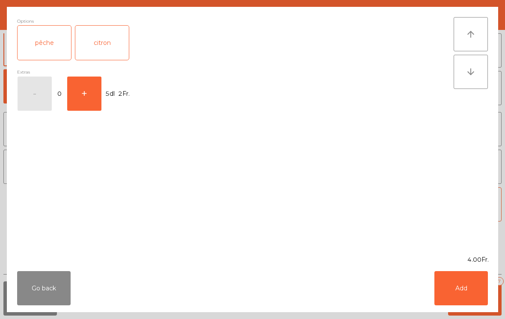
click at [460, 300] on button "Add" at bounding box center [460, 288] width 53 height 34
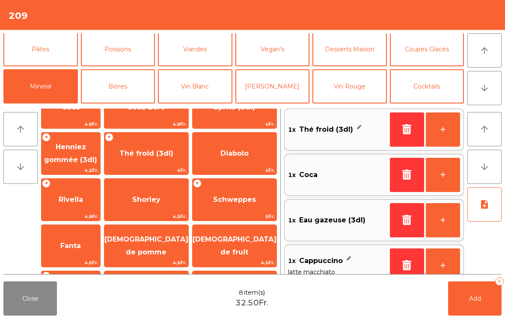
click at [83, 196] on span "Rivella" at bounding box center [71, 200] width 24 height 8
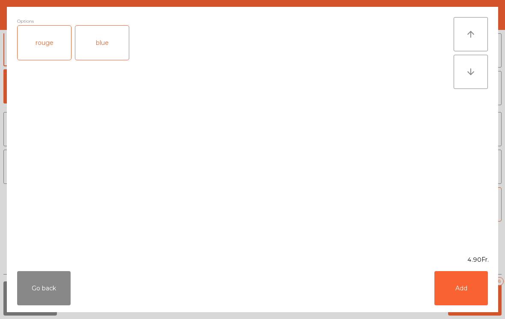
click at [105, 49] on div "blue" at bounding box center [101, 43] width 53 height 34
click at [450, 276] on button "Add" at bounding box center [460, 288] width 53 height 34
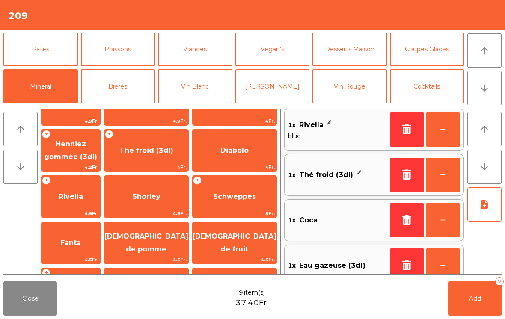
click at [444, 131] on button "+" at bounding box center [443, 130] width 34 height 34
click at [481, 306] on button "Add 10" at bounding box center [474, 299] width 53 height 34
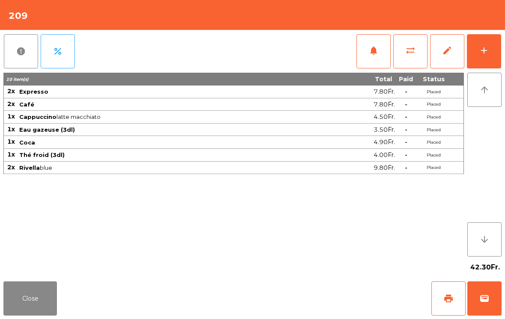
click at [27, 312] on button "Close" at bounding box center [29, 299] width 53 height 34
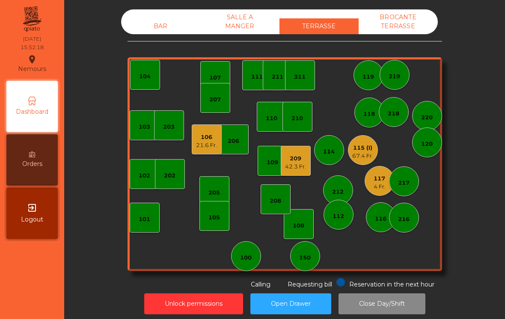
click at [153, 131] on div "103" at bounding box center [145, 125] width 30 height 30
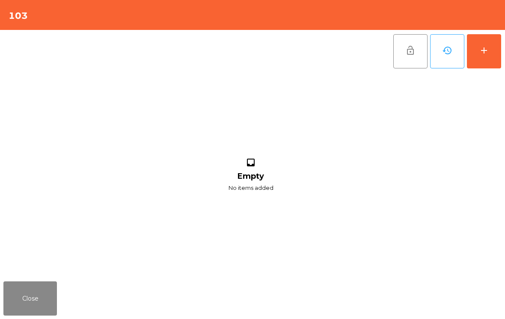
click at [482, 57] on button "add" at bounding box center [484, 51] width 34 height 34
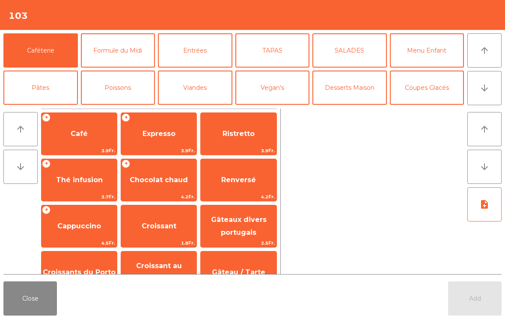
click at [500, 99] on button "arrow_downward" at bounding box center [484, 88] width 34 height 34
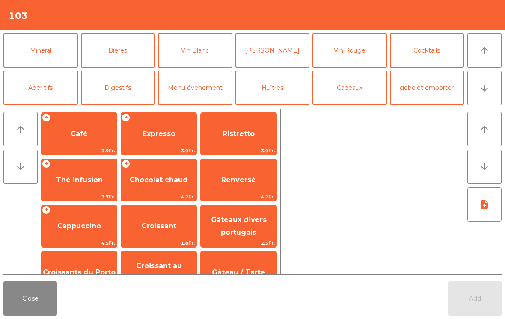
click at [34, 48] on button "Mineral" at bounding box center [40, 50] width 74 height 34
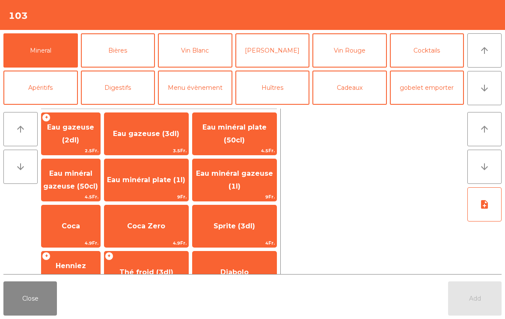
click at [72, 232] on span "Coca" at bounding box center [71, 226] width 59 height 23
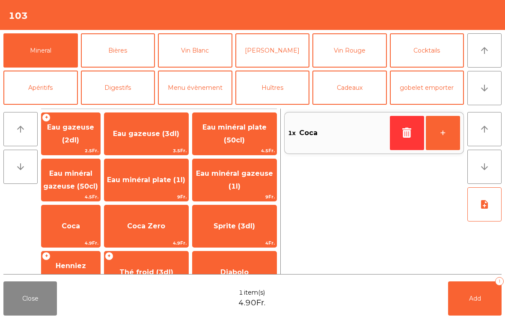
click at [480, 305] on button "Add 1" at bounding box center [474, 299] width 53 height 34
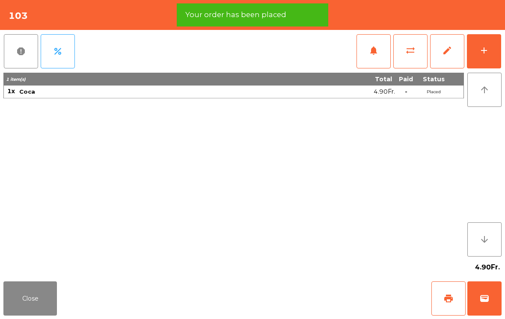
click at [485, 54] on div "add" at bounding box center [484, 50] width 10 height 10
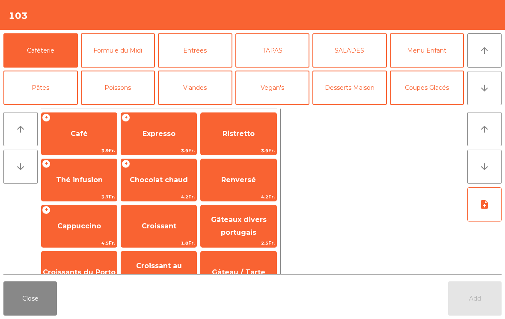
click at [491, 83] on button "arrow_downward" at bounding box center [484, 88] width 34 height 34
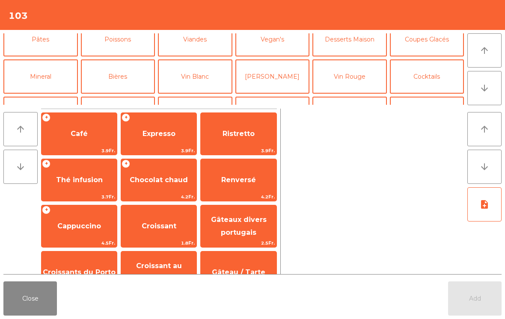
click at [38, 59] on button "Mineral" at bounding box center [40, 76] width 74 height 34
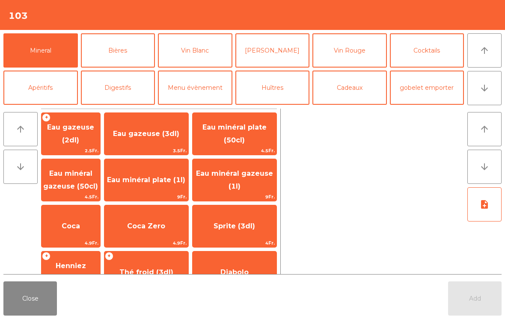
click at [70, 234] on span "Coca" at bounding box center [71, 226] width 59 height 23
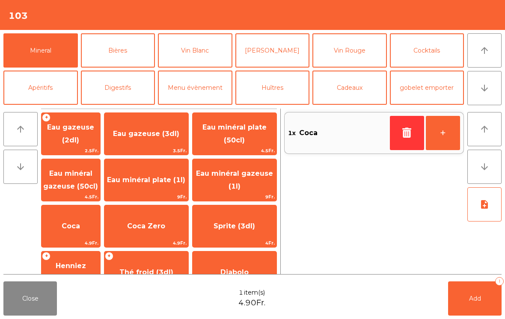
click at [472, 297] on span "Add" at bounding box center [475, 299] width 12 height 8
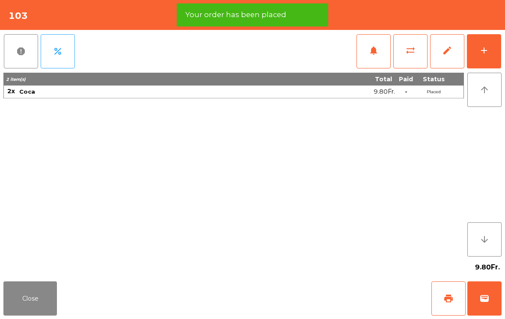
click at [21, 303] on button "Close" at bounding box center [29, 299] width 53 height 34
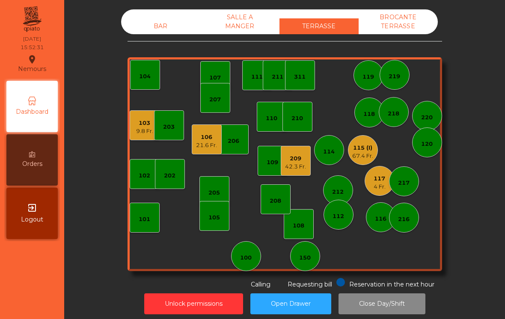
click at [408, 183] on div "217" at bounding box center [404, 183] width 12 height 9
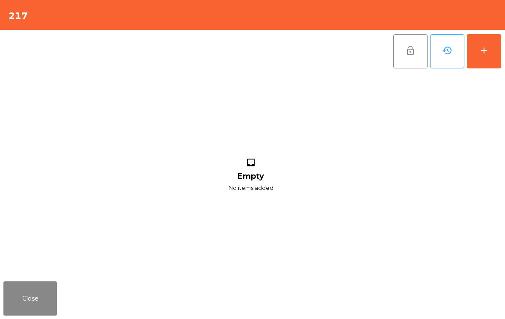
click at [490, 53] on button "add" at bounding box center [484, 51] width 34 height 34
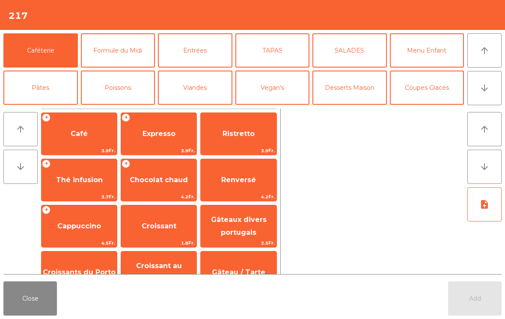
click at [491, 86] on button "arrow_downward" at bounding box center [484, 88] width 34 height 34
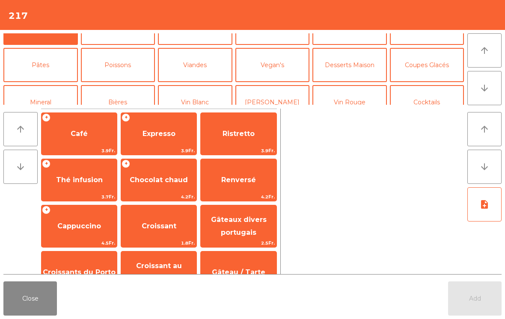
click at [34, 85] on button "Mineral" at bounding box center [40, 102] width 74 height 34
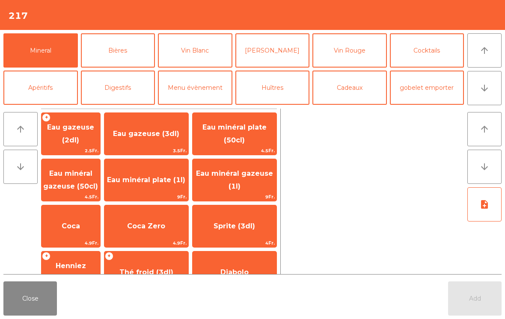
click at [69, 188] on span "Eau minéral gazeuse (50cl)" at bounding box center [70, 179] width 55 height 21
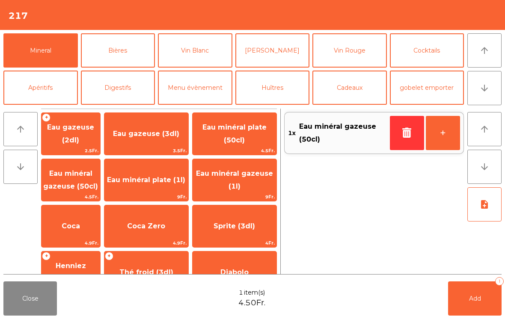
click at [476, 291] on button "Add 1" at bounding box center [474, 299] width 53 height 34
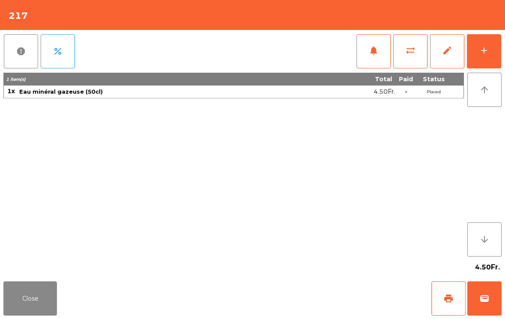
click at [29, 305] on button "Close" at bounding box center [29, 299] width 53 height 34
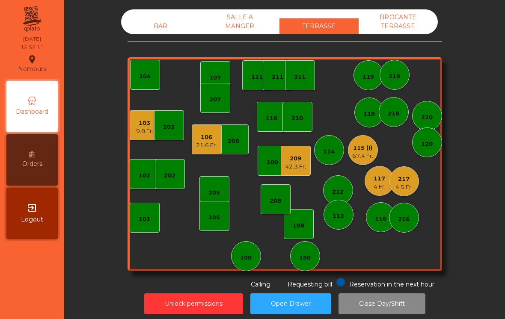
click at [140, 136] on div "103 9.8 Fr." at bounding box center [145, 125] width 30 height 30
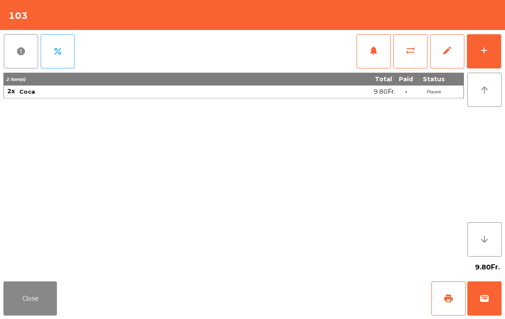
click at [476, 53] on button "add" at bounding box center [484, 51] width 34 height 34
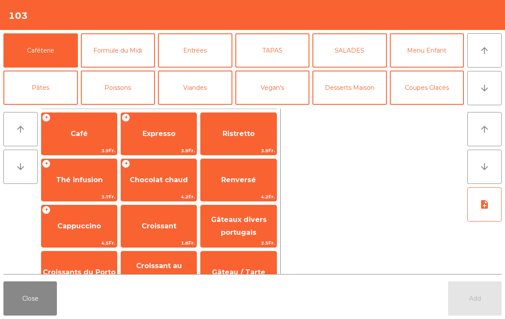
click at [41, 95] on button "Pâtes" at bounding box center [40, 88] width 74 height 34
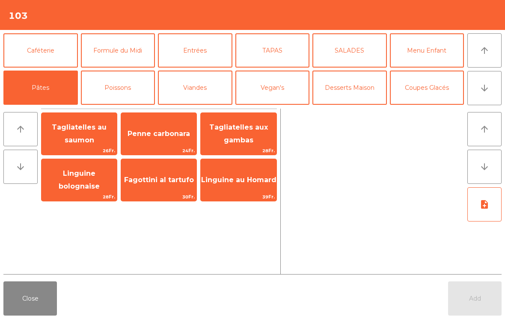
click at [140, 180] on span "Fagottini al tartufo" at bounding box center [159, 180] width 70 height 8
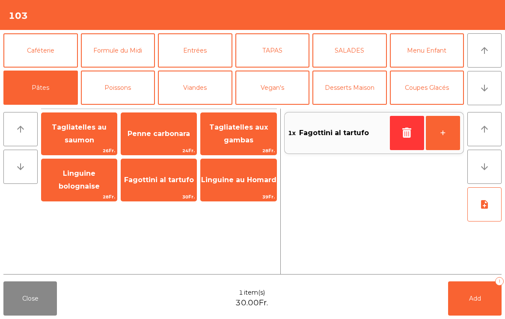
click at [439, 130] on button "+" at bounding box center [443, 133] width 34 height 34
click at [464, 297] on button "Add 2" at bounding box center [474, 299] width 53 height 34
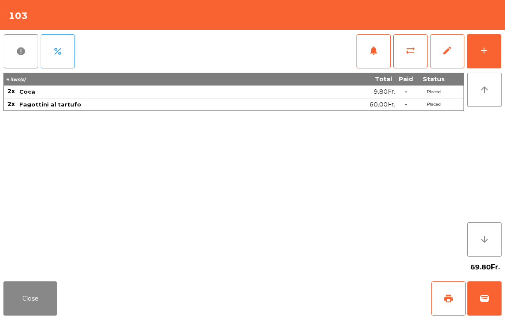
click at [18, 312] on button "Close" at bounding box center [29, 299] width 53 height 34
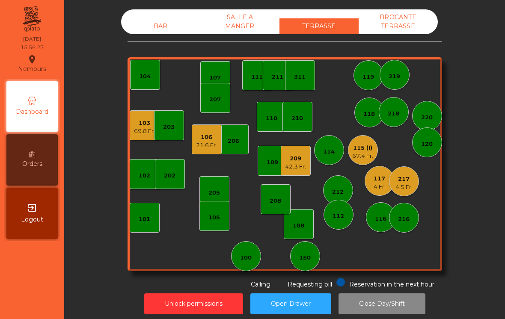
click at [298, 166] on div "42.3 Fr." at bounding box center [295, 167] width 21 height 9
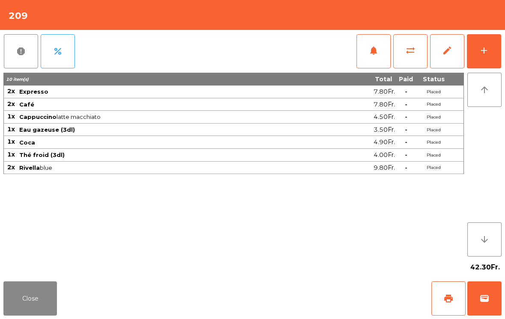
click at [486, 40] on button "add" at bounding box center [484, 51] width 34 height 34
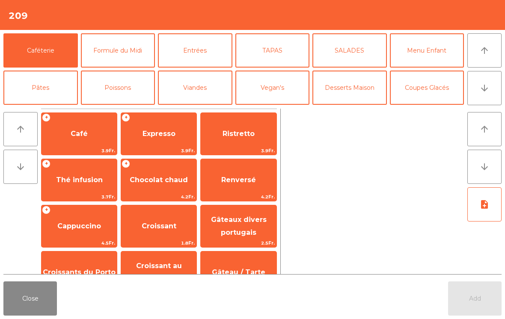
click at [490, 88] on button "arrow_downward" at bounding box center [484, 88] width 34 height 34
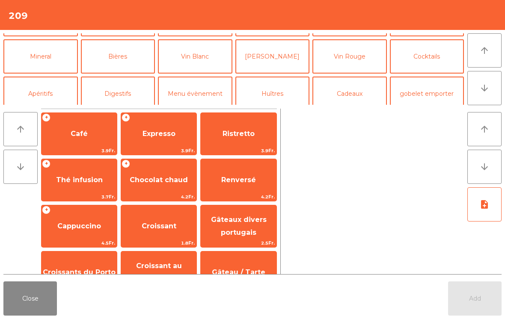
click at [46, 61] on button "Mineral" at bounding box center [40, 56] width 74 height 34
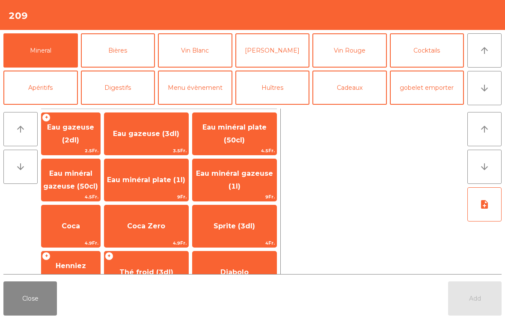
click at [243, 225] on span "Sprite (3dl)" at bounding box center [235, 226] width 42 height 8
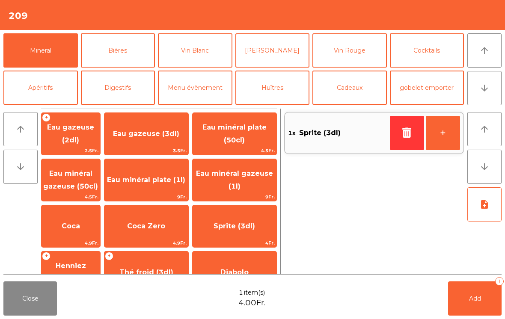
click at [408, 142] on button "button" at bounding box center [407, 133] width 34 height 34
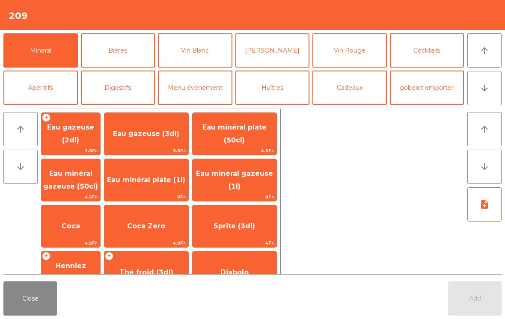
click at [165, 226] on span "Coca Zero" at bounding box center [146, 226] width 38 height 8
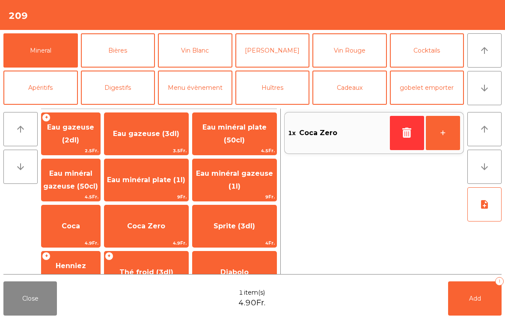
click at [493, 289] on button "Add 1" at bounding box center [474, 299] width 53 height 34
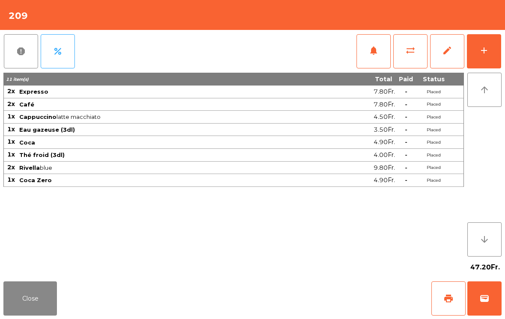
click at [68, 307] on div "Close print wallet" at bounding box center [252, 298] width 505 height 41
click at [37, 312] on button "Close" at bounding box center [29, 299] width 53 height 34
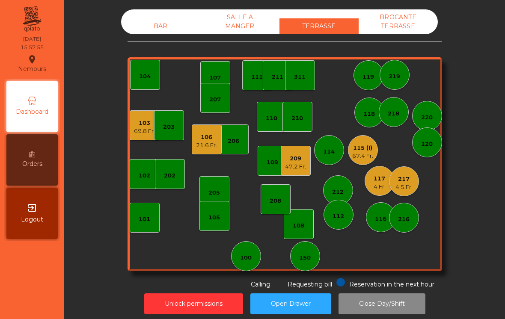
click at [358, 155] on div "67.4 Fr." at bounding box center [362, 156] width 21 height 9
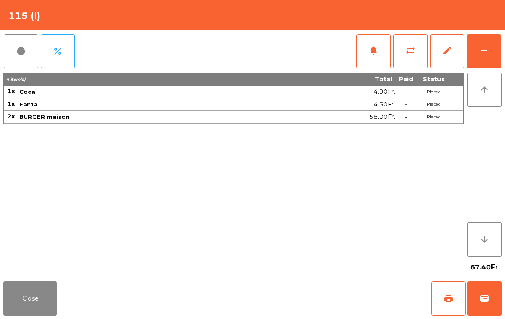
click at [451, 296] on span "print" at bounding box center [448, 299] width 10 height 10
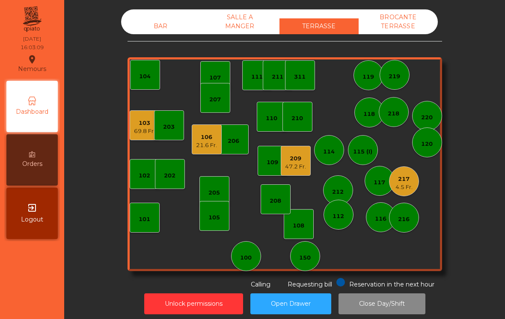
click at [216, 199] on div "205" at bounding box center [214, 191] width 30 height 30
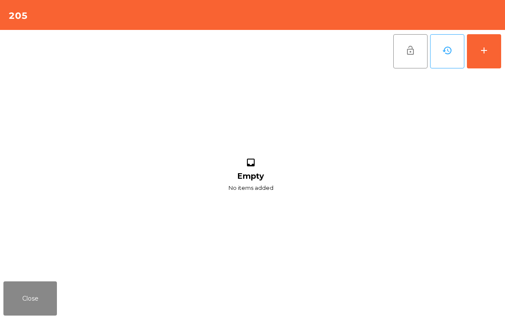
click at [494, 65] on button "add" at bounding box center [484, 51] width 34 height 34
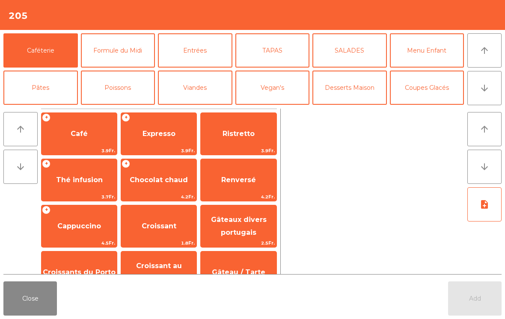
click at [79, 139] on span "Café" at bounding box center [79, 133] width 75 height 23
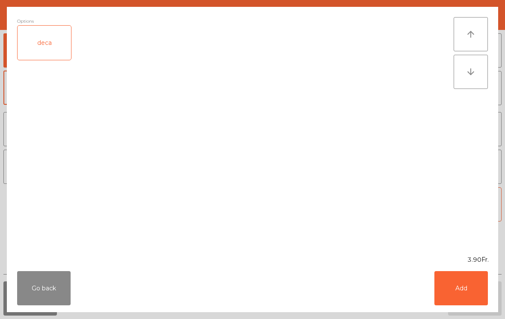
click at [477, 297] on button "Add" at bounding box center [460, 288] width 53 height 34
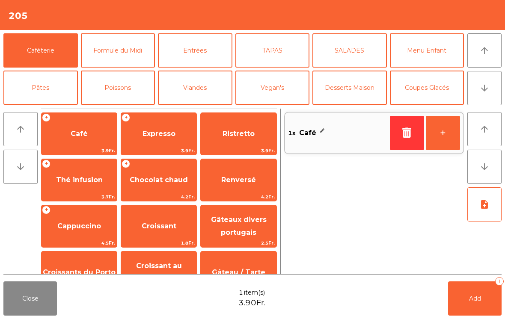
click at [441, 133] on button "+" at bounding box center [443, 133] width 34 height 34
click at [468, 292] on button "Add 3" at bounding box center [474, 299] width 53 height 34
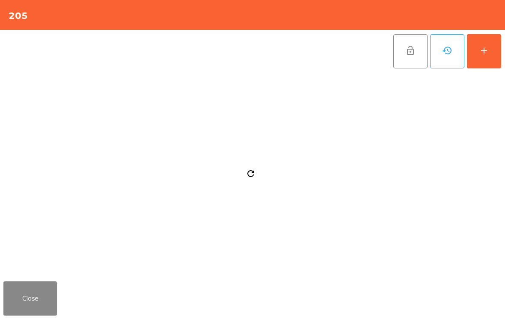
click at [68, 301] on div "Close" at bounding box center [252, 298] width 505 height 41
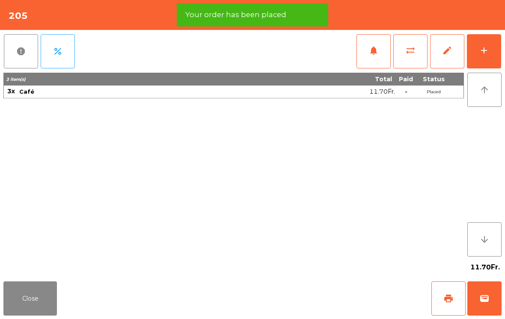
click at [30, 304] on button "Close" at bounding box center [29, 299] width 53 height 34
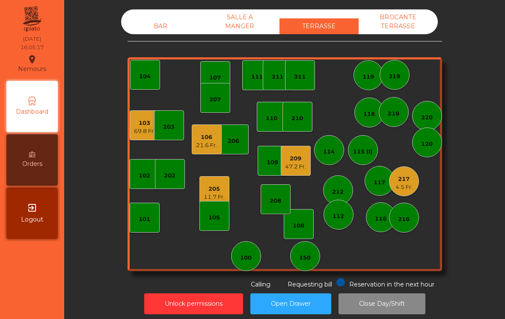
click at [217, 190] on div "205" at bounding box center [214, 189] width 21 height 9
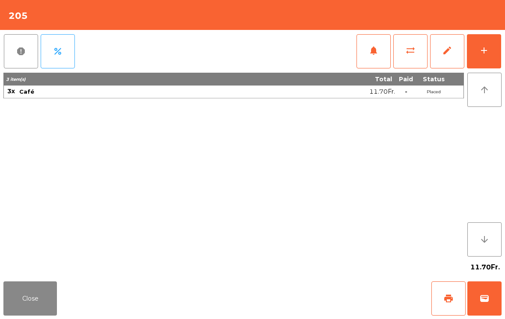
click at [448, 300] on span "print" at bounding box center [448, 299] width 10 height 10
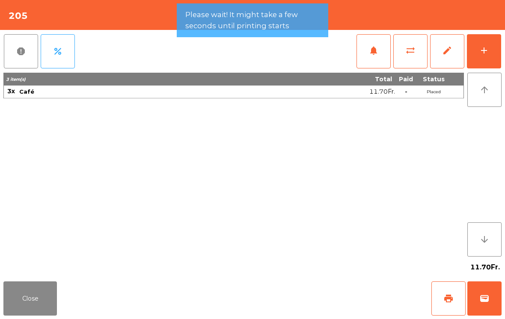
click at [19, 301] on button "Close" at bounding box center [29, 299] width 53 height 34
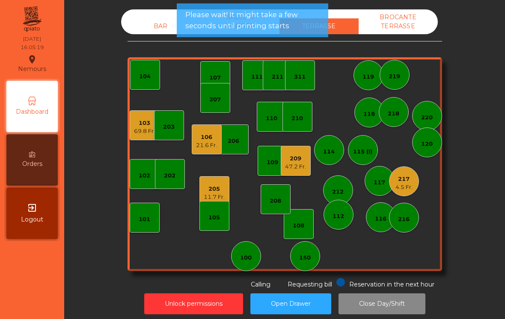
click at [295, 224] on div "108" at bounding box center [299, 226] width 12 height 9
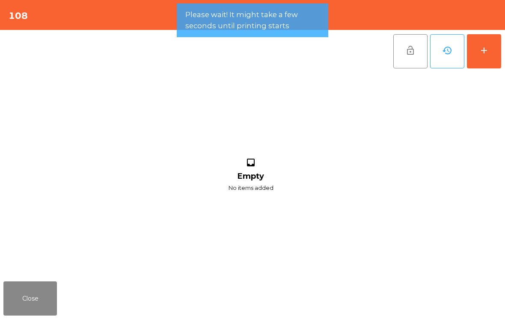
click at [493, 60] on button "add" at bounding box center [484, 51] width 34 height 34
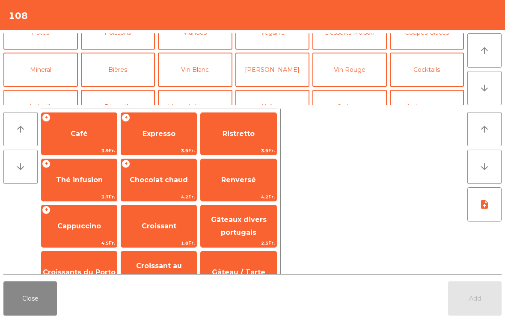
click at [444, 74] on button "Cocktails" at bounding box center [427, 70] width 74 height 34
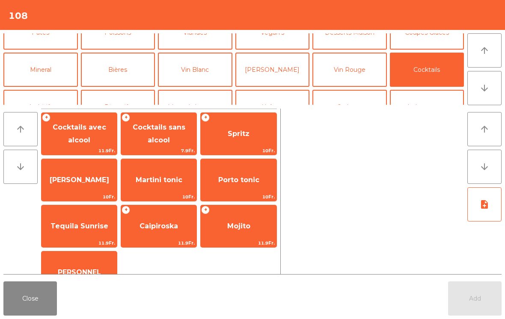
scroll to position [16, 0]
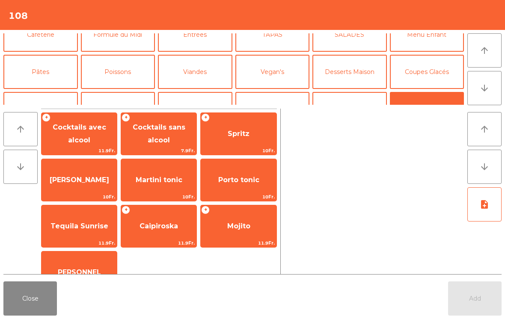
click at [444, 78] on button "Coupes Glacés" at bounding box center [427, 72] width 74 height 34
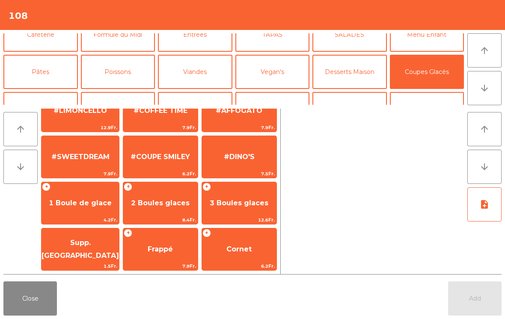
scroll to position [162, 0]
click at [172, 255] on span "Frappé" at bounding box center [160, 249] width 74 height 23
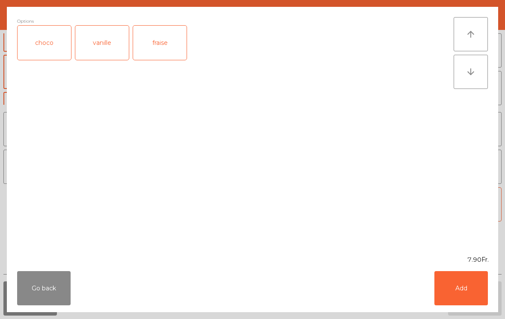
click at [464, 292] on button "Add" at bounding box center [460, 288] width 53 height 34
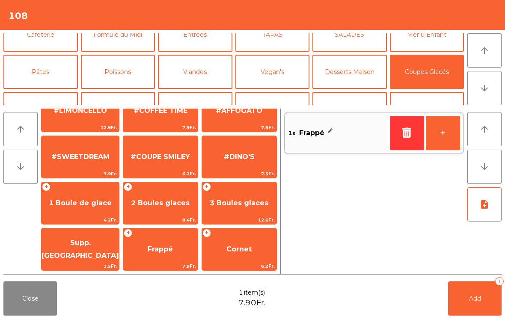
click at [434, 131] on button "+" at bounding box center [443, 133] width 34 height 34
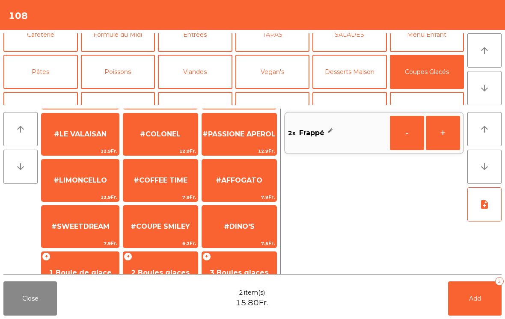
scroll to position [42, 0]
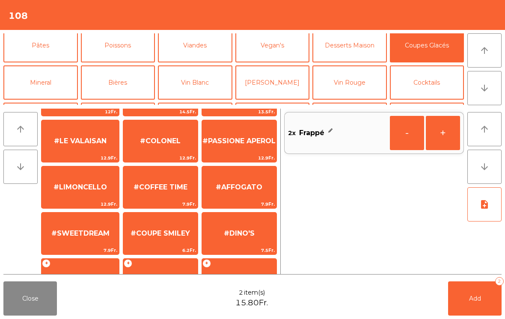
click at [44, 90] on button "Mineral" at bounding box center [40, 82] width 74 height 34
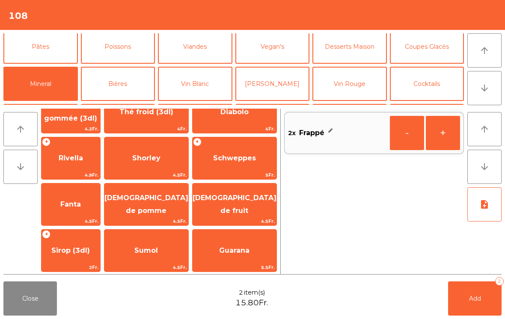
scroll to position [111, 0]
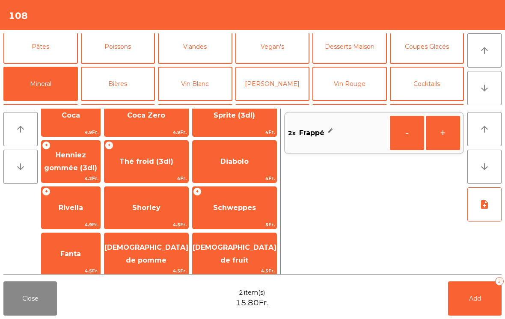
click at [89, 169] on span "Henniez gommée (3dl)" at bounding box center [71, 162] width 59 height 36
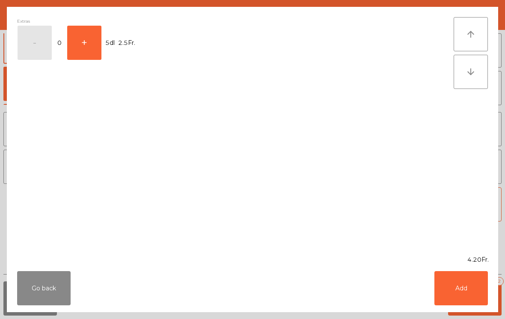
click at [468, 299] on button "Add" at bounding box center [460, 288] width 53 height 34
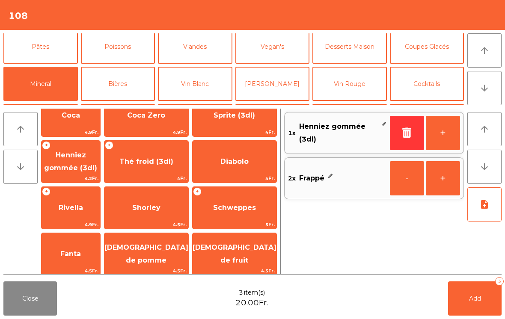
click at [445, 142] on button "+" at bounding box center [443, 133] width 34 height 34
click at [463, 300] on button "Add 4" at bounding box center [474, 299] width 53 height 34
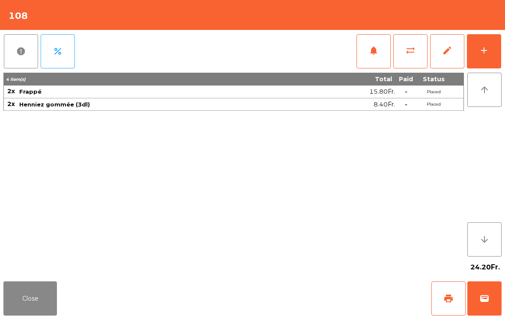
click at [53, 291] on button "Close" at bounding box center [29, 299] width 53 height 34
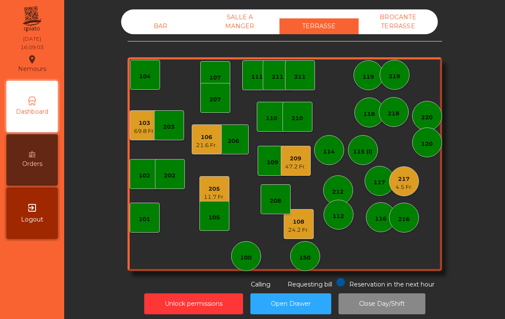
scroll to position [0, 0]
click at [205, 143] on div "21.6 Fr." at bounding box center [206, 145] width 21 height 9
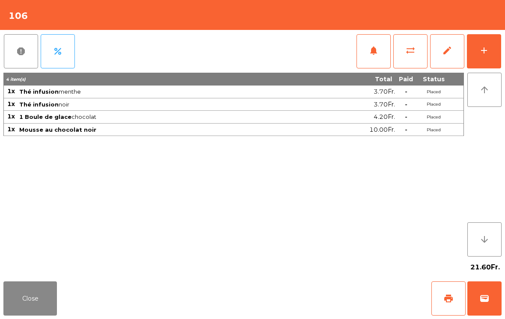
click at [448, 308] on button "print" at bounding box center [448, 299] width 34 height 34
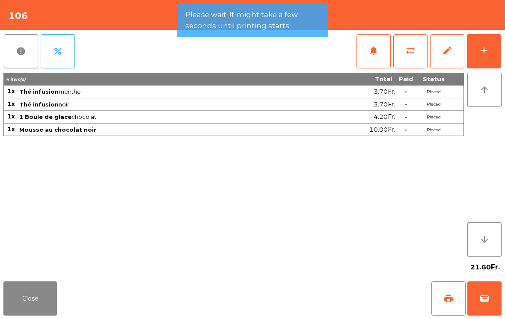
click at [22, 292] on button "Close" at bounding box center [29, 299] width 53 height 34
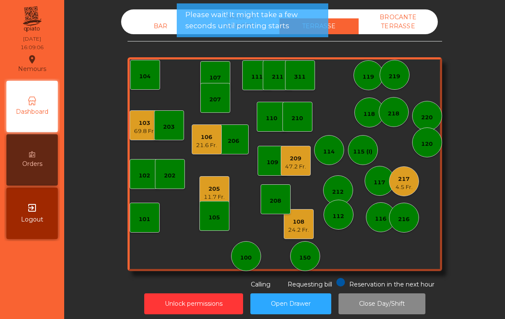
click at [221, 197] on div "11.7 Fr." at bounding box center [214, 197] width 21 height 9
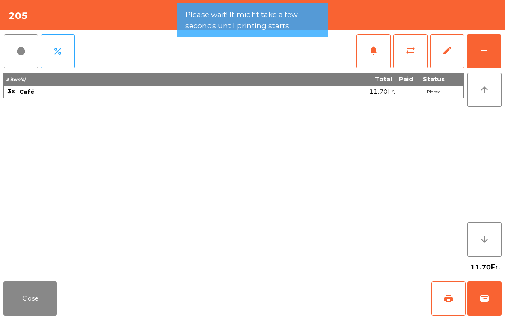
click at [491, 286] on button "wallet" at bounding box center [484, 299] width 34 height 34
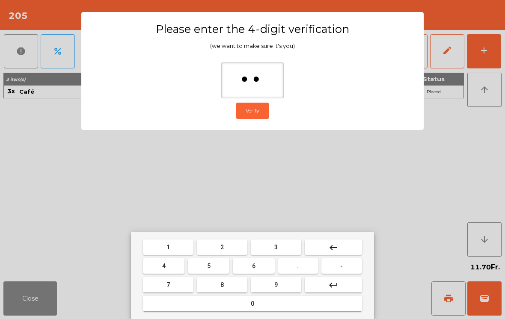
type input "***"
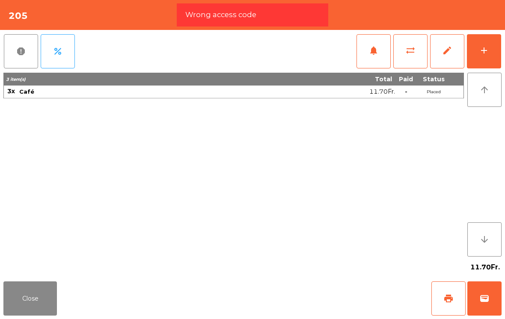
click at [486, 298] on span "wallet" at bounding box center [484, 299] width 10 height 10
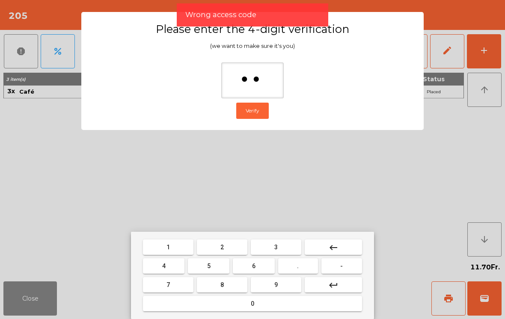
type input "***"
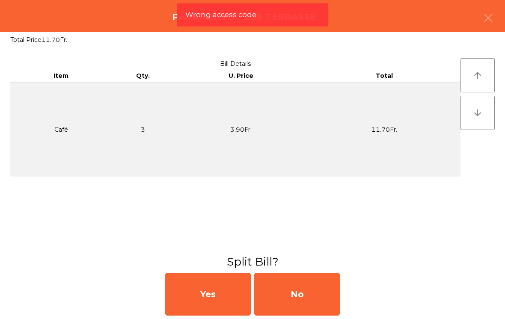
click at [369, 308] on div "Yes No" at bounding box center [252, 295] width 505 height 50
click at [347, 294] on div "Yes No" at bounding box center [252, 295] width 505 height 50
click at [322, 296] on div "No" at bounding box center [297, 294] width 86 height 43
click at [317, 297] on div "MB" at bounding box center [297, 294] width 86 height 43
click at [320, 294] on div "No" at bounding box center [297, 294] width 86 height 43
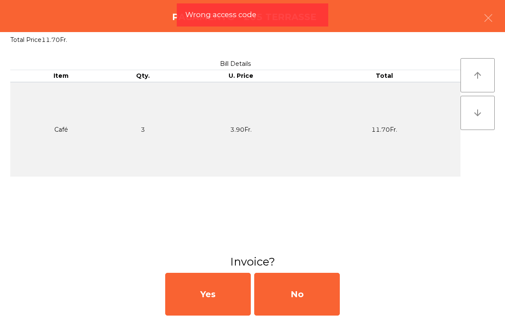
click at [318, 294] on div "No" at bounding box center [297, 294] width 86 height 43
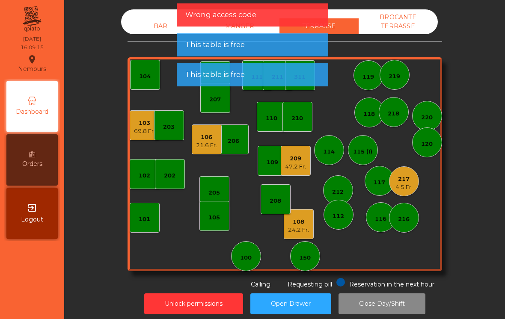
click at [406, 184] on div "4.5 Fr." at bounding box center [403, 187] width 17 height 9
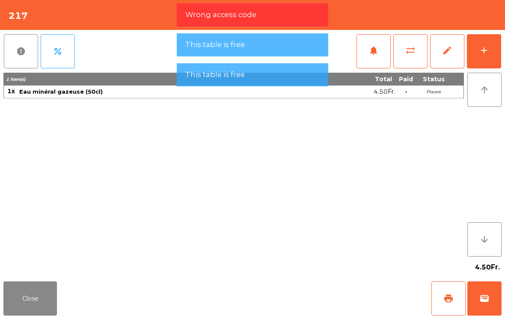
click at [489, 306] on button "wallet" at bounding box center [484, 299] width 34 height 34
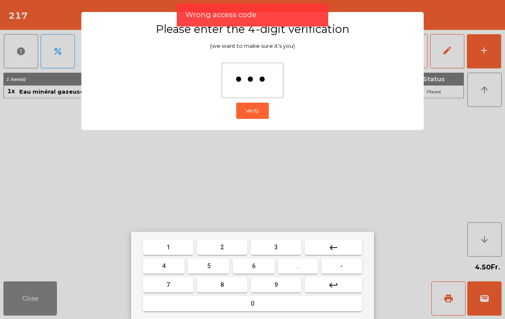
type input "****"
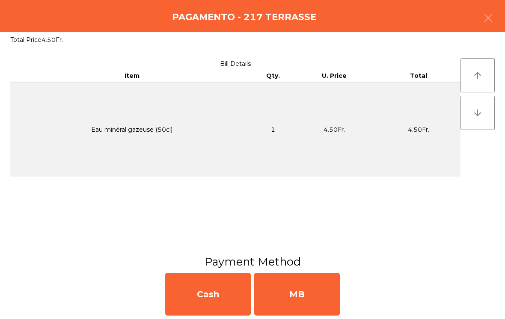
click at [318, 294] on div "MB" at bounding box center [297, 294] width 86 height 43
click at [306, 291] on div "No" at bounding box center [297, 294] width 86 height 43
click at [303, 297] on div "No" at bounding box center [297, 294] width 86 height 43
click at [310, 295] on div "No" at bounding box center [297, 294] width 86 height 43
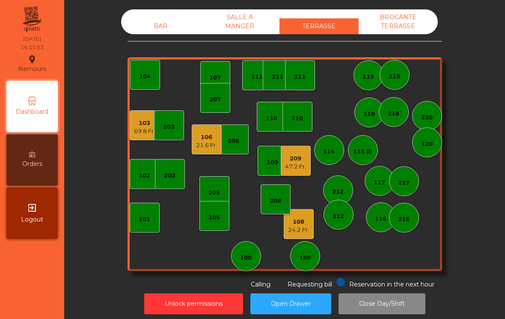
click at [302, 166] on div "47.2 Fr." at bounding box center [295, 167] width 21 height 9
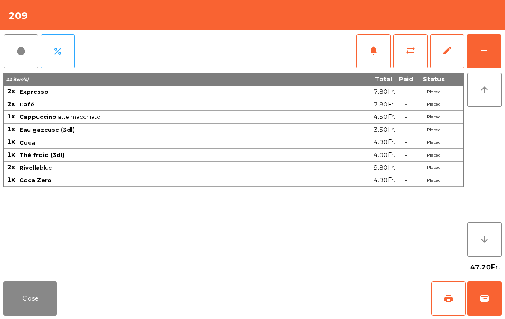
click at [445, 303] on span "print" at bounding box center [448, 299] width 10 height 10
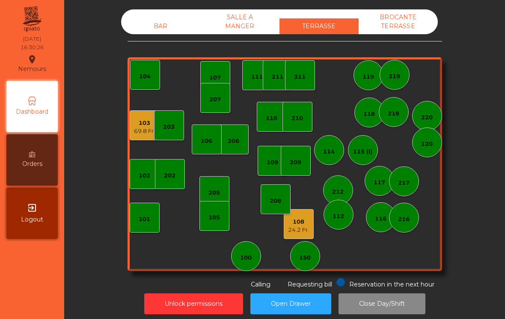
click at [362, 164] on div "115 (I)" at bounding box center [363, 150] width 30 height 30
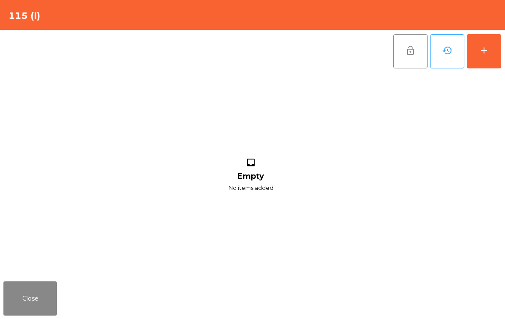
click at [475, 55] on button "add" at bounding box center [484, 51] width 34 height 34
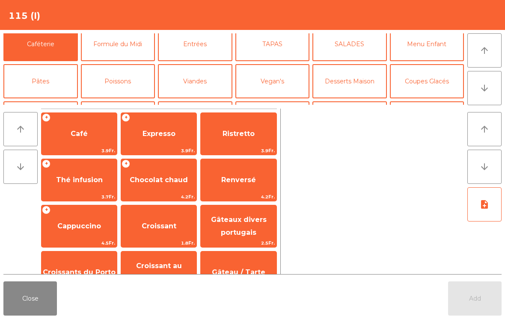
scroll to position [48, 0]
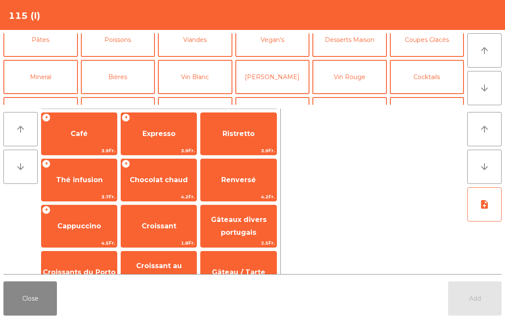
click at [204, 76] on button "Vin Blanc" at bounding box center [195, 77] width 74 height 34
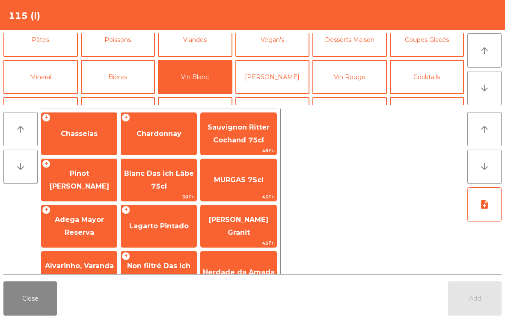
click at [93, 234] on span "Adega Mayor Reserva" at bounding box center [79, 226] width 49 height 21
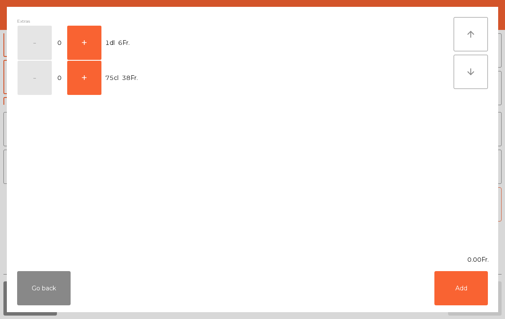
click at [87, 42] on button "+" at bounding box center [84, 43] width 34 height 34
click at [467, 296] on button "Add" at bounding box center [460, 288] width 53 height 34
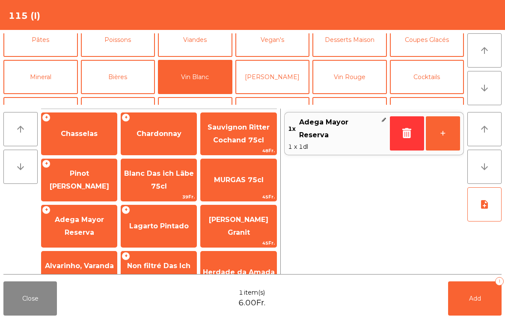
click at [459, 128] on button "+" at bounding box center [443, 133] width 34 height 34
click at [484, 308] on button "Add 2" at bounding box center [474, 299] width 53 height 34
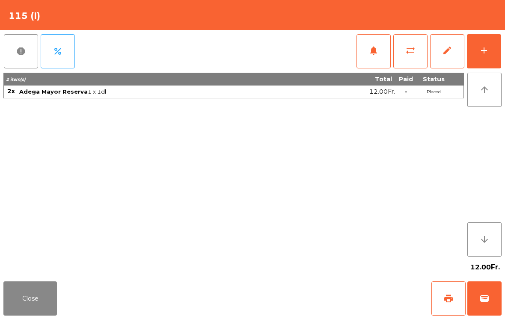
click at [25, 282] on button "Close" at bounding box center [29, 299] width 53 height 34
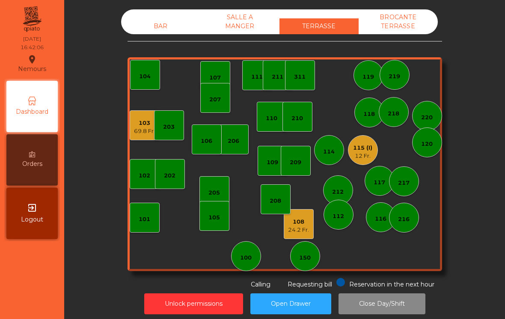
click at [143, 125] on div "103" at bounding box center [144, 123] width 21 height 9
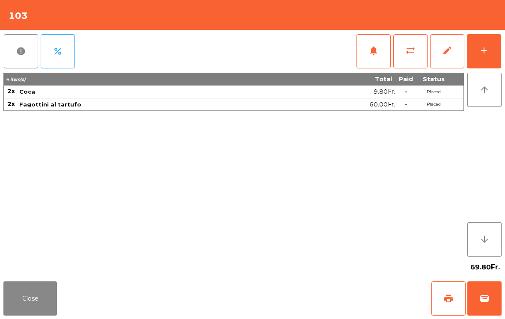
click at [474, 59] on button "add" at bounding box center [484, 51] width 34 height 34
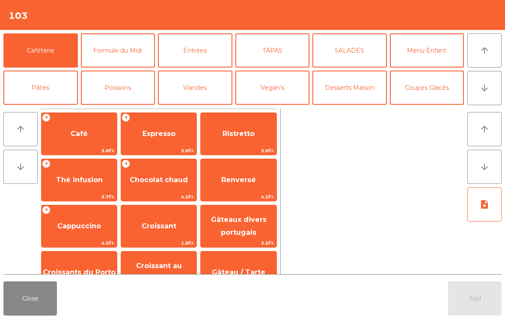
click at [354, 92] on button "Desserts Maison" at bounding box center [349, 88] width 74 height 34
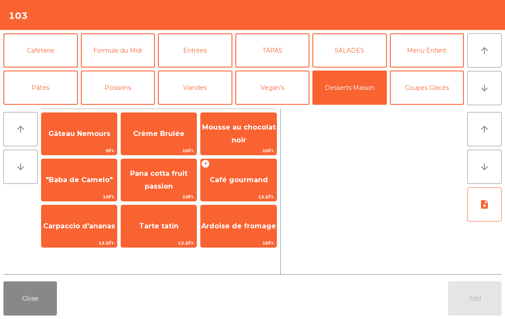
click at [219, 131] on span "Mousse au chocolat noir" at bounding box center [239, 133] width 74 height 21
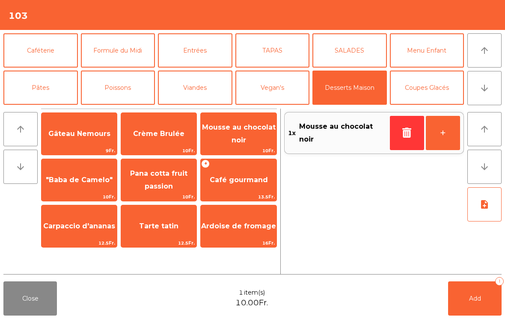
click at [457, 295] on button "Add 1" at bounding box center [474, 299] width 53 height 34
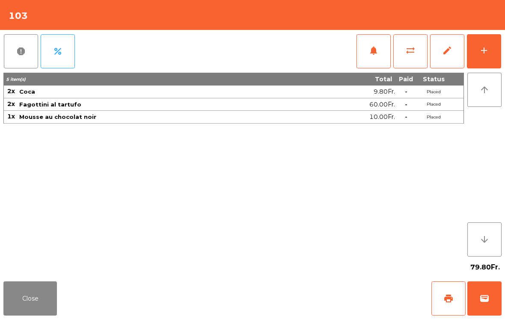
click at [490, 308] on button "wallet" at bounding box center [484, 299] width 34 height 34
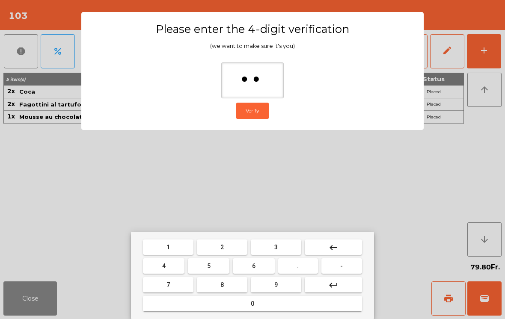
type input "***"
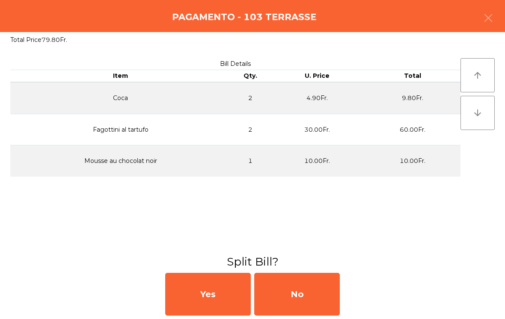
click at [303, 305] on div "No" at bounding box center [297, 294] width 86 height 43
click at [298, 304] on div "MB" at bounding box center [297, 294] width 86 height 43
click at [301, 297] on div "No" at bounding box center [297, 294] width 86 height 43
click at [304, 296] on div "No" at bounding box center [297, 294] width 86 height 43
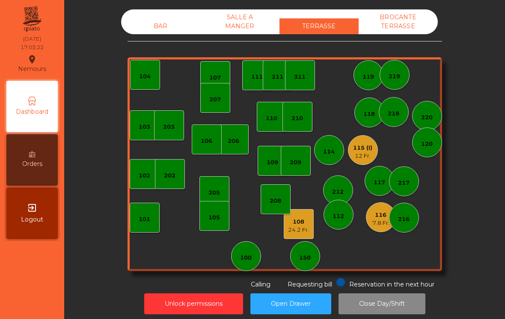
click at [158, 221] on div "101" at bounding box center [145, 218] width 30 height 30
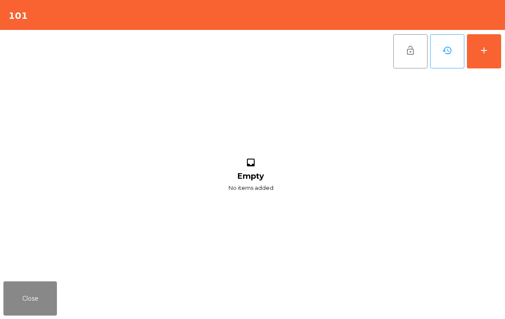
click at [500, 42] on button "add" at bounding box center [484, 51] width 34 height 34
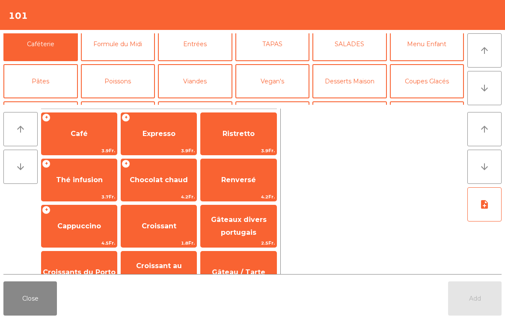
click at [53, 101] on button "Mineral" at bounding box center [40, 118] width 74 height 34
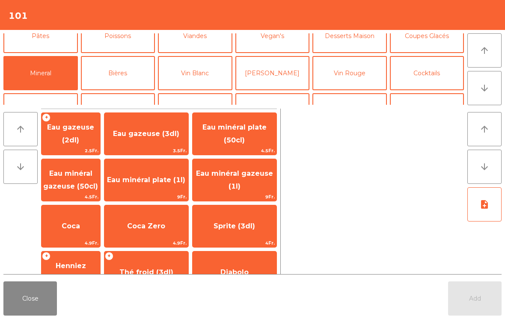
scroll to position [149, 0]
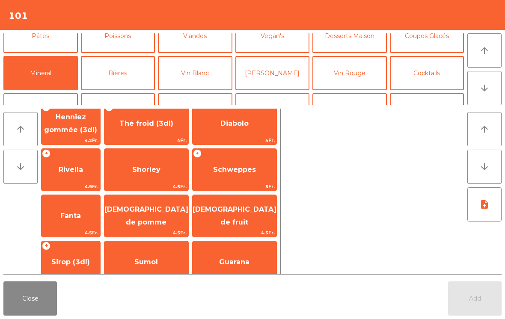
click at [161, 229] on span "4.5Fr." at bounding box center [146, 233] width 84 height 8
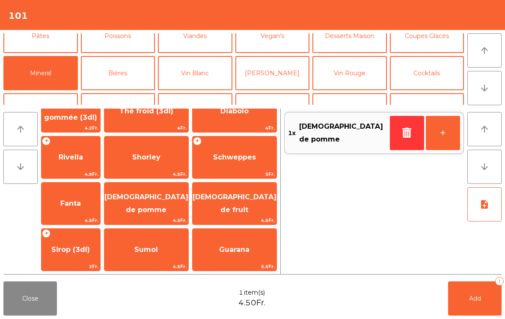
scroll to position [0, 0]
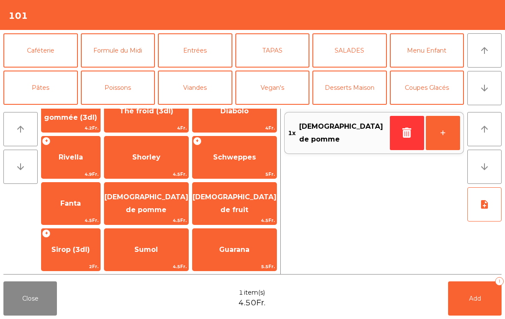
click at [61, 64] on button "Caféterie" at bounding box center [40, 50] width 74 height 34
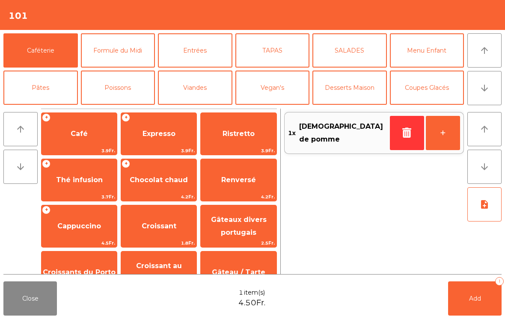
click at [81, 198] on span "3.7Fr." at bounding box center [79, 197] width 75 height 8
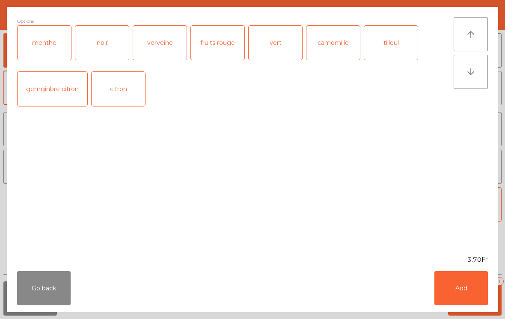
click at [472, 305] on button "Add" at bounding box center [460, 288] width 53 height 34
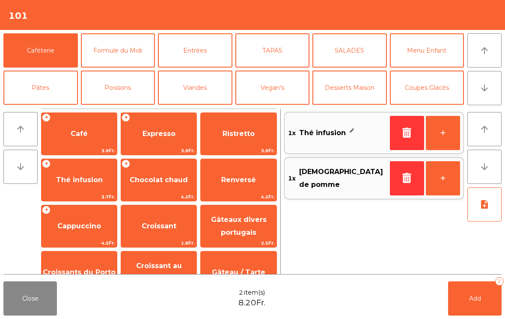
click at [472, 305] on button "Add 2" at bounding box center [474, 299] width 53 height 34
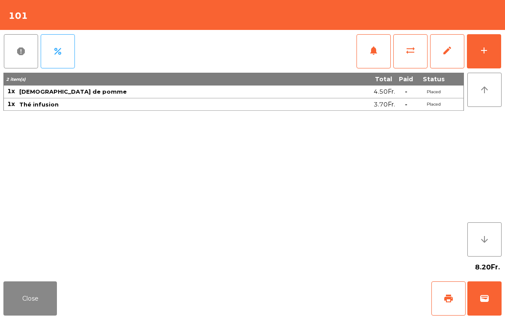
click at [25, 315] on button "Close" at bounding box center [29, 299] width 53 height 34
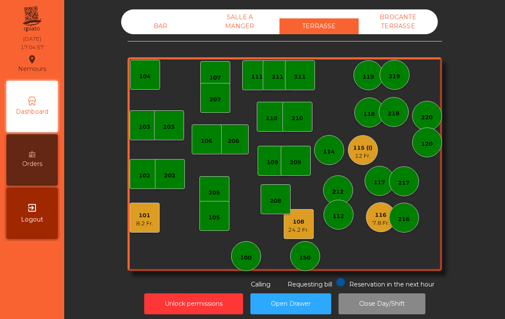
click at [289, 201] on div "208" at bounding box center [276, 199] width 30 height 30
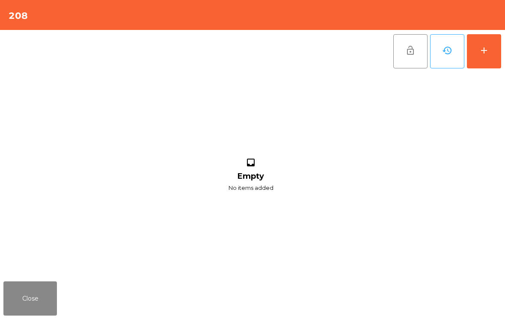
click at [481, 53] on div "add" at bounding box center [484, 50] width 10 height 10
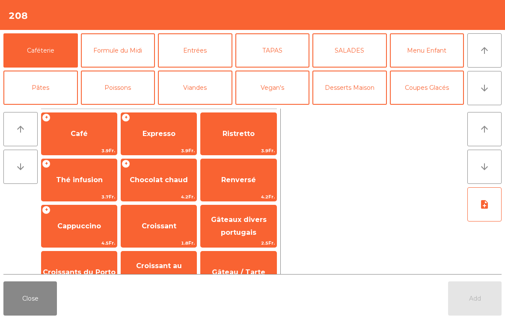
click at [484, 88] on icon "arrow_downward" at bounding box center [484, 88] width 10 height 10
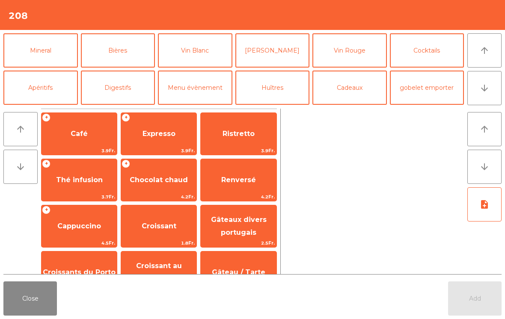
click at [442, 52] on button "Cocktails" at bounding box center [427, 50] width 74 height 34
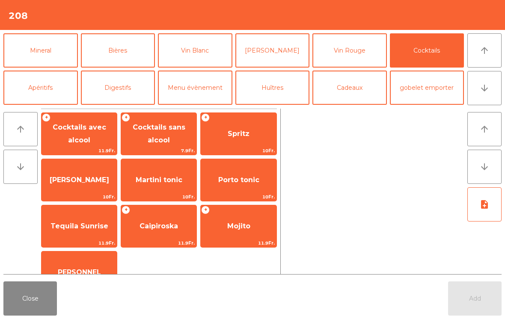
click at [172, 142] on span "Cocktails sans alcool" at bounding box center [158, 134] width 75 height 36
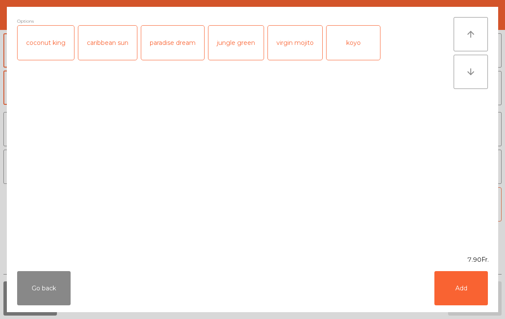
click at [301, 41] on div "virgin mojito" at bounding box center [295, 43] width 54 height 34
click at [463, 289] on button "Add" at bounding box center [460, 288] width 53 height 34
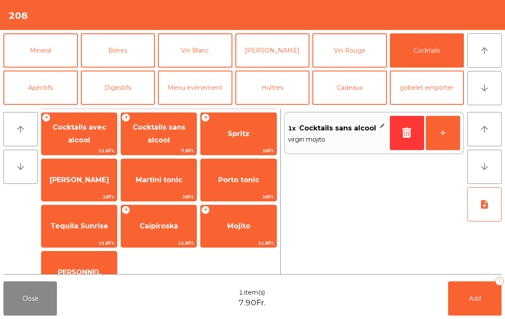
click at [93, 139] on span "Cocktails avec alcool" at bounding box center [79, 134] width 75 height 36
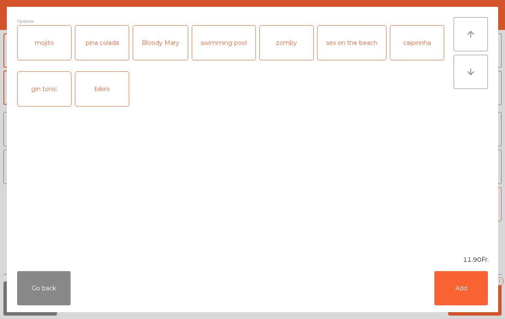
click at [49, 49] on div "mojito" at bounding box center [44, 43] width 53 height 34
click at [460, 293] on button "Add" at bounding box center [460, 288] width 53 height 34
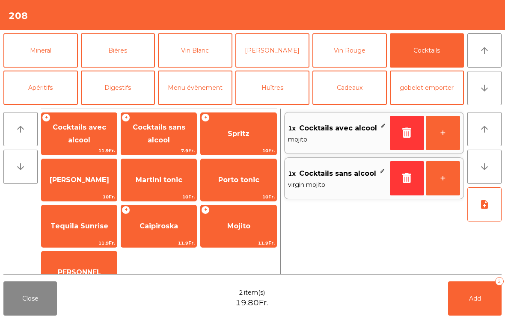
click at [472, 298] on span "Add" at bounding box center [475, 299] width 12 height 8
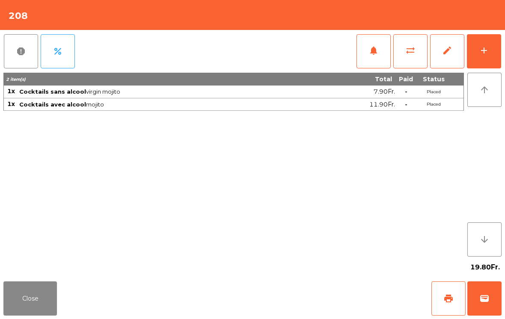
click at [23, 289] on button "Close" at bounding box center [29, 299] width 53 height 34
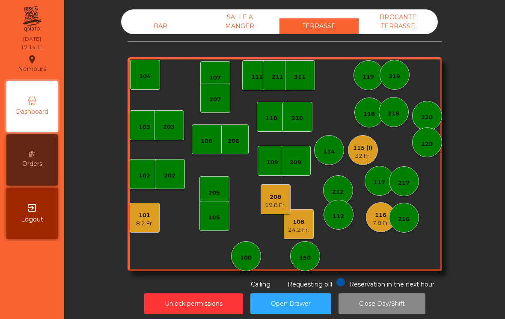
click at [380, 228] on div "116 7.8 Fr." at bounding box center [381, 217] width 30 height 30
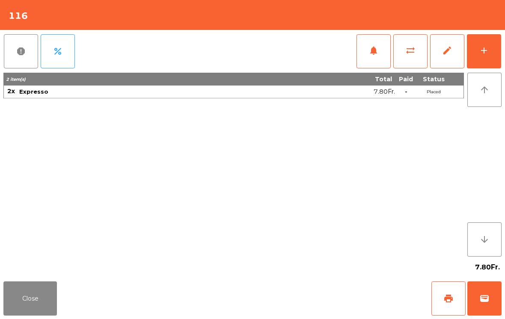
click at [488, 289] on button "wallet" at bounding box center [484, 299] width 34 height 34
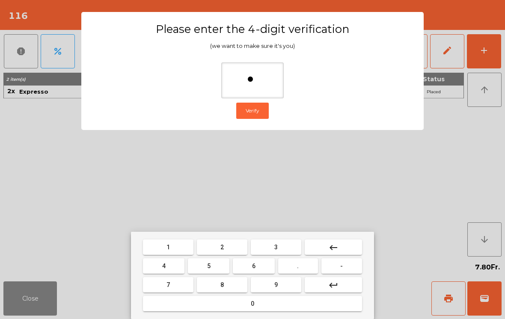
type input "**"
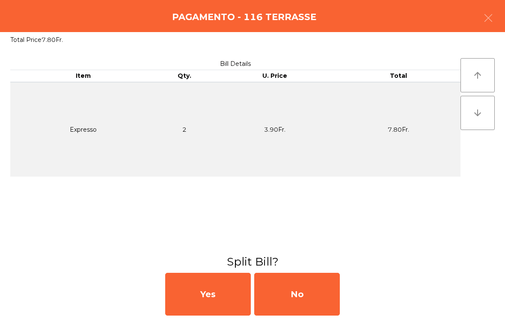
click at [323, 280] on div "No" at bounding box center [297, 294] width 86 height 43
click at [309, 293] on div "MB" at bounding box center [297, 294] width 86 height 43
click at [317, 291] on div "No" at bounding box center [297, 294] width 86 height 43
click at [317, 300] on div "No" at bounding box center [297, 294] width 86 height 43
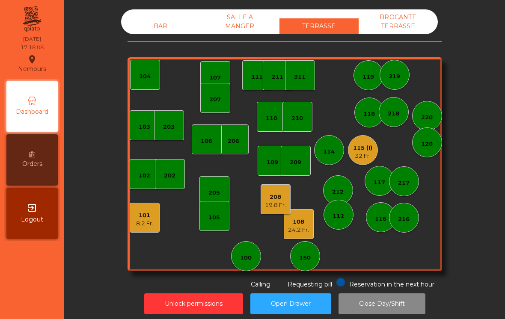
click at [280, 199] on div "208" at bounding box center [275, 197] width 21 height 9
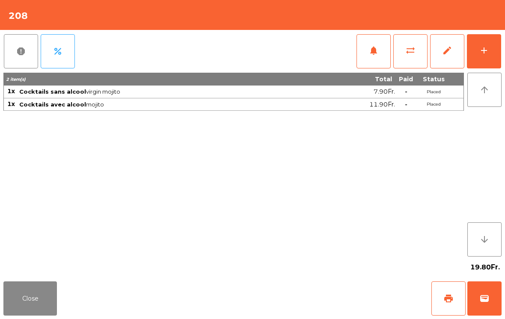
click at [455, 300] on button "print" at bounding box center [448, 299] width 34 height 34
click at [56, 291] on button "Close" at bounding box center [29, 299] width 53 height 34
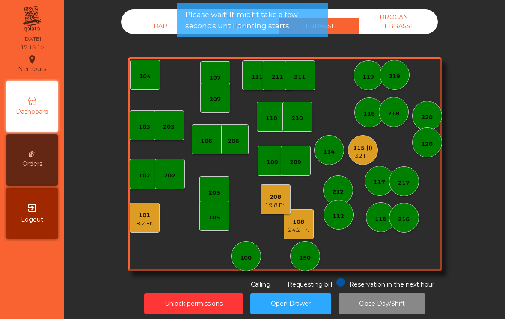
click at [292, 235] on div "108 24.2 Fr." at bounding box center [299, 224] width 30 height 30
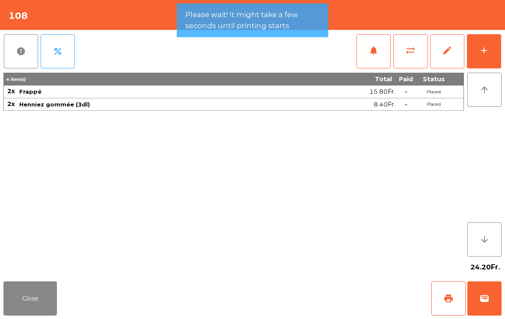
click at [488, 305] on button "wallet" at bounding box center [484, 299] width 34 height 34
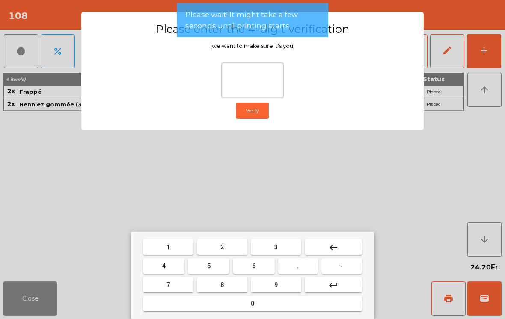
type input "*"
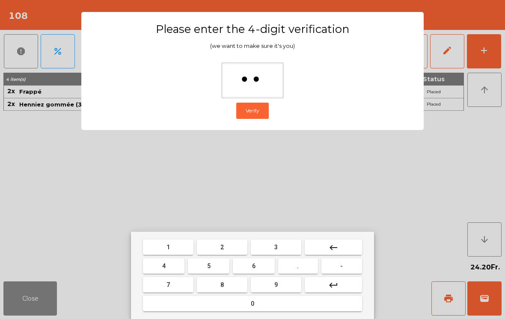
type input "***"
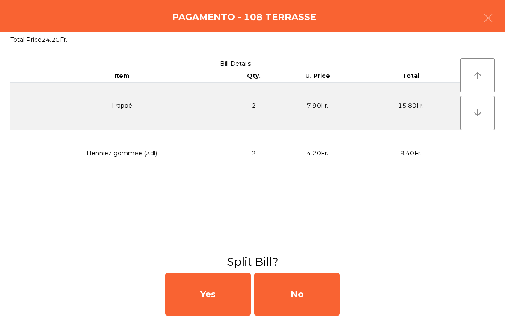
click at [325, 304] on div "No" at bounding box center [297, 294] width 86 height 43
click at [322, 297] on div "MB" at bounding box center [297, 294] width 86 height 43
click at [325, 288] on div "No" at bounding box center [297, 294] width 86 height 43
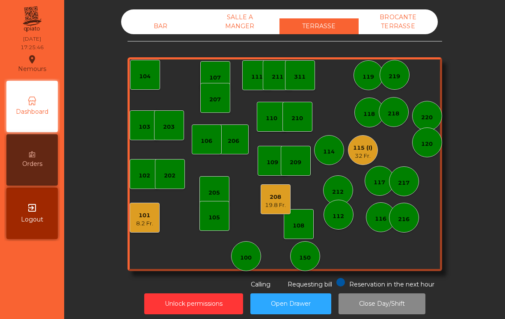
click at [145, 230] on div "101 8.2 Fr." at bounding box center [145, 218] width 30 height 30
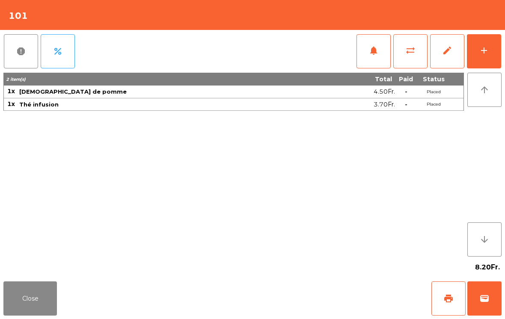
click at [454, 296] on button "print" at bounding box center [448, 299] width 34 height 34
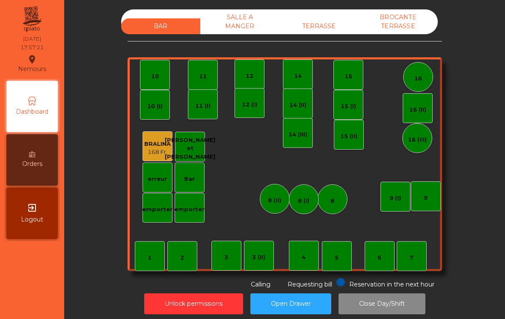
click at [342, 29] on div "TERRASSE" at bounding box center [318, 26] width 79 height 16
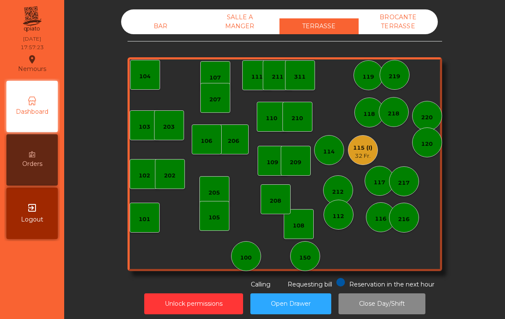
click at [213, 104] on div "207" at bounding box center [215, 98] width 30 height 30
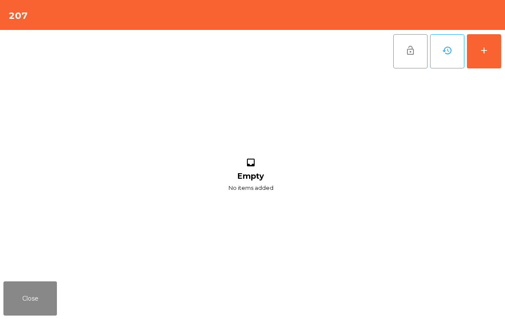
click at [487, 63] on button "add" at bounding box center [484, 51] width 34 height 34
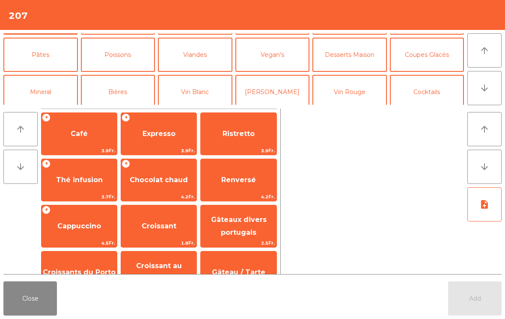
scroll to position [32, 0]
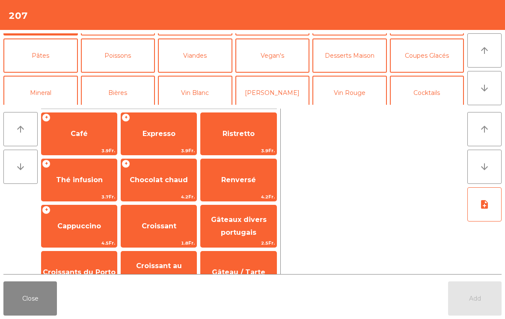
click at [437, 93] on button "Cocktails" at bounding box center [427, 93] width 74 height 34
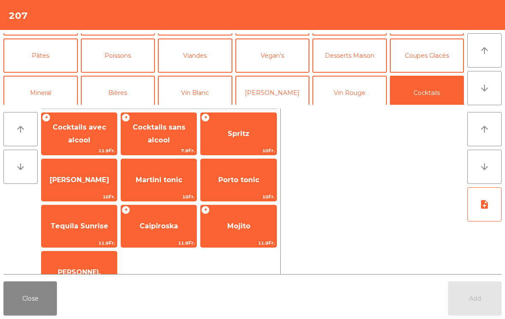
click at [244, 129] on span "Spritz" at bounding box center [238, 133] width 75 height 23
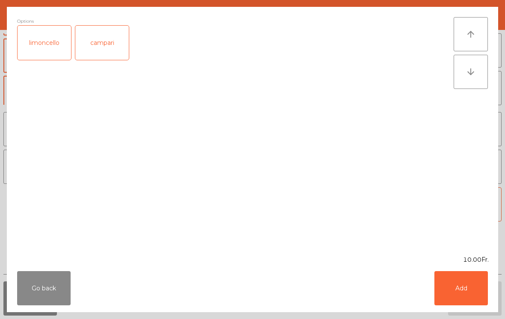
click at [478, 302] on button "Add" at bounding box center [460, 288] width 53 height 34
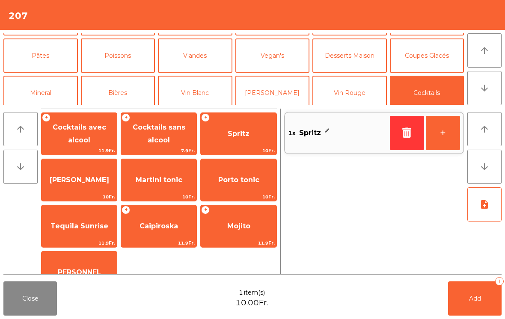
click at [440, 134] on button "+" at bounding box center [443, 133] width 34 height 34
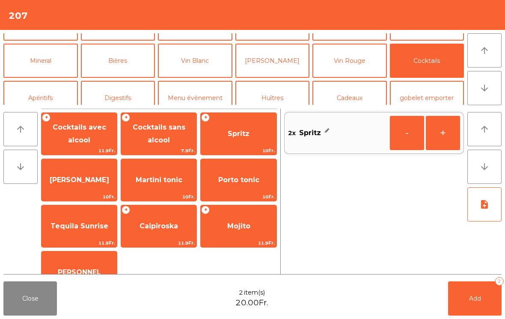
scroll to position [74, 0]
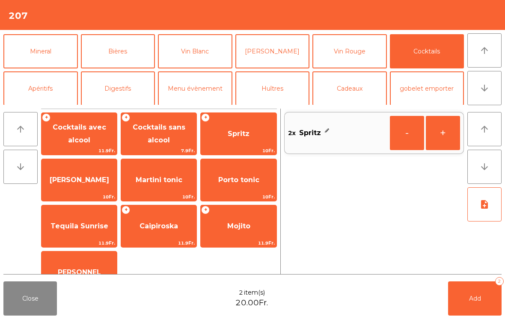
click at [41, 50] on button "Mineral" at bounding box center [40, 51] width 74 height 34
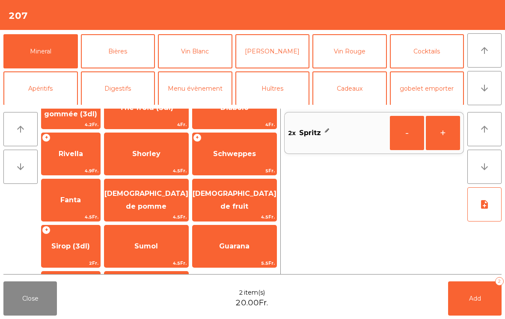
scroll to position [183, 0]
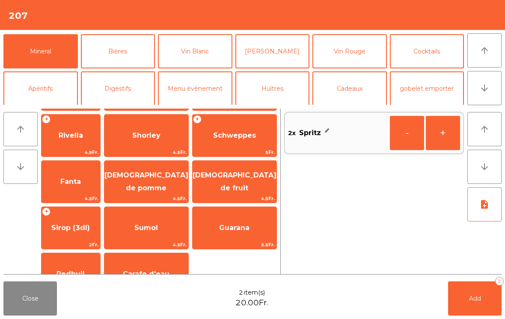
click at [86, 224] on span "Sirop (3dl)" at bounding box center [70, 228] width 39 height 8
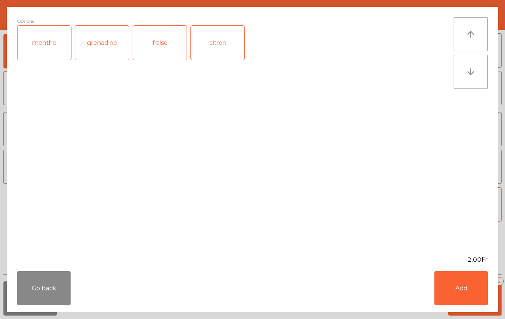
click at [487, 298] on button "Add" at bounding box center [460, 288] width 53 height 34
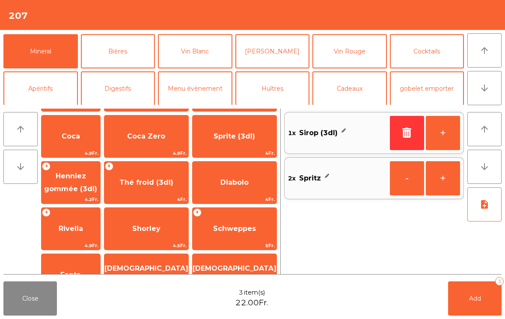
scroll to position [93, 0]
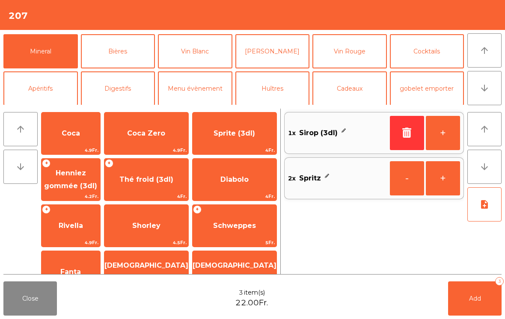
click at [249, 134] on span "Sprite (3dl)" at bounding box center [235, 133] width 42 height 8
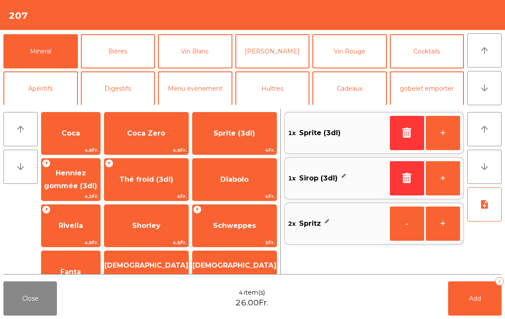
click at [492, 306] on button "Add 4" at bounding box center [474, 299] width 53 height 34
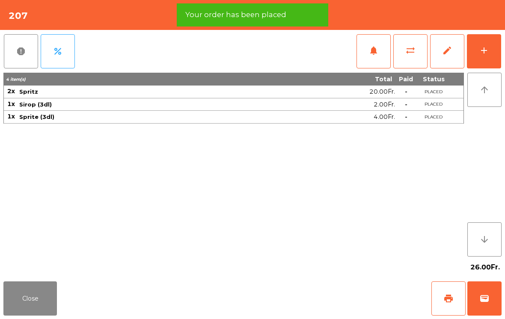
click at [447, 300] on span "print" at bounding box center [448, 299] width 10 height 10
